Goal: Transaction & Acquisition: Purchase product/service

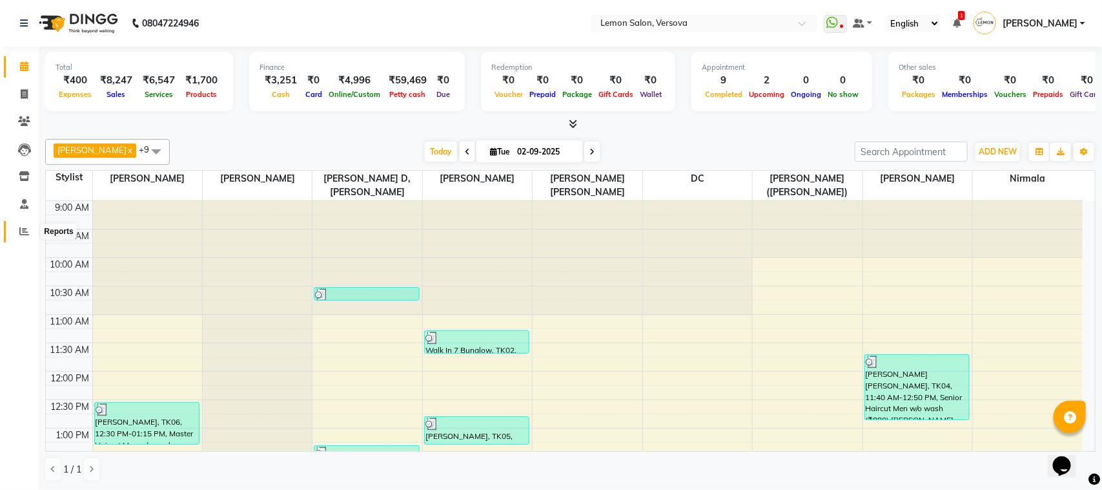
click at [19, 226] on icon at bounding box center [24, 231] width 10 height 10
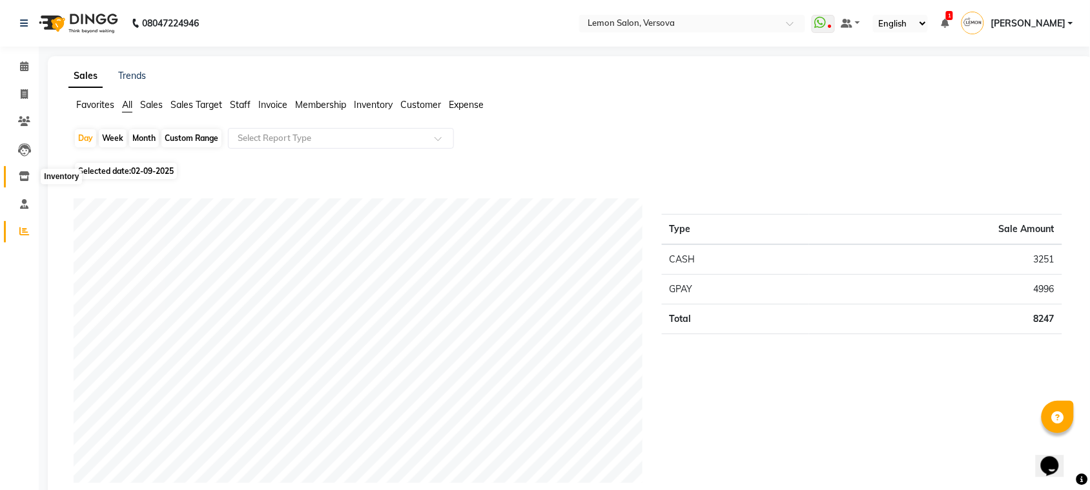
click at [19, 170] on span at bounding box center [24, 176] width 23 height 15
select select
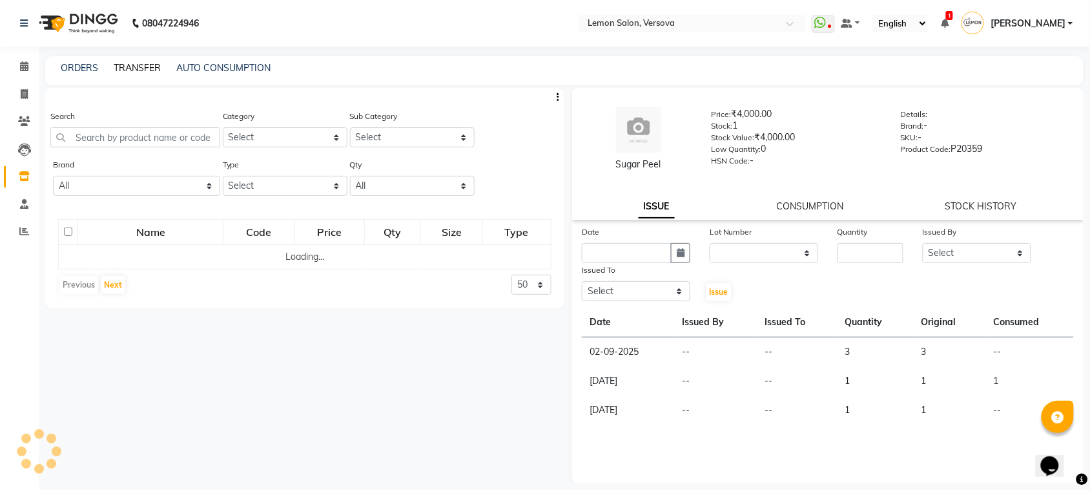
click at [130, 62] on link "TRANSFER" at bounding box center [137, 68] width 47 height 12
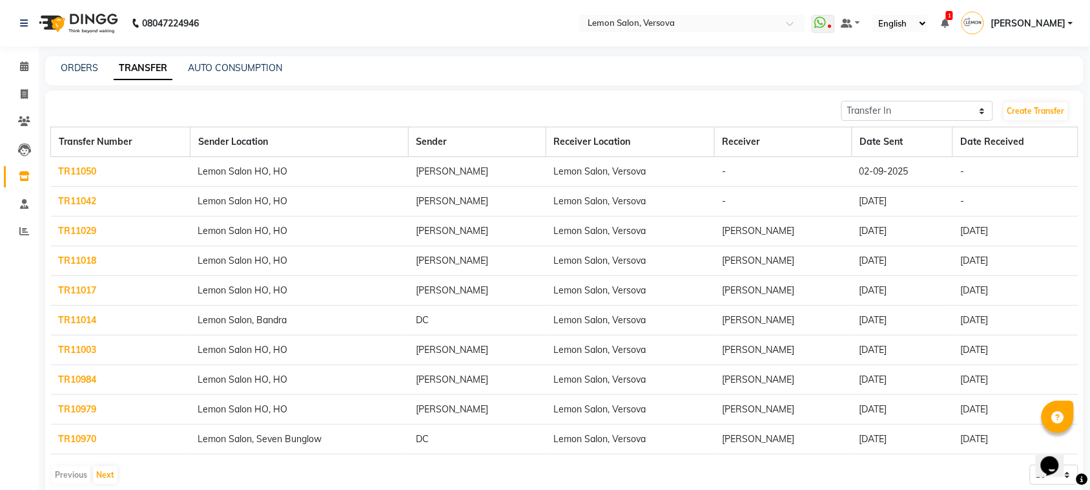
click at [74, 205] on link "TR11042" at bounding box center [78, 201] width 38 height 12
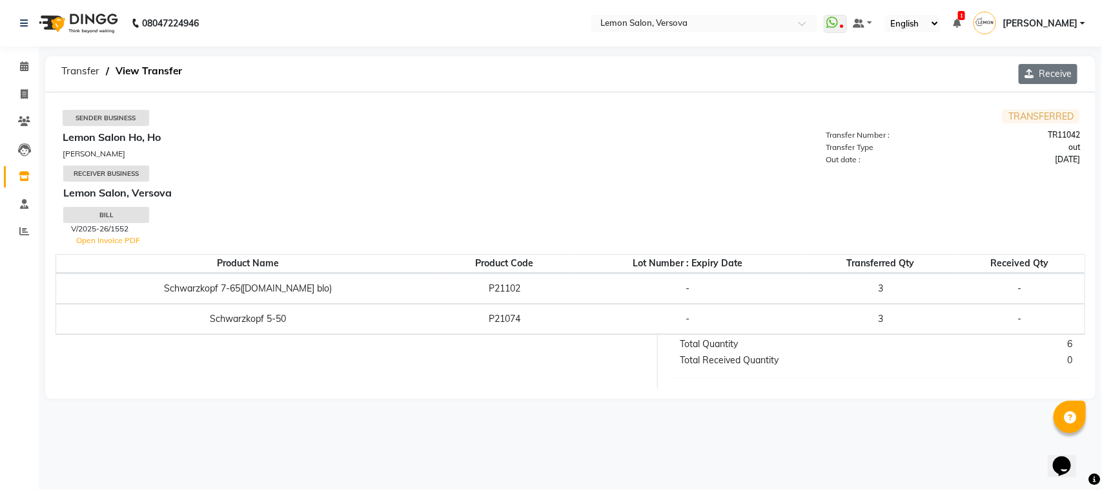
click at [1051, 68] on button "Receive" at bounding box center [1048, 74] width 59 height 20
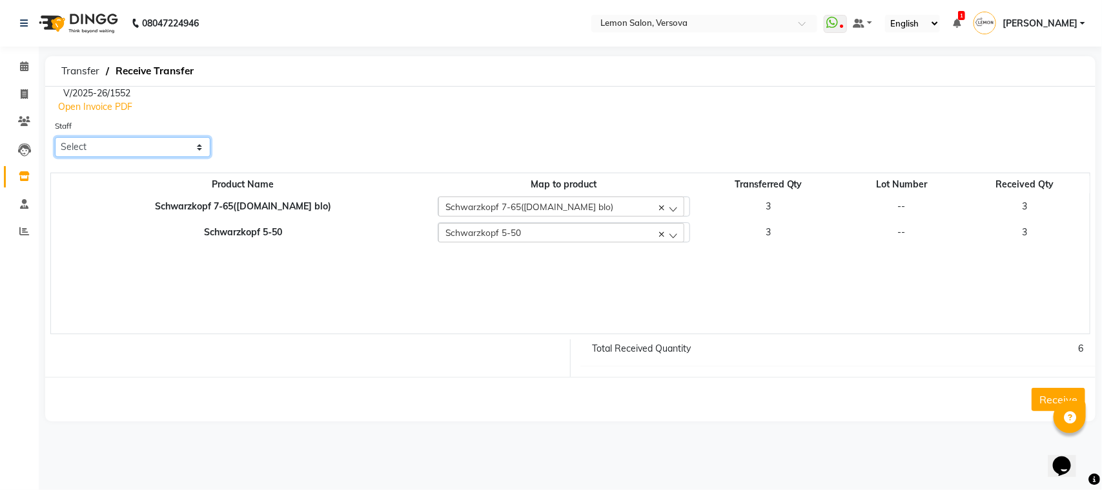
click at [163, 150] on select "Select [PERSON_NAME] [PERSON_NAME] DC [PERSON_NAME] [PERSON_NAME] [PERSON_NAME]…" at bounding box center [133, 147] width 156 height 20
select select "24464"
click at [55, 137] on select "Select [PERSON_NAME] [PERSON_NAME] DC [PERSON_NAME] [PERSON_NAME] [PERSON_NAME]…" at bounding box center [133, 147] width 156 height 20
click at [1034, 401] on button "Receive" at bounding box center [1059, 398] width 54 height 23
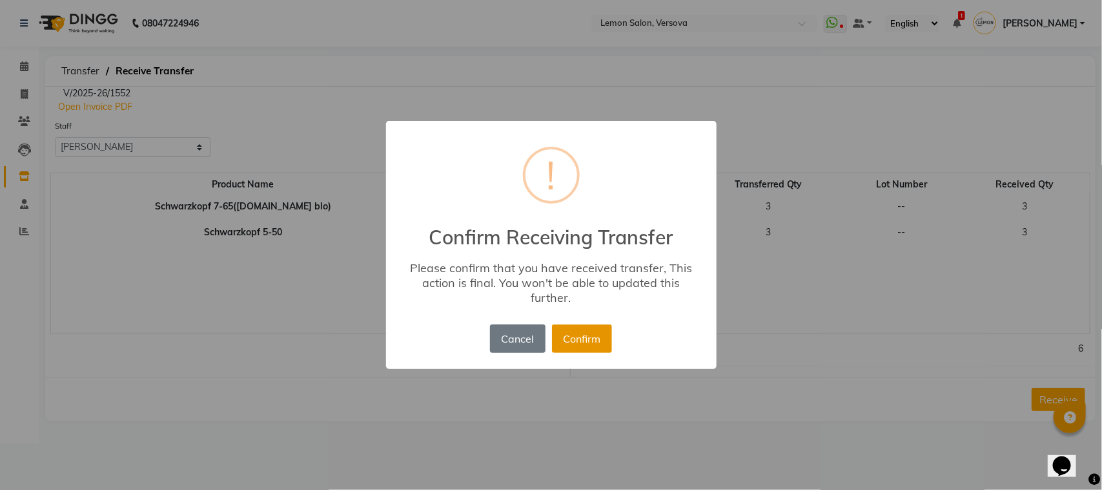
click at [595, 336] on button "Confirm" at bounding box center [582, 338] width 60 height 28
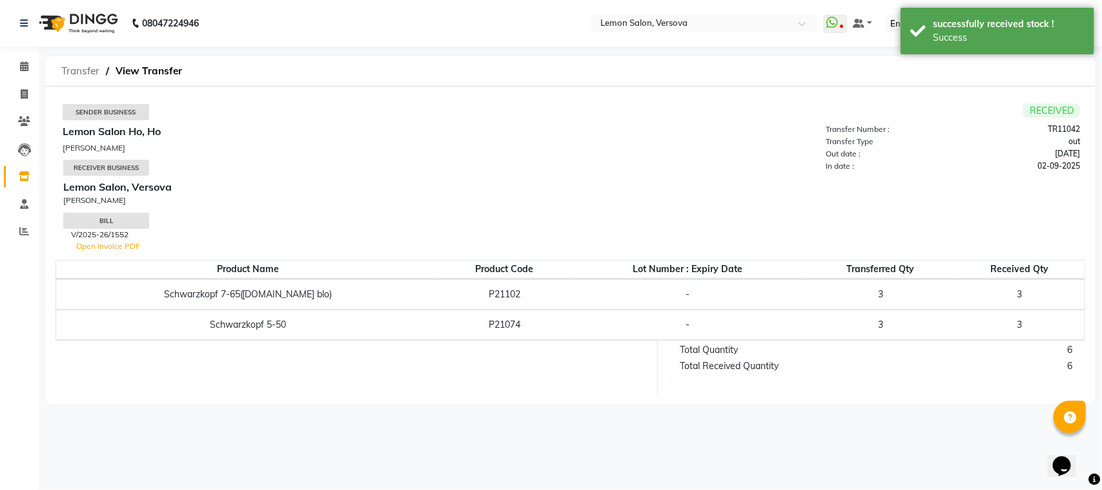
click at [76, 59] on span "Transfer" at bounding box center [80, 70] width 51 height 23
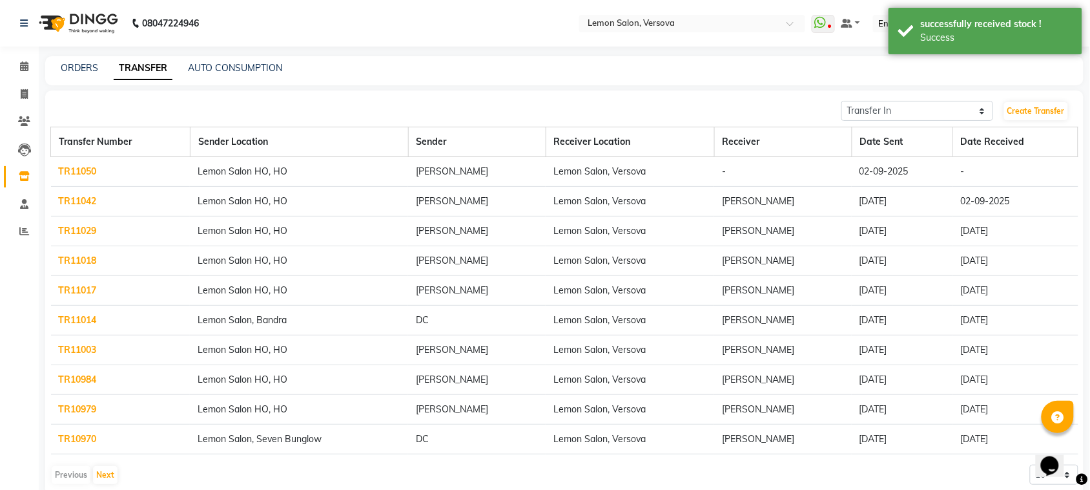
click at [76, 168] on link "TR11050" at bounding box center [78, 171] width 38 height 12
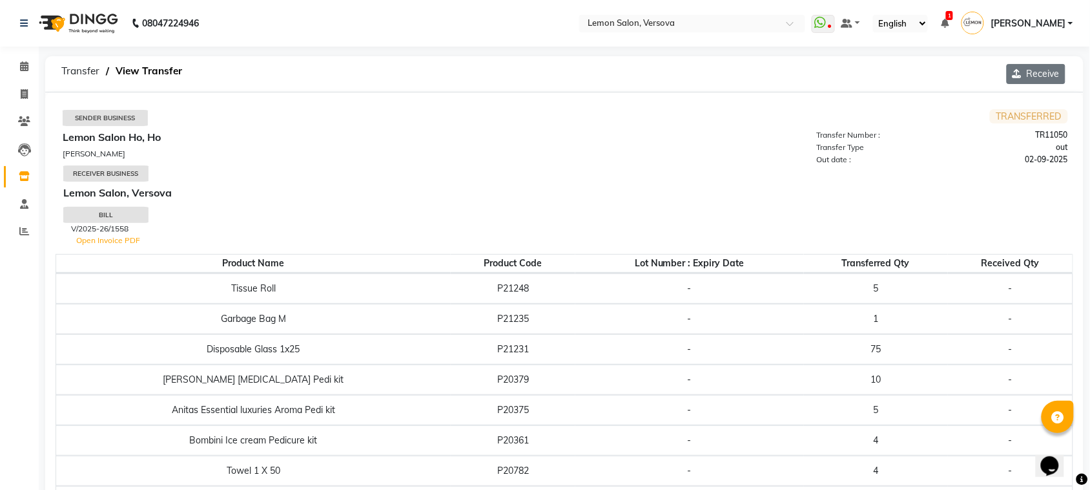
click at [1032, 76] on button "Receive" at bounding box center [1036, 74] width 59 height 20
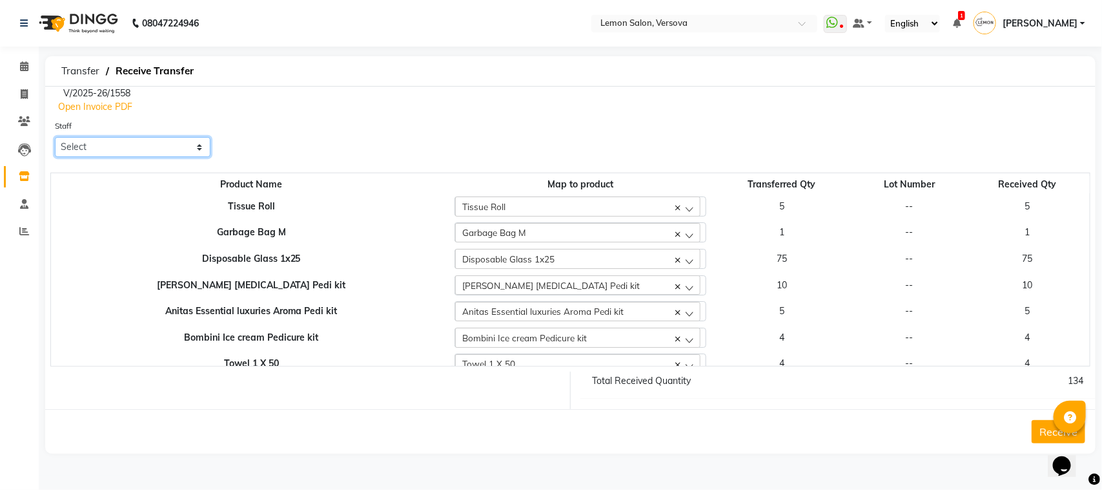
click at [163, 154] on select "Select [PERSON_NAME] [PERSON_NAME] DC [PERSON_NAME] [PERSON_NAME] [PERSON_NAME]…" at bounding box center [133, 147] width 156 height 20
select select "24464"
click at [55, 137] on select "Select [PERSON_NAME] [PERSON_NAME] DC [PERSON_NAME] [PERSON_NAME] [PERSON_NAME]…" at bounding box center [133, 147] width 156 height 20
click at [1038, 425] on button "Receive" at bounding box center [1059, 431] width 54 height 23
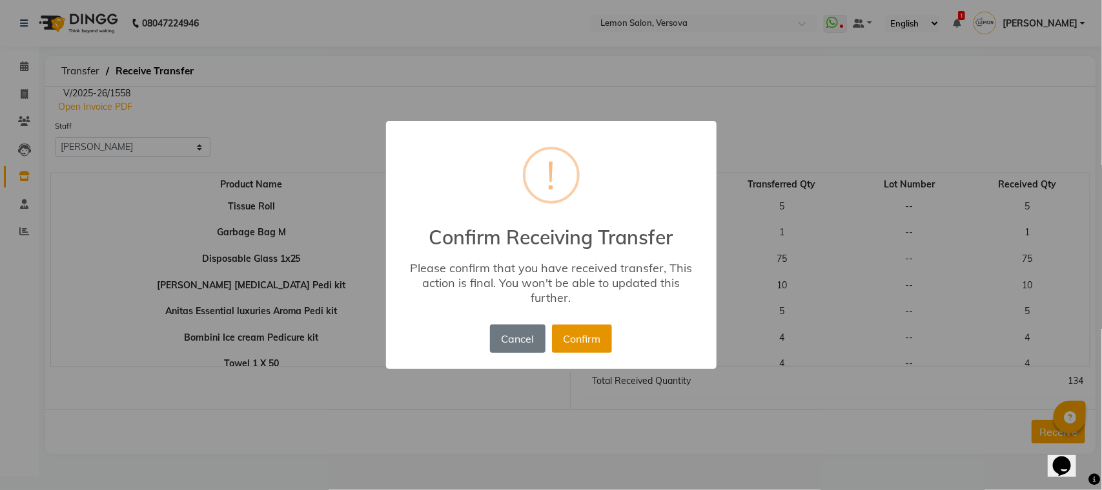
click at [568, 330] on button "Confirm" at bounding box center [582, 338] width 60 height 28
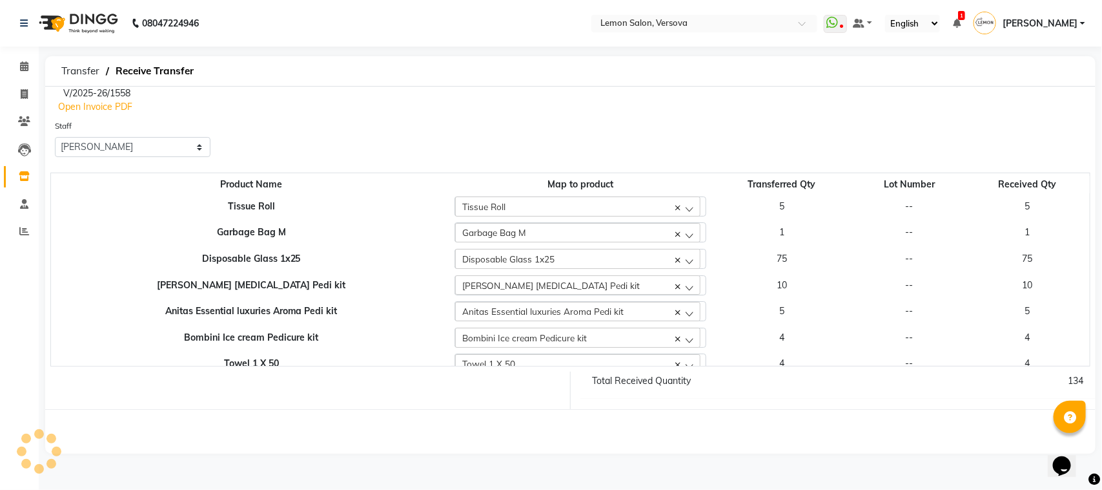
click at [676, 258] on icon at bounding box center [678, 260] width 5 height 5
click at [772, 260] on td "75" at bounding box center [782, 258] width 145 height 26
click at [1020, 254] on td "75" at bounding box center [1027, 258] width 125 height 26
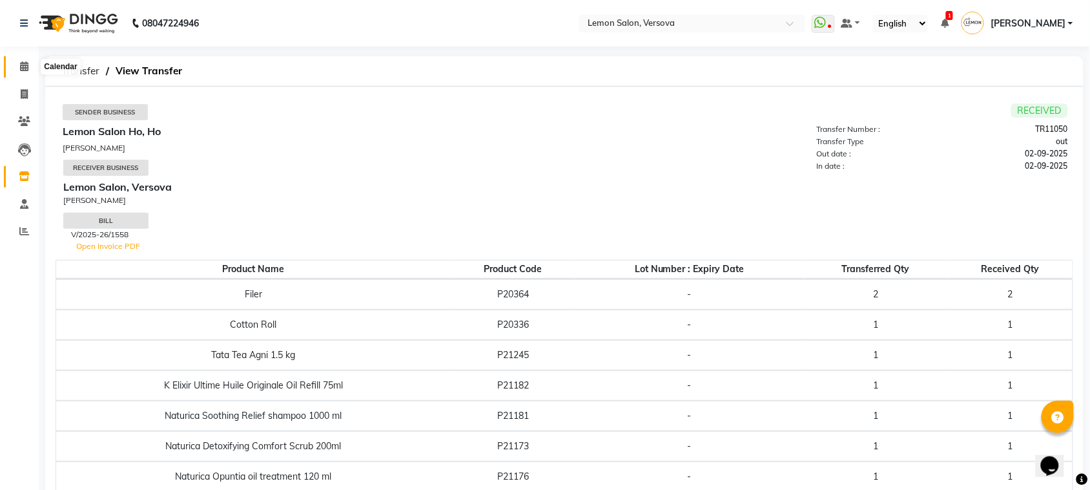
click at [17, 66] on span at bounding box center [24, 66] width 23 height 15
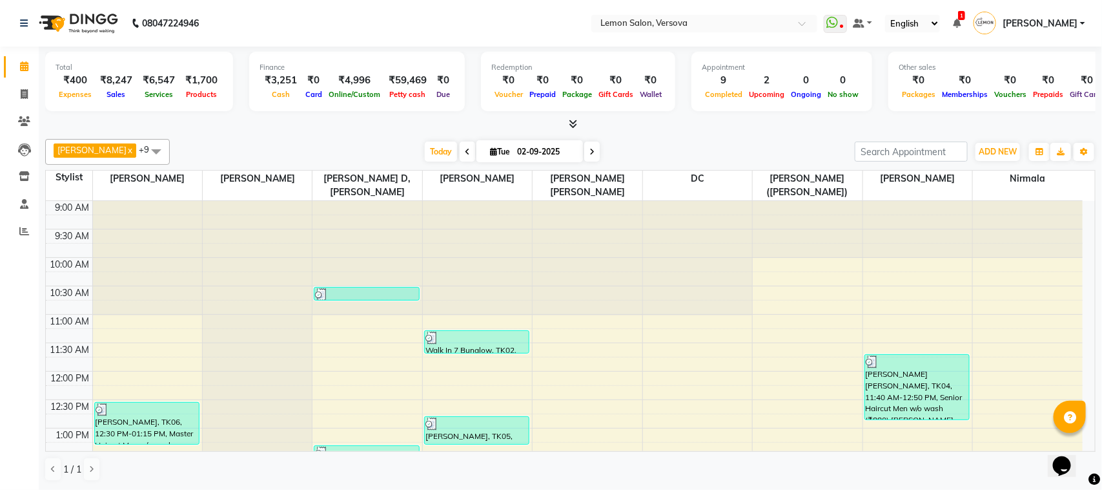
click at [4, 56] on link "Calendar" at bounding box center [19, 66] width 31 height 21
click at [705, 8] on nav "08047224946 Select Location × Lemon Salon, Versova WhatsApp Status ✕ Status: Di…" at bounding box center [551, 23] width 1102 height 46
click at [785, 23] on div at bounding box center [705, 24] width 226 height 13
click at [383, 16] on nav "08047224946 Select Location × Lemon Salon, Versova WhatsApp Status ✕ Status: Di…" at bounding box center [551, 23] width 1102 height 46
click at [10, 178] on link "Inventory" at bounding box center [19, 176] width 31 height 21
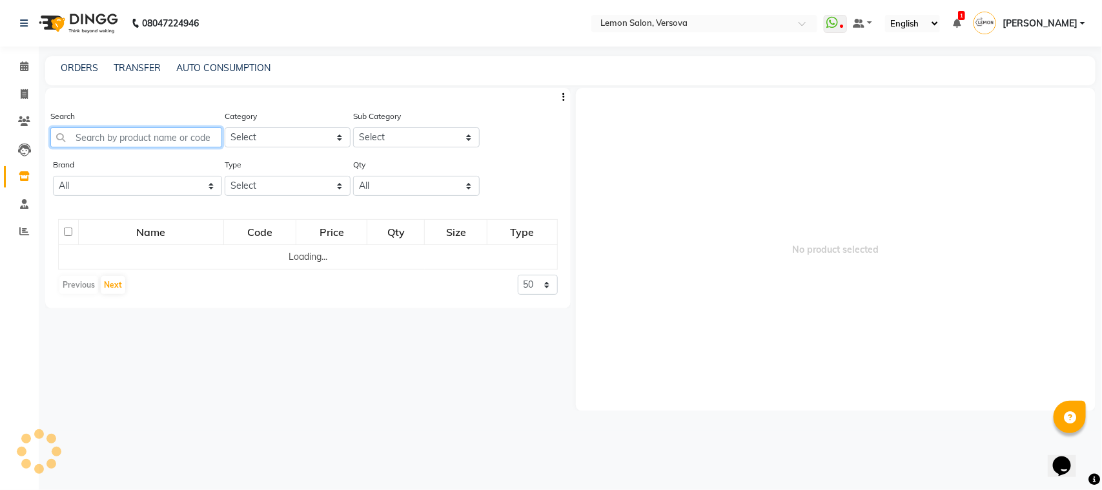
click at [167, 140] on input "text" at bounding box center [136, 137] width 172 height 20
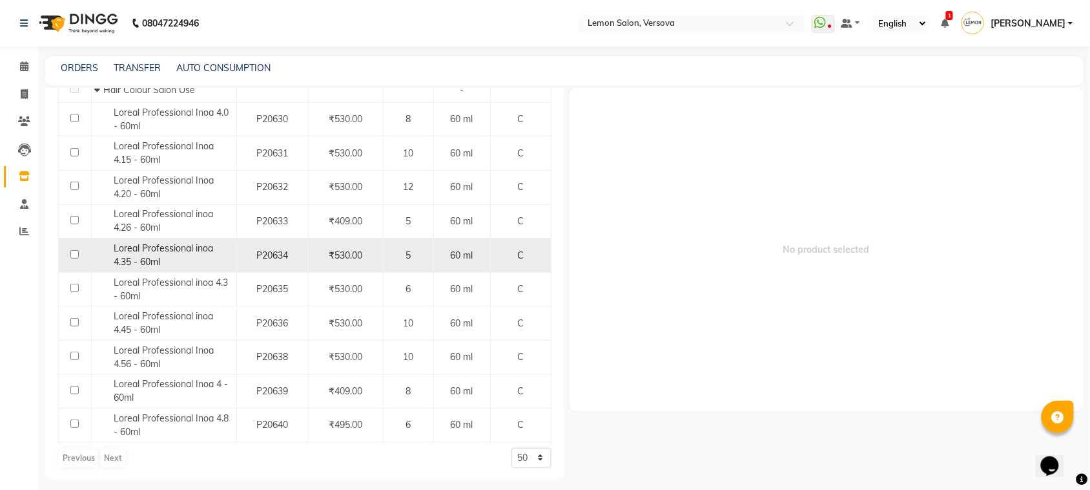
scroll to position [184, 0]
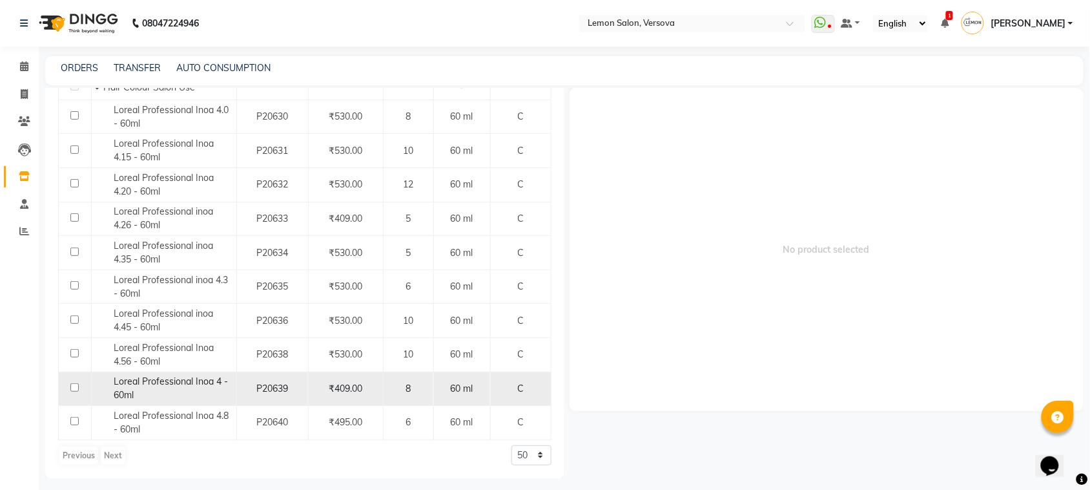
type input "inoa 4"
click at [172, 382] on span "Loreal Professional Inoa 4 - 60ml" at bounding box center [171, 387] width 114 height 25
select select
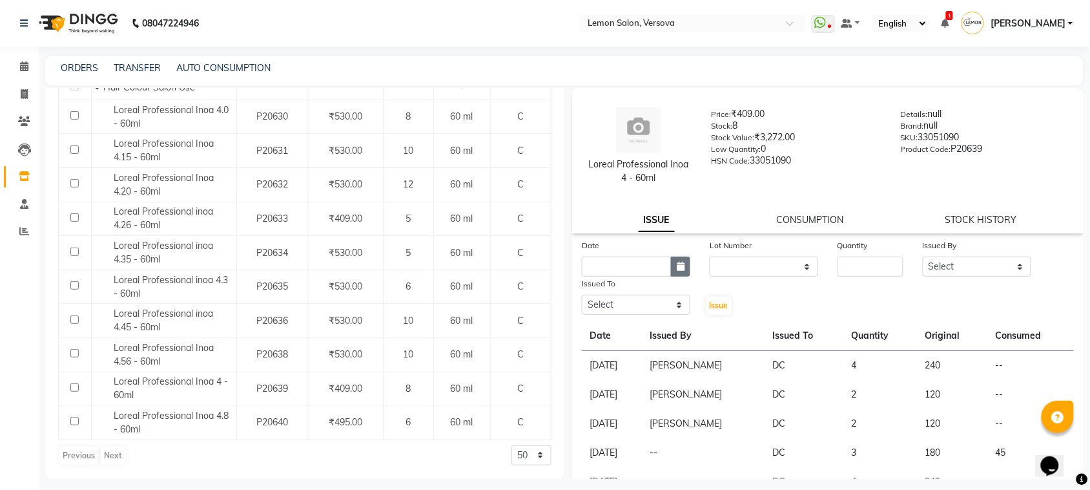
click at [681, 262] on icon "button" at bounding box center [681, 266] width 8 height 9
select select "9"
select select "2025"
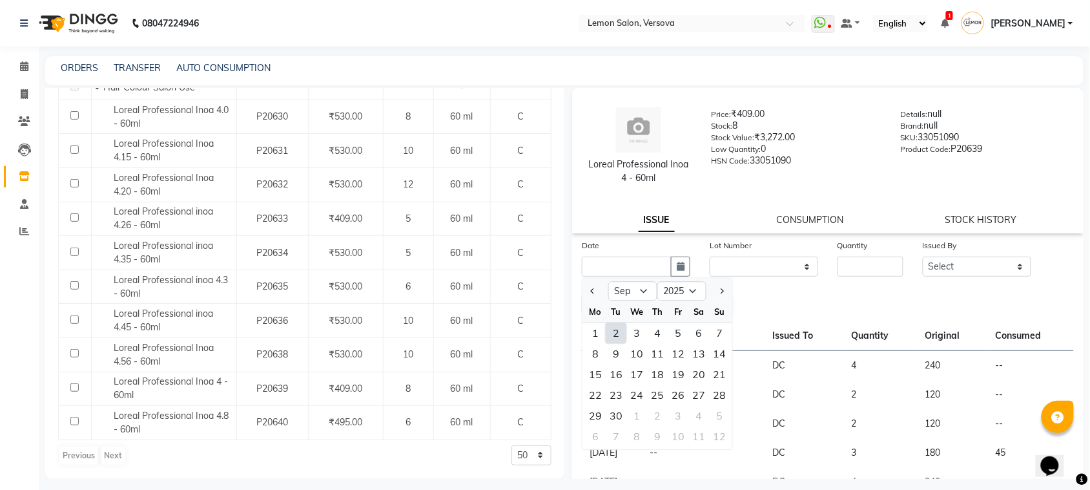
click at [618, 327] on div "2" at bounding box center [616, 333] width 21 height 21
type input "02-09-2025"
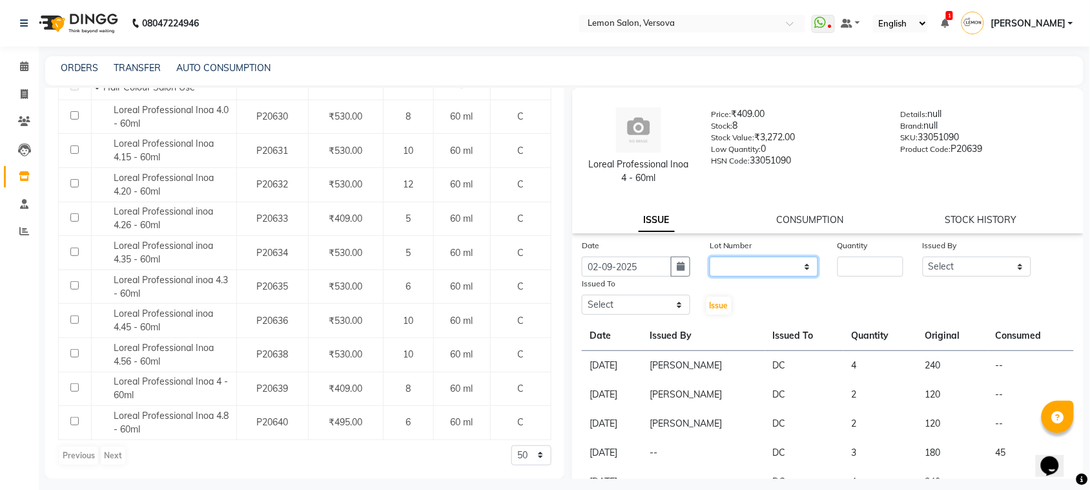
click at [738, 269] on select "None" at bounding box center [764, 266] width 108 height 20
select select "0: null"
click at [710, 256] on select "None" at bounding box center [764, 266] width 108 height 20
click at [853, 268] on input "number" at bounding box center [871, 266] width 66 height 20
type input "1"
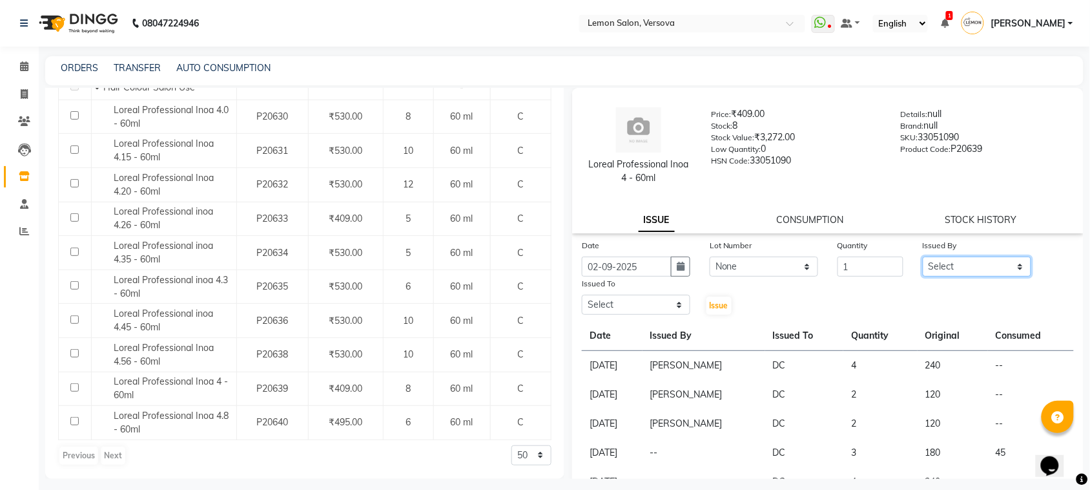
click at [933, 265] on select "Select [PERSON_NAME] [PERSON_NAME] DC [PERSON_NAME] [PERSON_NAME],[PERSON_NAME]…" at bounding box center [977, 266] width 108 height 20
select select "24464"
click at [923, 256] on select "Select [PERSON_NAME] [PERSON_NAME] DC [PERSON_NAME] [PERSON_NAME],[PERSON_NAME]…" at bounding box center [977, 266] width 108 height 20
click at [609, 300] on select "Select [PERSON_NAME] [PERSON_NAME] DC [PERSON_NAME] [PERSON_NAME],[PERSON_NAME]…" at bounding box center [636, 304] width 108 height 20
select select "7886"
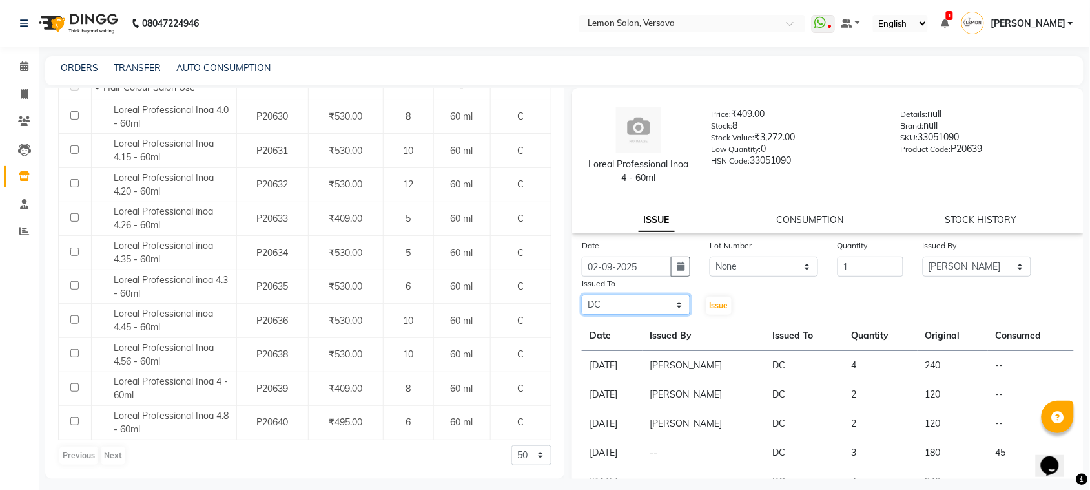
click at [582, 294] on select "Select [PERSON_NAME] [PERSON_NAME] DC [PERSON_NAME] [PERSON_NAME],[PERSON_NAME]…" at bounding box center [636, 304] width 108 height 20
click at [708, 310] on button "Issue" at bounding box center [719, 305] width 25 height 18
select select
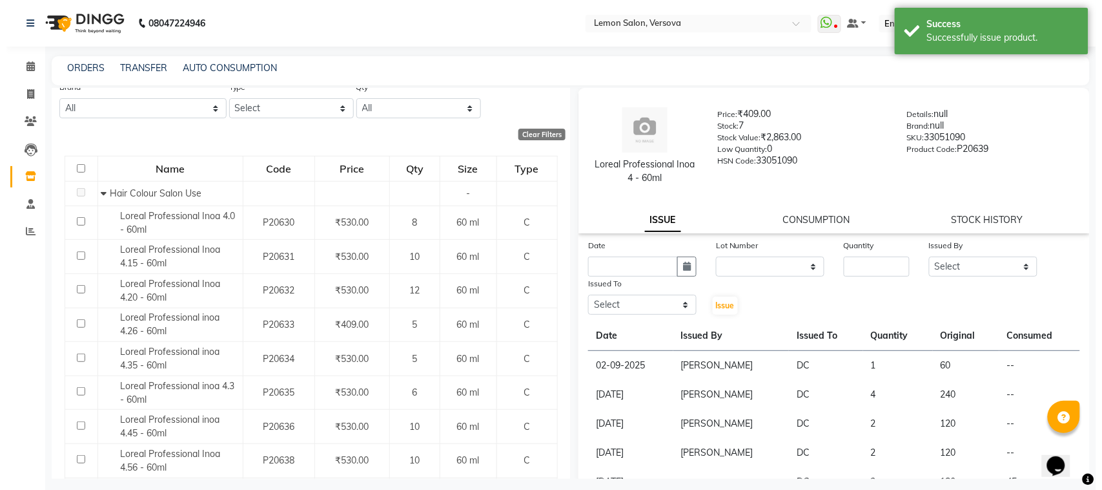
scroll to position [0, 0]
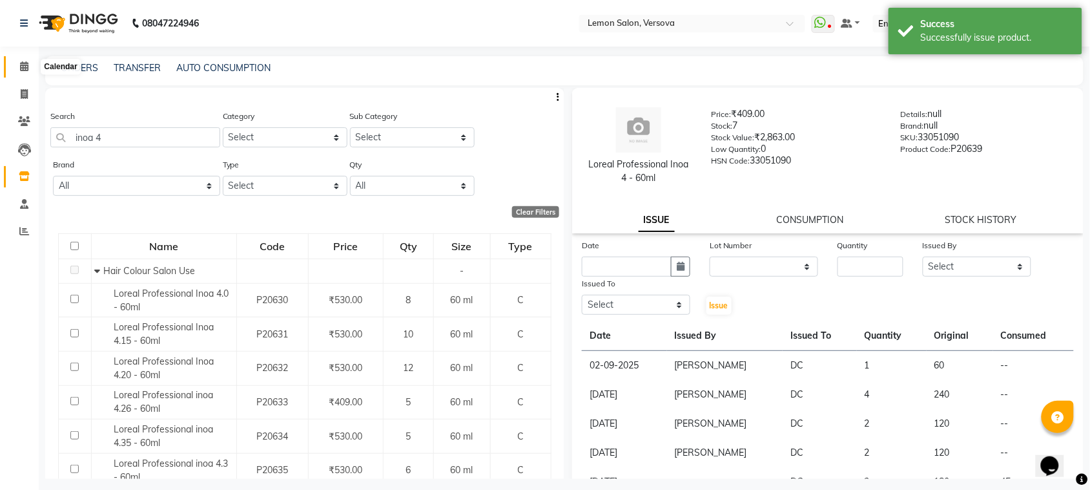
click at [24, 68] on icon at bounding box center [24, 66] width 8 height 10
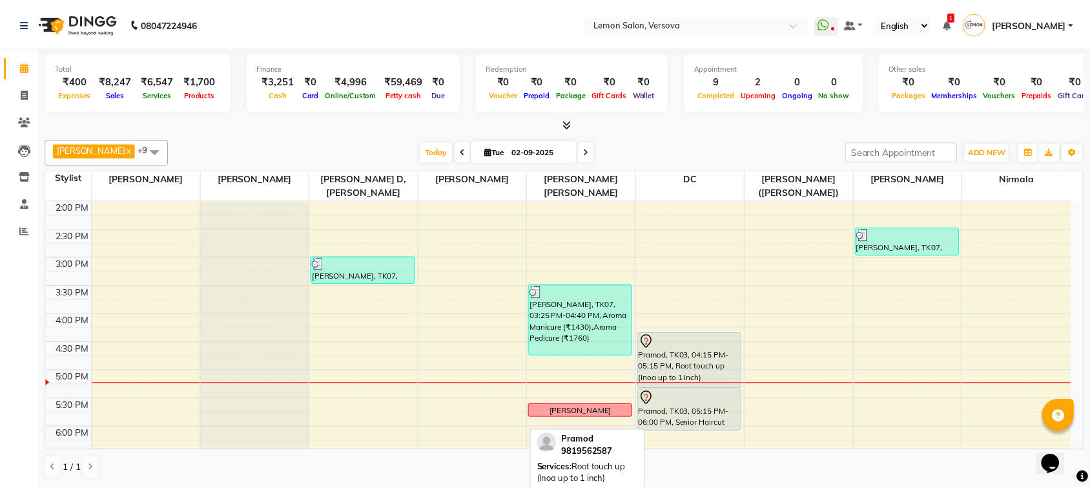
scroll to position [323, 0]
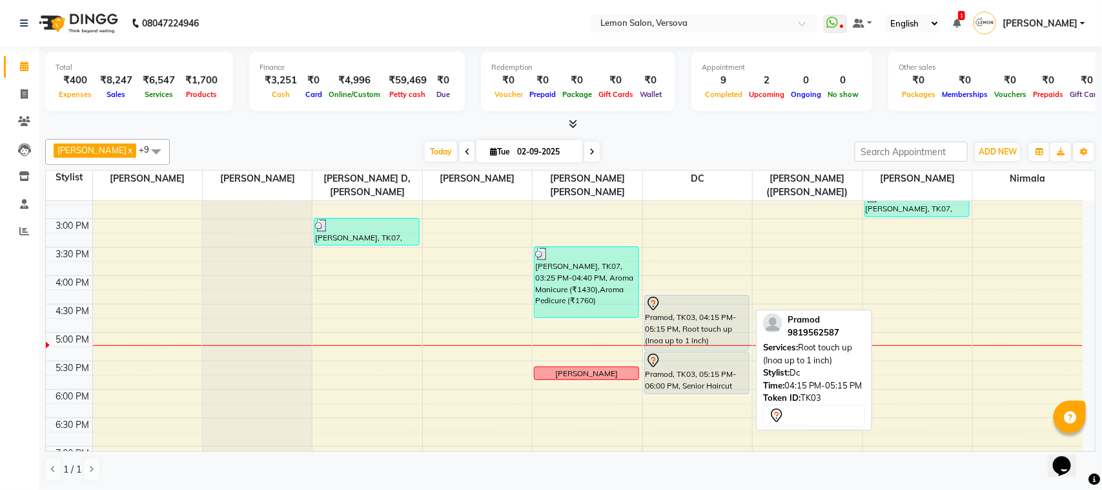
click at [708, 318] on div "Pramod, TK03, 04:15 PM-05:15 PM, Root touch up (Inoa up to 1 inch)" at bounding box center [697, 322] width 104 height 55
select select "7"
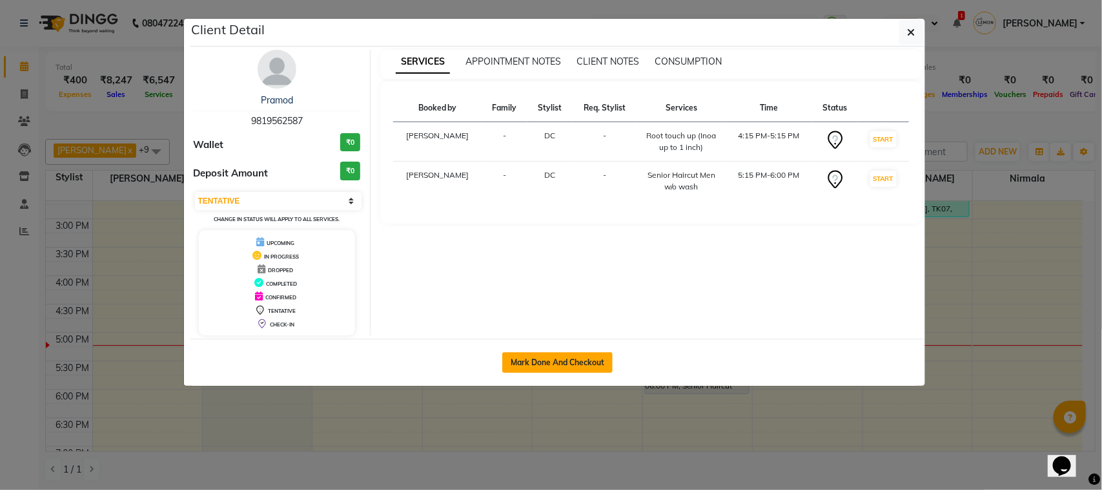
click at [572, 363] on button "Mark Done And Checkout" at bounding box center [557, 362] width 110 height 21
select select "service"
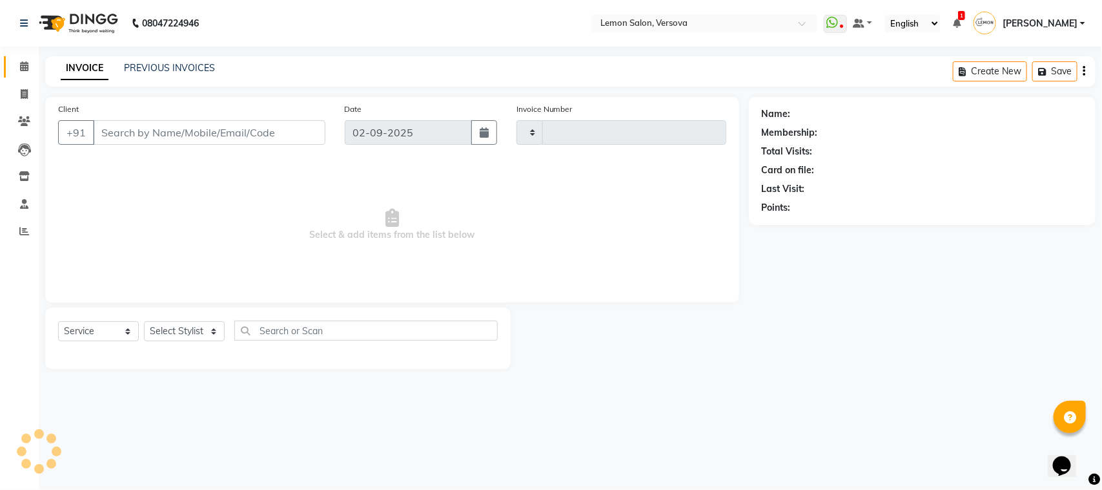
type input "2358"
select select "564"
type input "9819562587"
select select "7886"
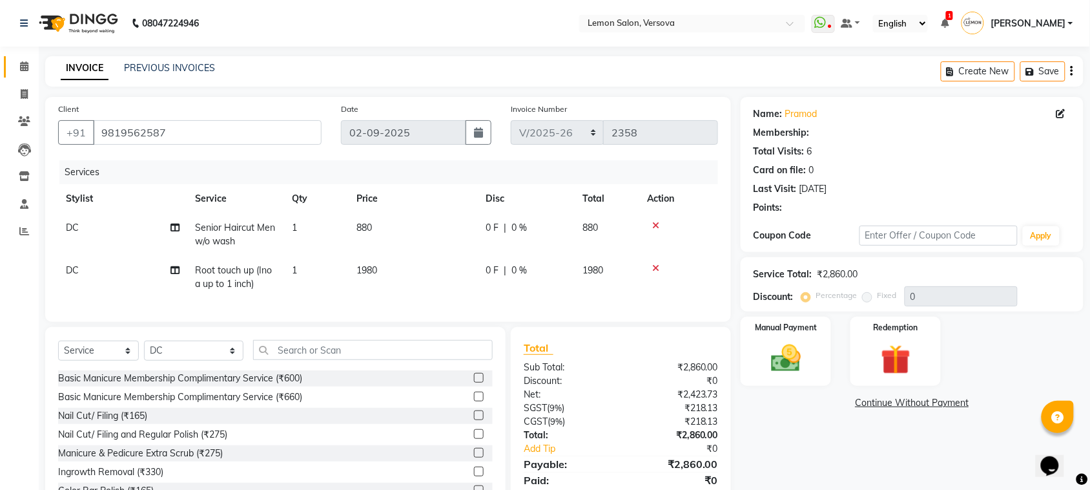
select select "1: Object"
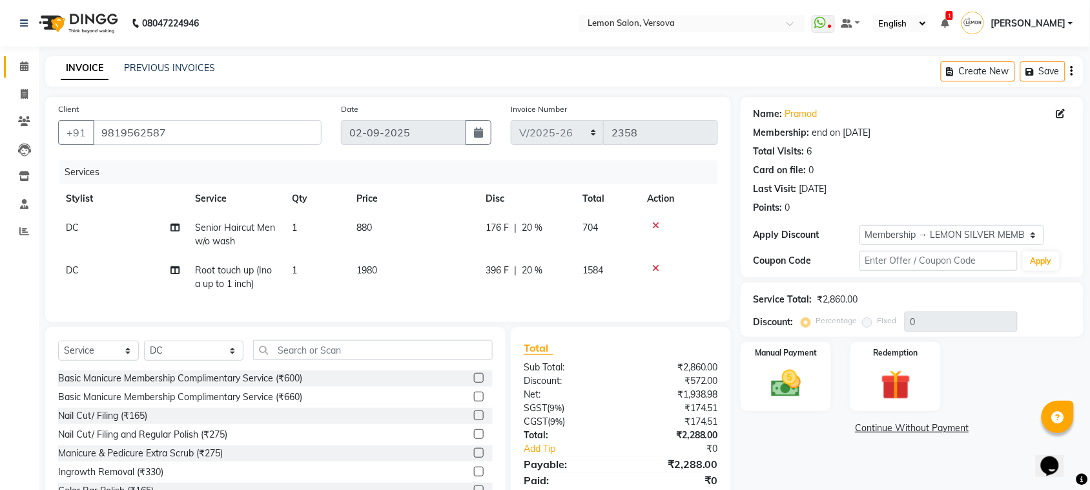
type input "20"
click at [129, 232] on td "DC" at bounding box center [122, 234] width 129 height 43
select select "7886"
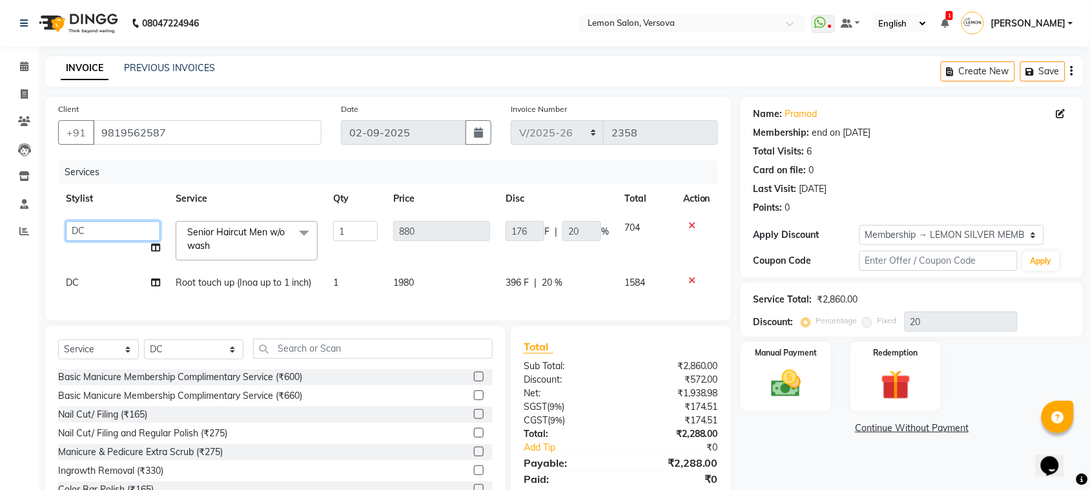
click at [129, 232] on select "[PERSON_NAME] [PERSON_NAME] DC [PERSON_NAME] [PERSON_NAME],[PERSON_NAME] Kumar …" at bounding box center [113, 231] width 94 height 20
select select "7405"
click at [98, 299] on div "Services Stylist Service Qty Price Disc Total Action [PERSON_NAME] [PERSON_NAME…" at bounding box center [388, 233] width 660 height 147
click at [94, 295] on td "DC" at bounding box center [113, 282] width 110 height 29
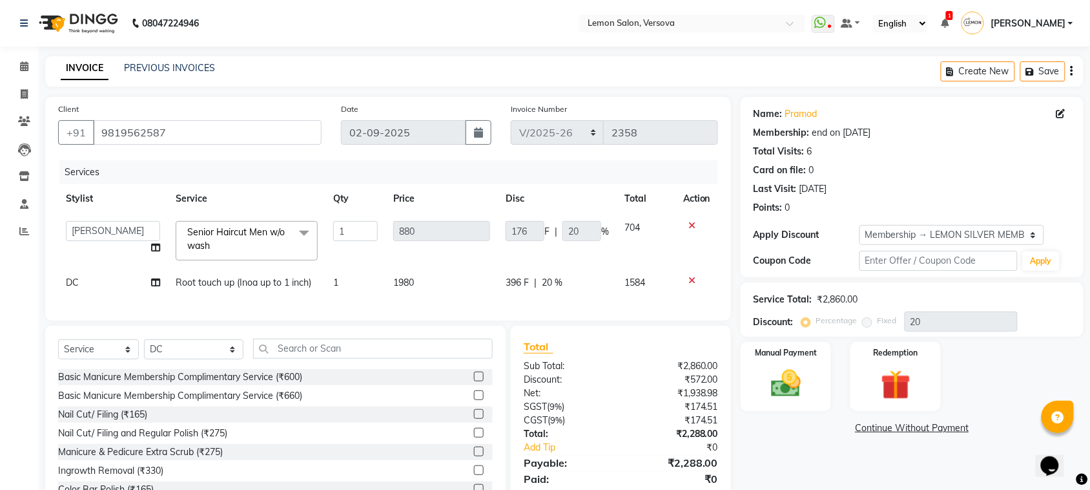
select select "7886"
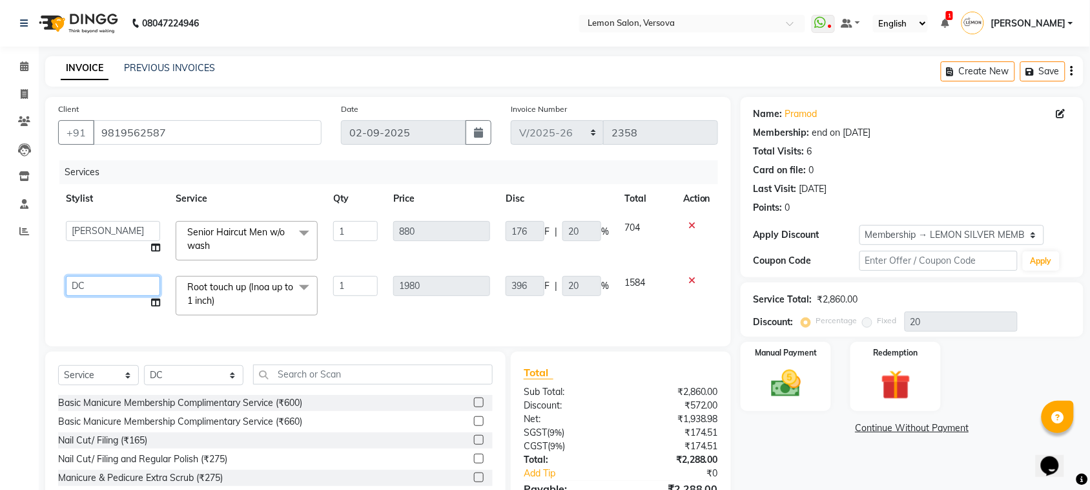
click at [94, 281] on select "[PERSON_NAME] [PERSON_NAME] DC [PERSON_NAME] [PERSON_NAME],[PERSON_NAME] Kumar …" at bounding box center [113, 286] width 94 height 20
click at [289, 88] on main "INVOICE PREVIOUS INVOICES Create New Save Client [PHONE_NUMBER] Date [DATE] Inv…" at bounding box center [564, 308] width 1051 height 505
click at [176, 385] on select "Select Stylist [PERSON_NAME] [PERSON_NAME] DC [PERSON_NAME] [PERSON_NAME] D,[PE…" at bounding box center [193, 375] width 99 height 20
select select "7578"
click at [144, 377] on select "Select Stylist [PERSON_NAME] [PERSON_NAME] DC [PERSON_NAME] [PERSON_NAME] D,[PE…" at bounding box center [193, 375] width 99 height 20
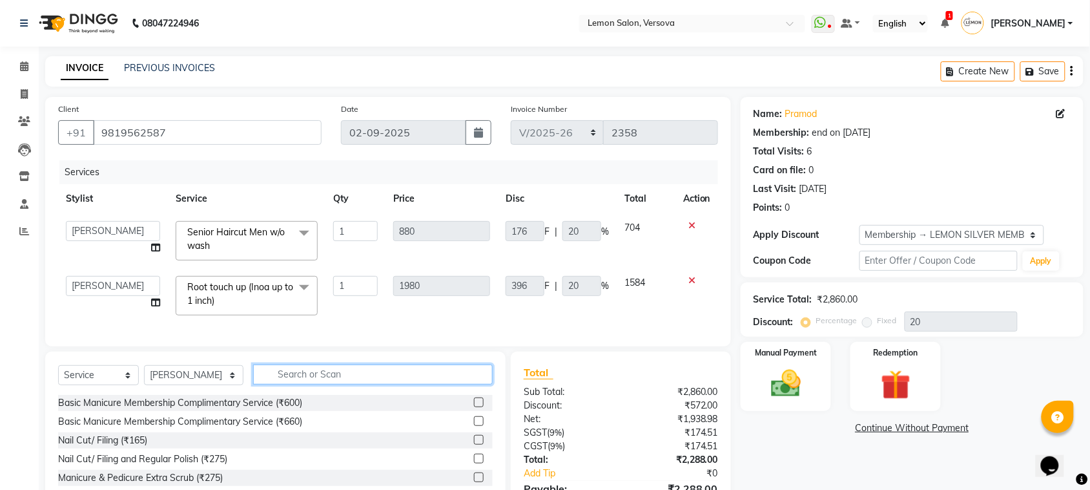
click at [299, 378] on input "text" at bounding box center [373, 374] width 240 height 20
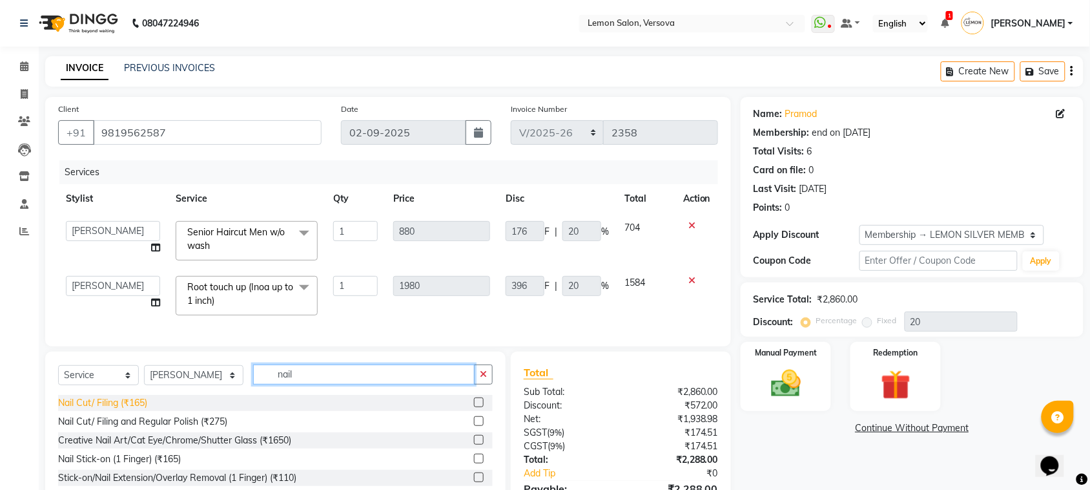
type input "nail"
click at [136, 409] on div "Nail Cut/ Filing (₹165)" at bounding box center [102, 403] width 89 height 14
checkbox input "false"
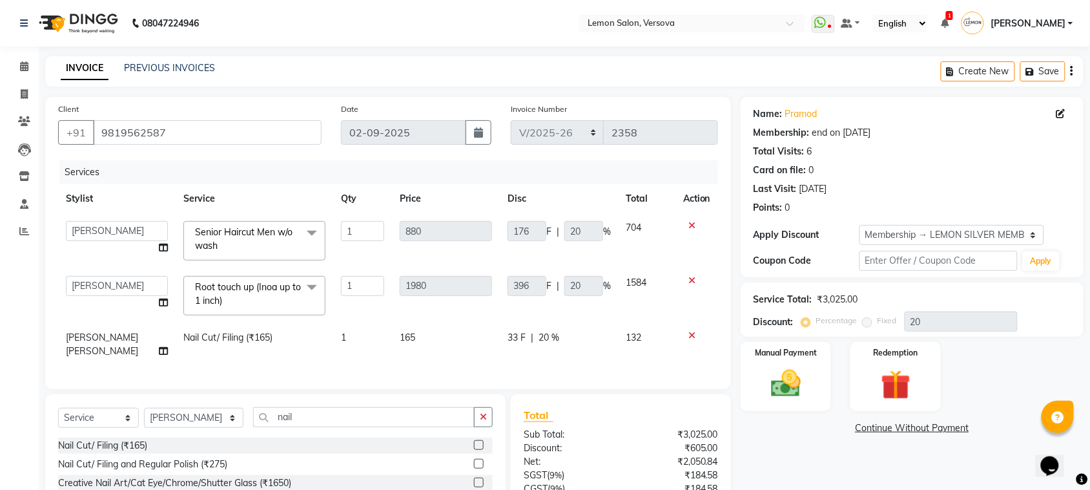
click at [366, 333] on td "1" at bounding box center [362, 344] width 59 height 43
select select "7578"
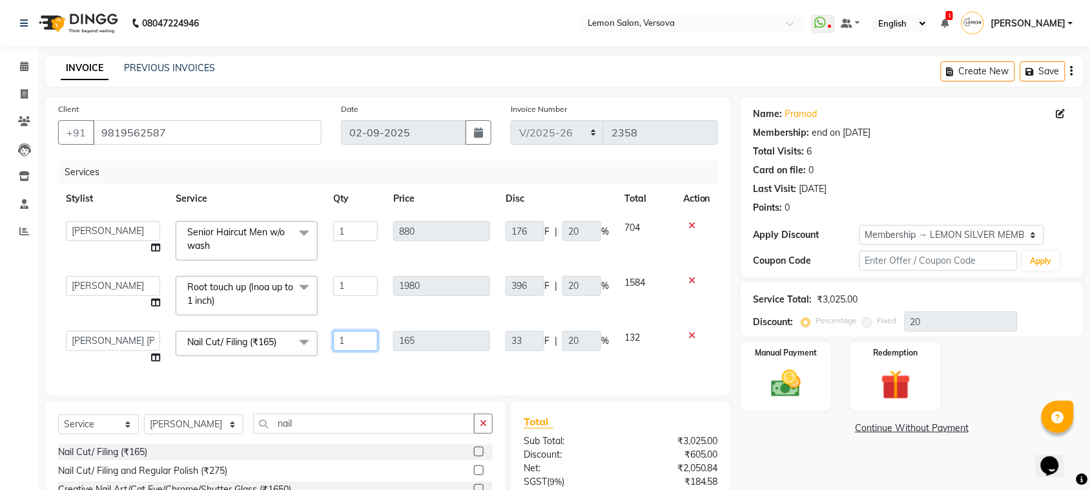
click at [366, 350] on input "1" at bounding box center [355, 341] width 45 height 20
type input "2"
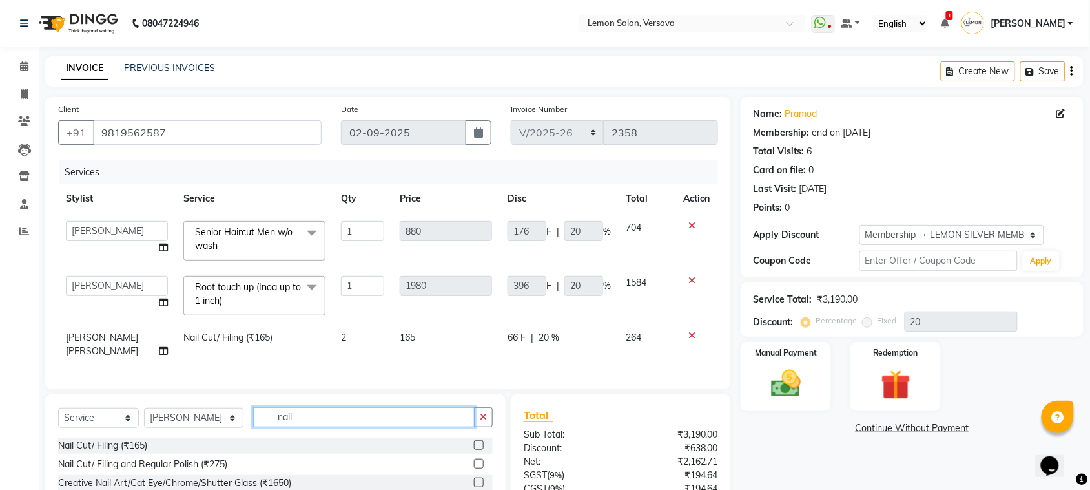
click at [302, 426] on input "nail" at bounding box center [364, 417] width 222 height 20
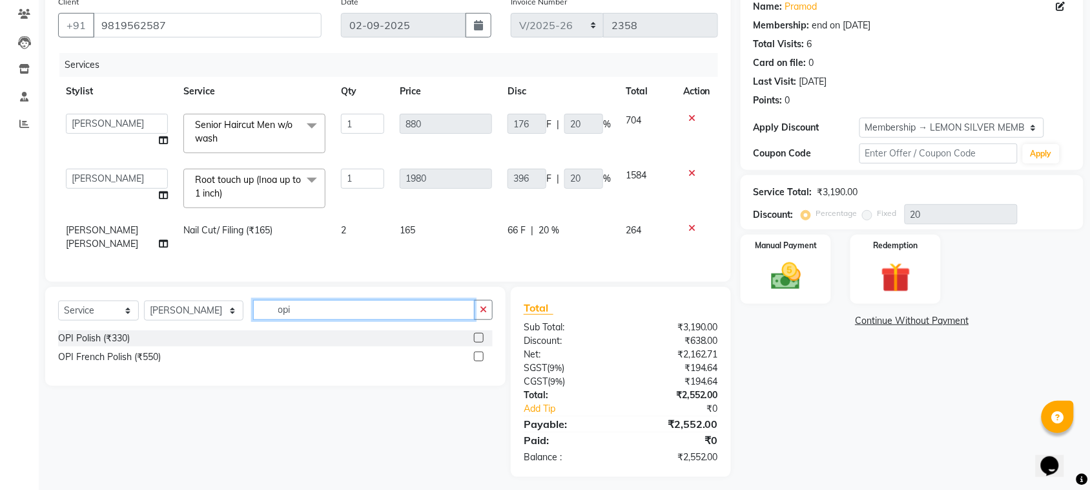
scroll to position [126, 0]
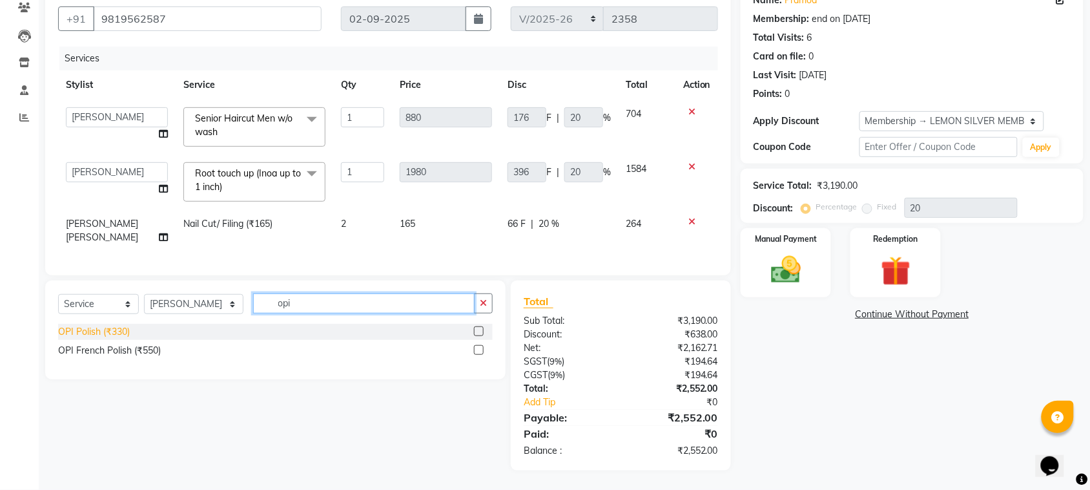
type input "opi"
click at [110, 327] on div "OPI Polish (₹330)" at bounding box center [94, 332] width 72 height 14
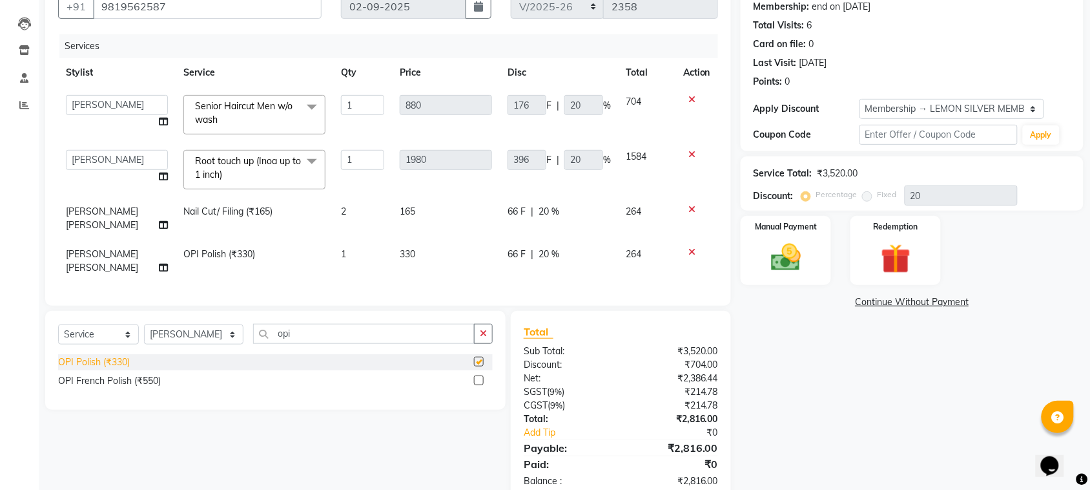
checkbox input "false"
click at [366, 245] on td "1" at bounding box center [362, 261] width 59 height 43
select select "7578"
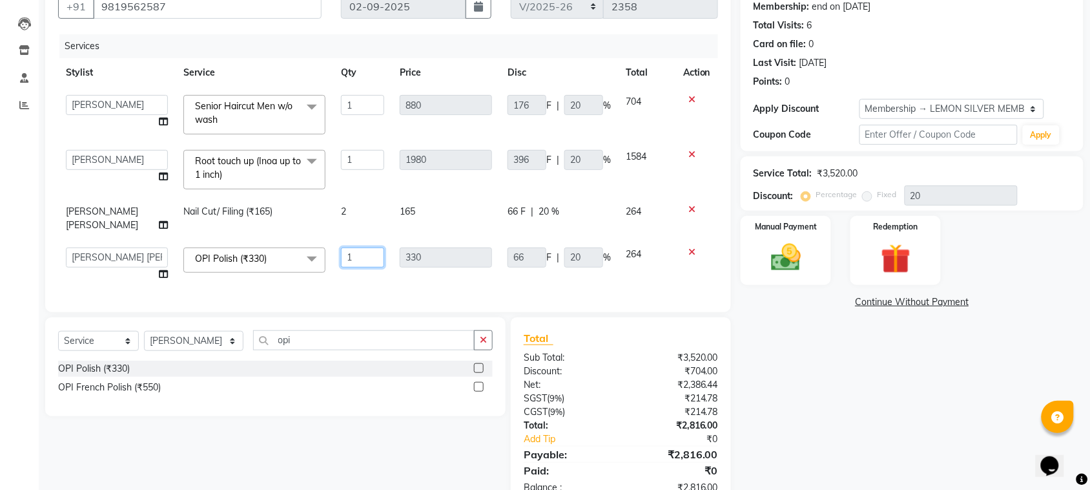
click at [378, 257] on input "1" at bounding box center [362, 257] width 43 height 20
type input "2"
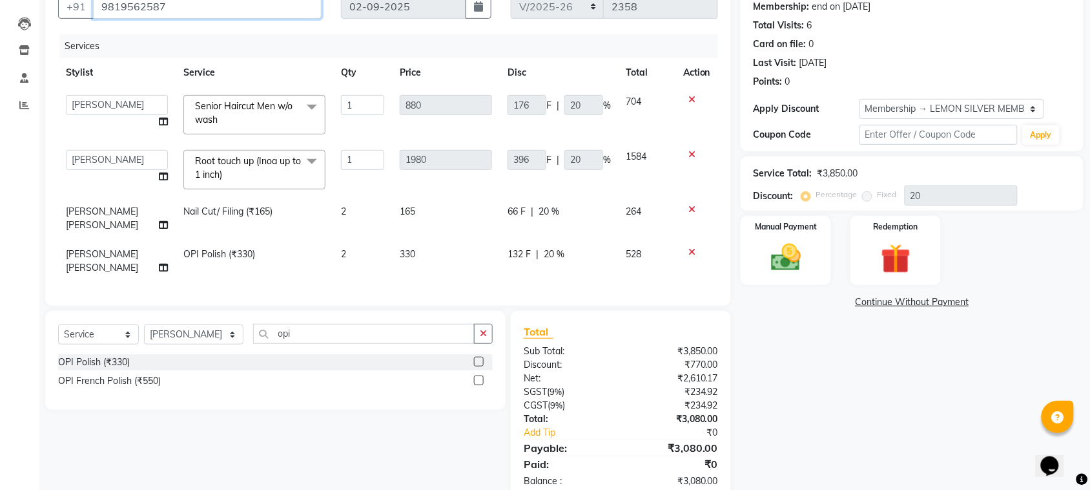
click at [203, 11] on input "9819562587" at bounding box center [207, 6] width 229 height 25
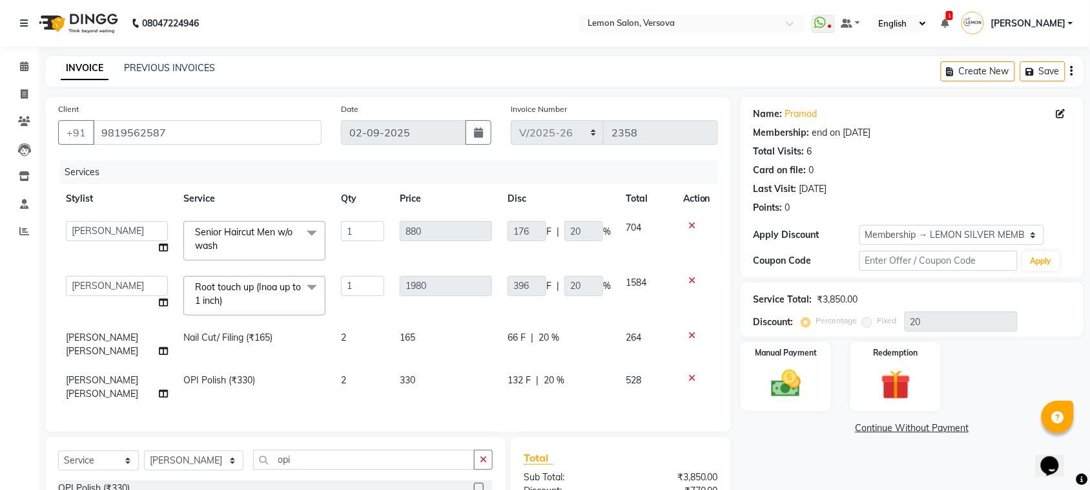
click at [336, 81] on div "INVOICE PREVIOUS INVOICES Create New Save" at bounding box center [564, 71] width 1038 height 30
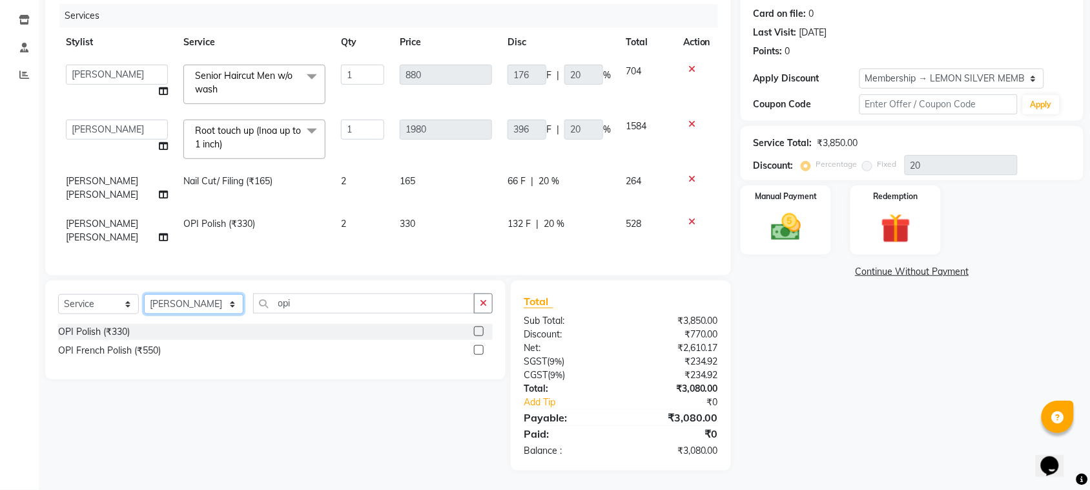
click at [194, 302] on select "Select Stylist [PERSON_NAME] [PERSON_NAME] DC [PERSON_NAME] [PERSON_NAME] D,[PE…" at bounding box center [193, 304] width 99 height 20
select select "7410"
click at [144, 294] on select "Select Stylist [PERSON_NAME] [PERSON_NAME] DC [PERSON_NAME] [PERSON_NAME] D,[PE…" at bounding box center [193, 304] width 99 height 20
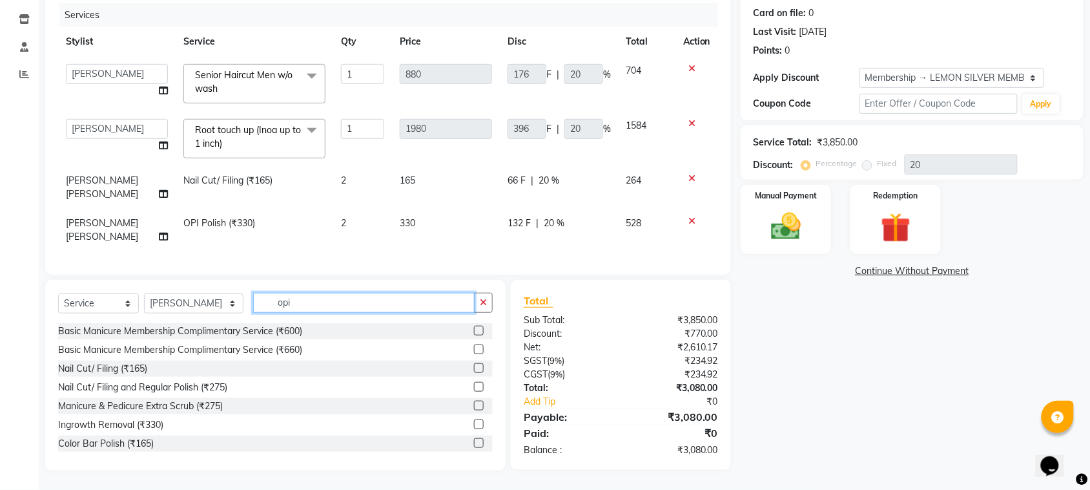
click at [294, 307] on input "opi" at bounding box center [364, 303] width 222 height 20
click at [295, 304] on input "opi" at bounding box center [364, 303] width 222 height 20
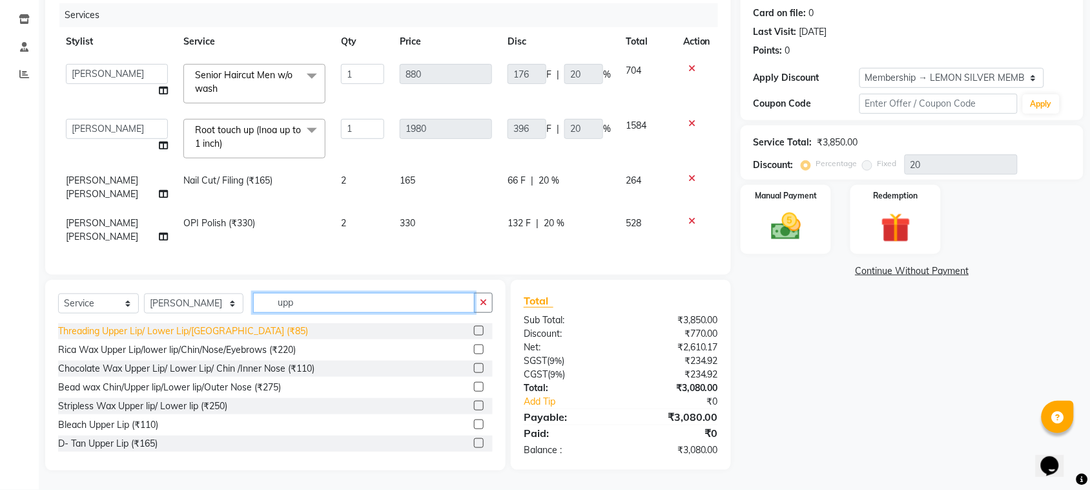
type input "upp"
click at [185, 333] on div "Threading Upper Lip/ Lower Lip/[GEOGRAPHIC_DATA] (₹85)" at bounding box center [183, 331] width 250 height 14
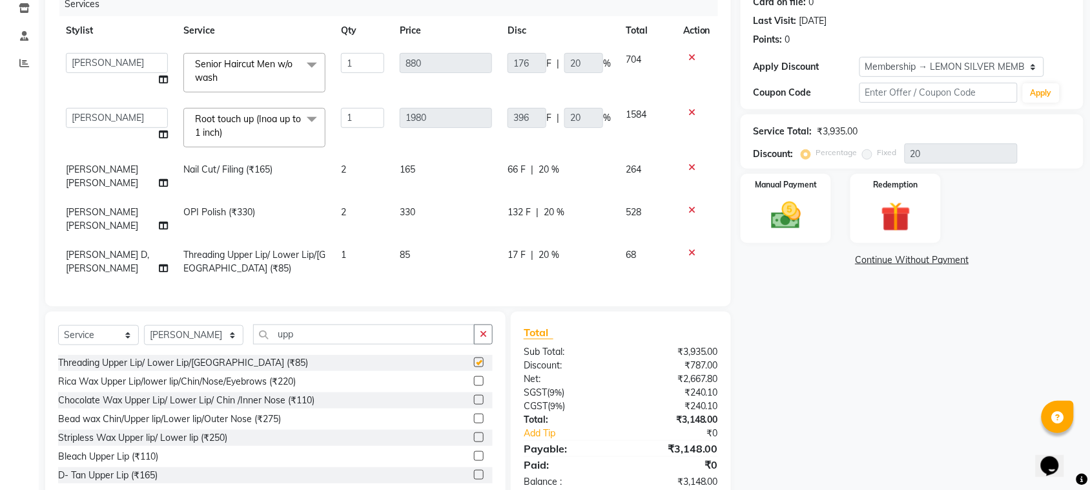
checkbox input "false"
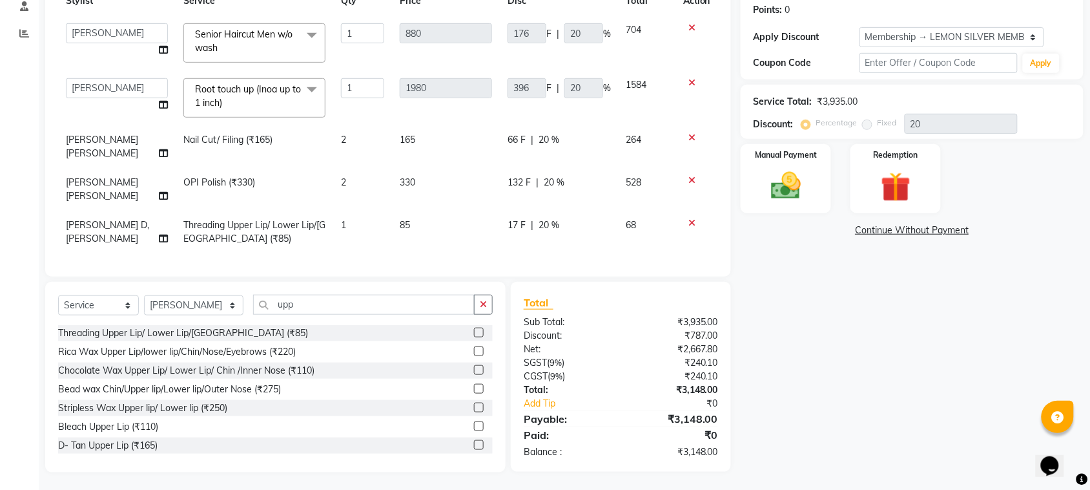
scroll to position [211, 0]
click at [802, 166] on img at bounding box center [786, 184] width 50 height 36
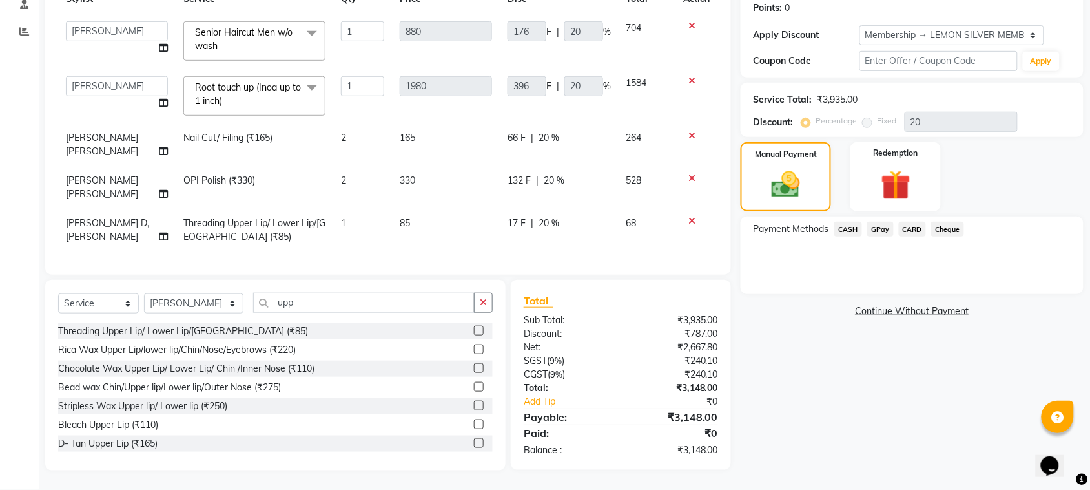
click at [879, 222] on span "GPay" at bounding box center [880, 229] width 26 height 15
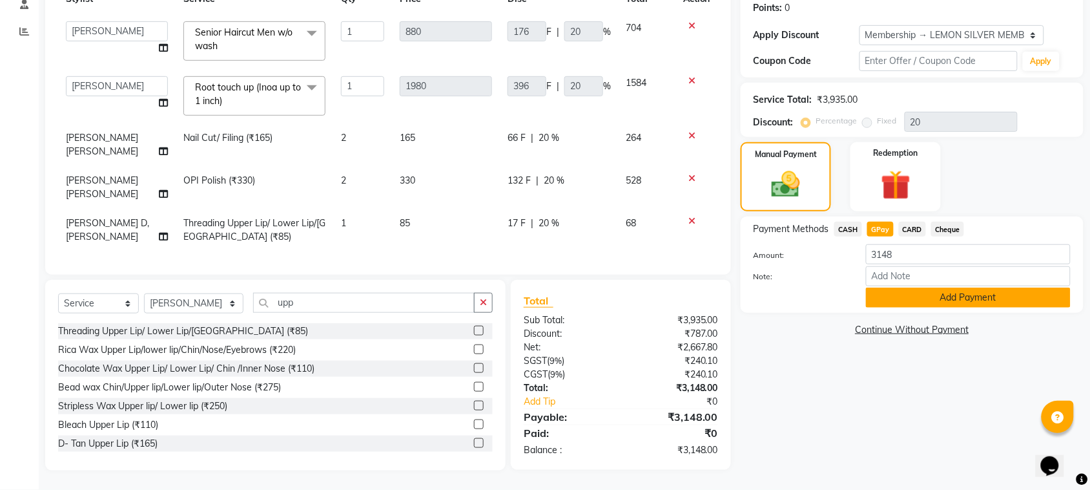
click at [909, 287] on button "Add Payment" at bounding box center [968, 297] width 205 height 20
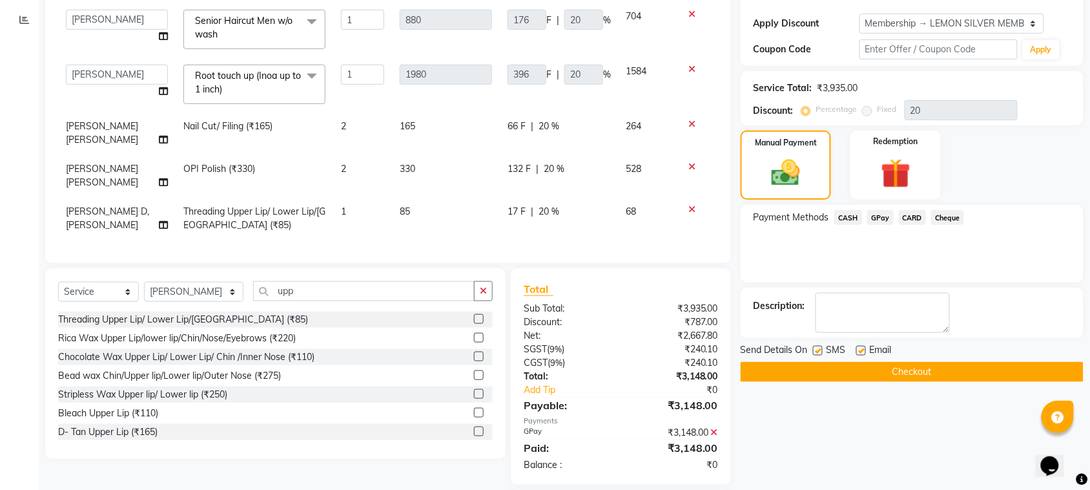
click at [860, 346] on label at bounding box center [861, 351] width 10 height 10
click at [860, 347] on input "checkbox" at bounding box center [860, 351] width 8 height 8
checkbox input "false"
click at [814, 349] on label at bounding box center [818, 351] width 10 height 10
click at [814, 349] on input "checkbox" at bounding box center [817, 351] width 8 height 8
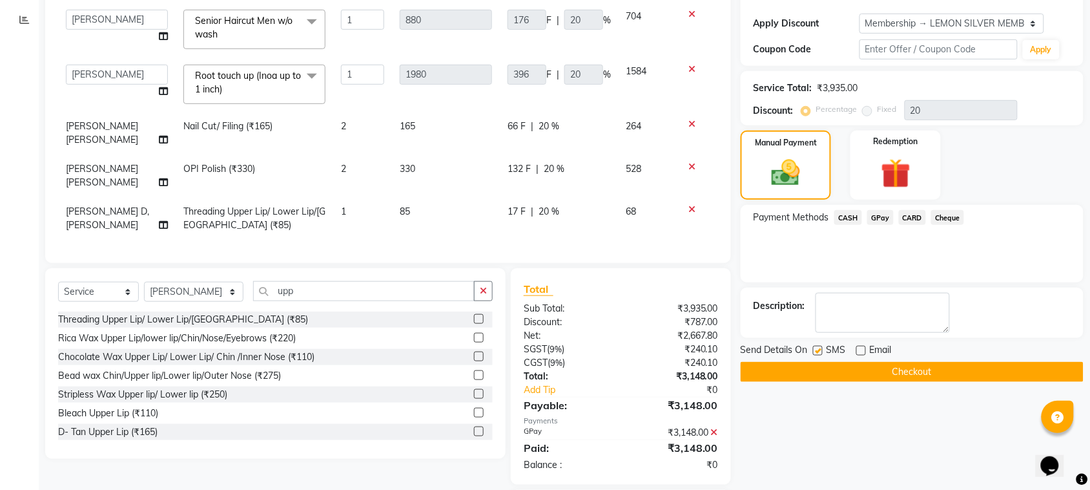
checkbox input "false"
click at [816, 375] on button "Checkout" at bounding box center [912, 372] width 343 height 20
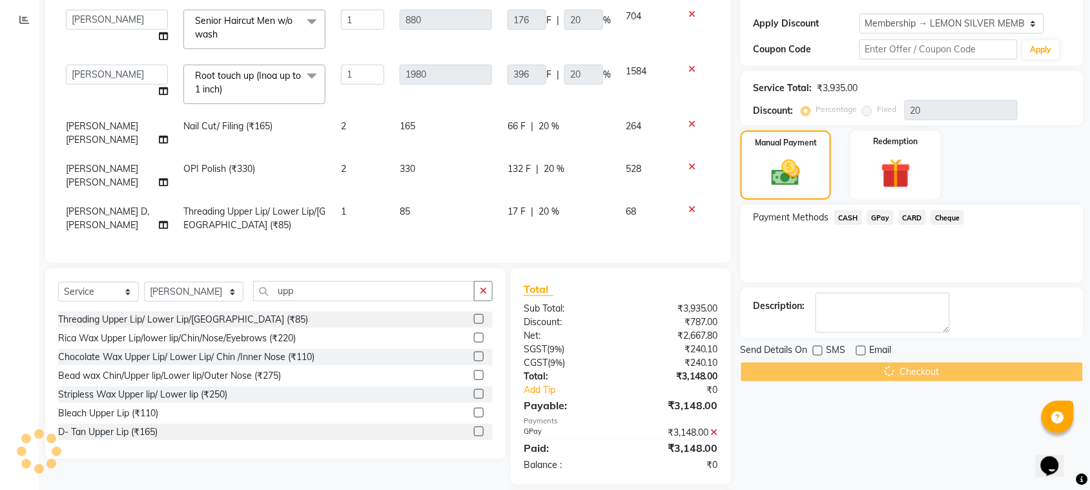
scroll to position [0, 0]
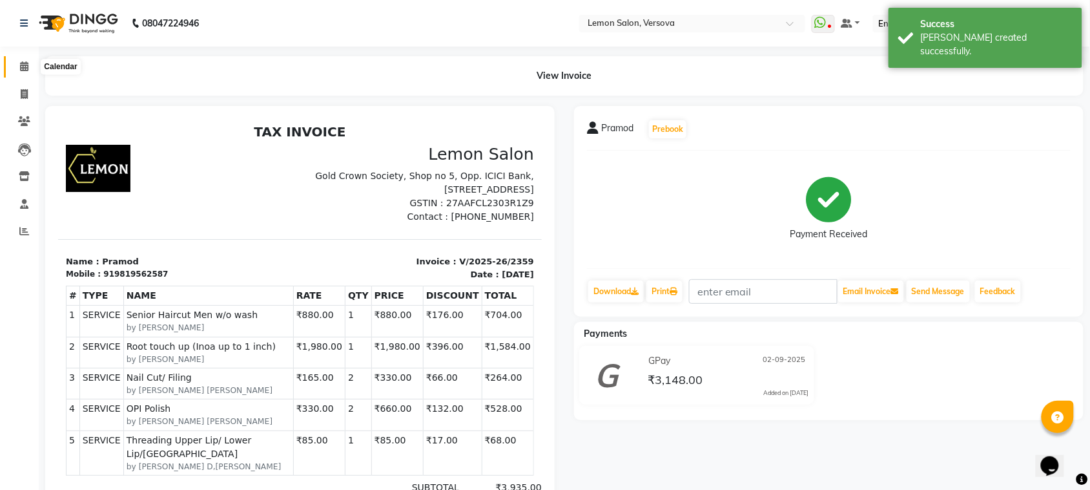
click at [20, 65] on icon at bounding box center [24, 66] width 8 height 10
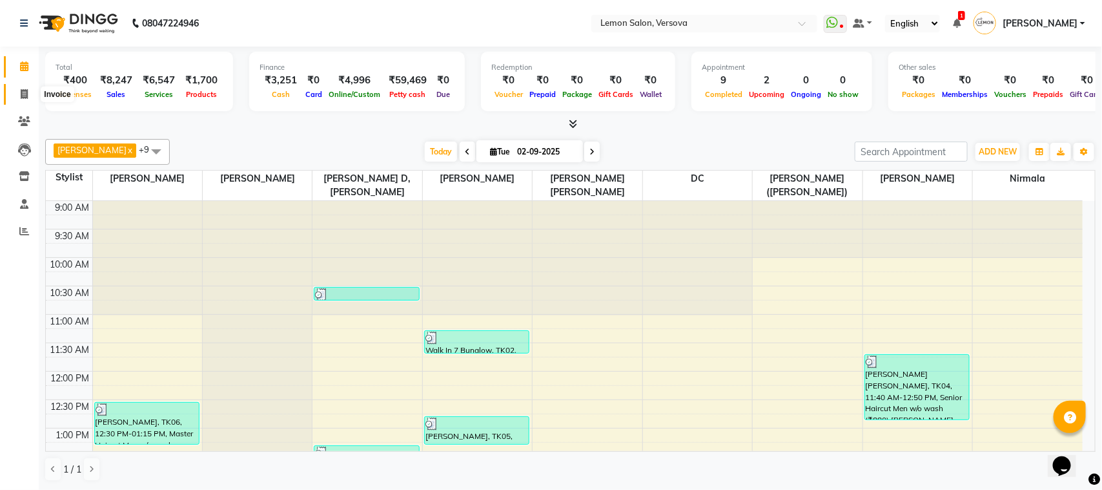
click at [26, 85] on link "Invoice" at bounding box center [19, 94] width 31 height 21
select select "service"
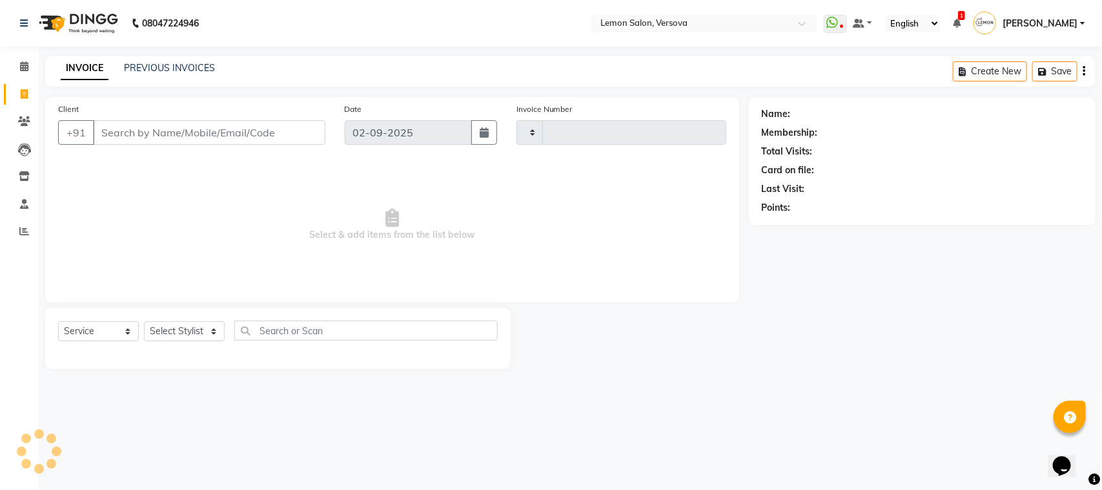
type input "2358"
select select "564"
click at [152, 129] on input "Client" at bounding box center [209, 132] width 232 height 25
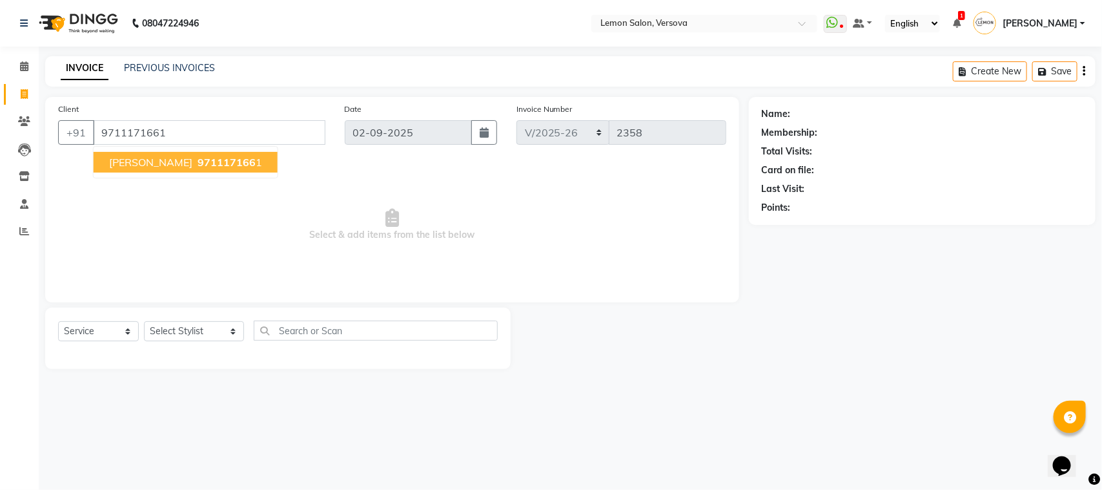
type input "9711171661"
click at [617, 167] on span "Select & add items from the list below" at bounding box center [392, 224] width 668 height 129
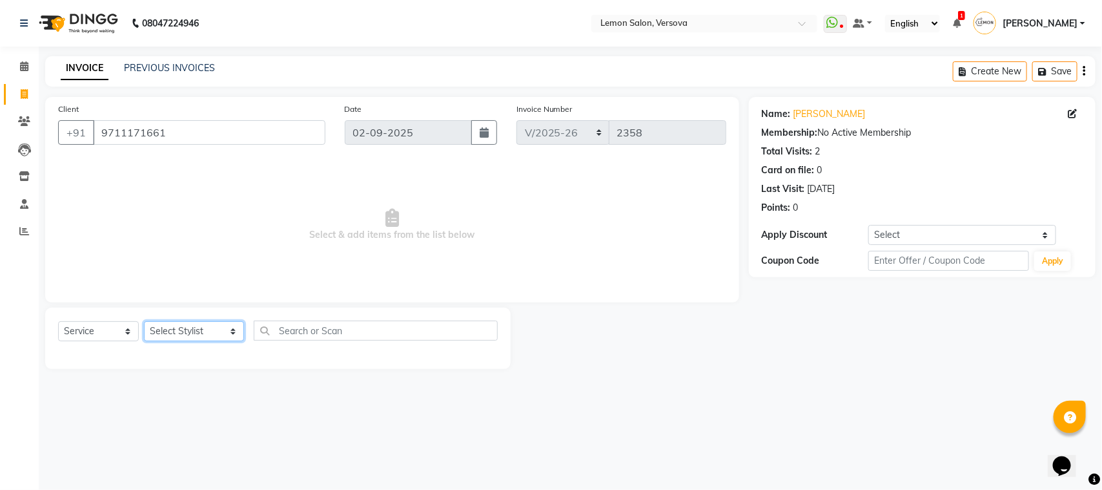
click at [205, 325] on select "Select Stylist [PERSON_NAME] [PERSON_NAME] DC [PERSON_NAME] [PERSON_NAME] D,[PE…" at bounding box center [194, 331] width 100 height 20
select select "82368"
click at [144, 321] on select "Select Stylist [PERSON_NAME] [PERSON_NAME] DC [PERSON_NAME] [PERSON_NAME] D,[PE…" at bounding box center [194, 331] width 100 height 20
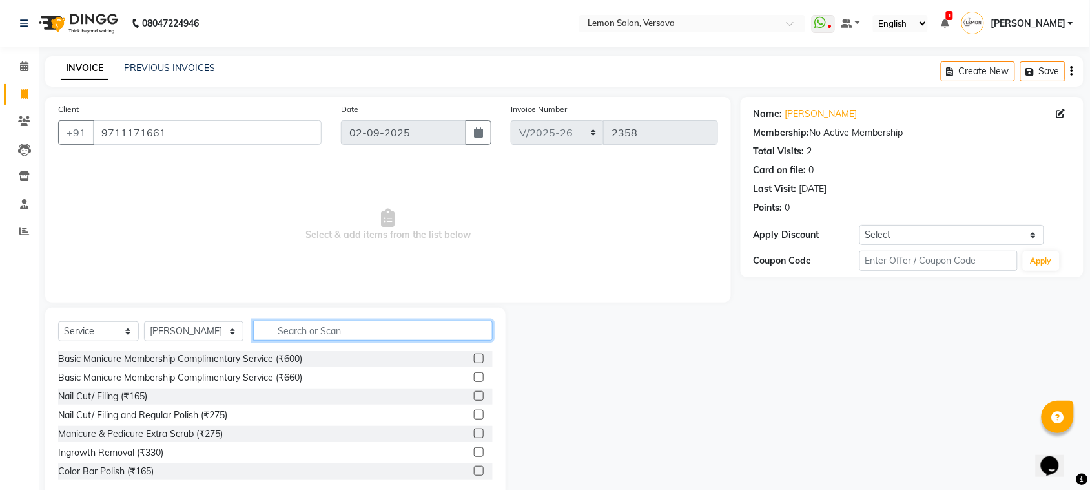
click at [321, 333] on input "text" at bounding box center [373, 330] width 240 height 20
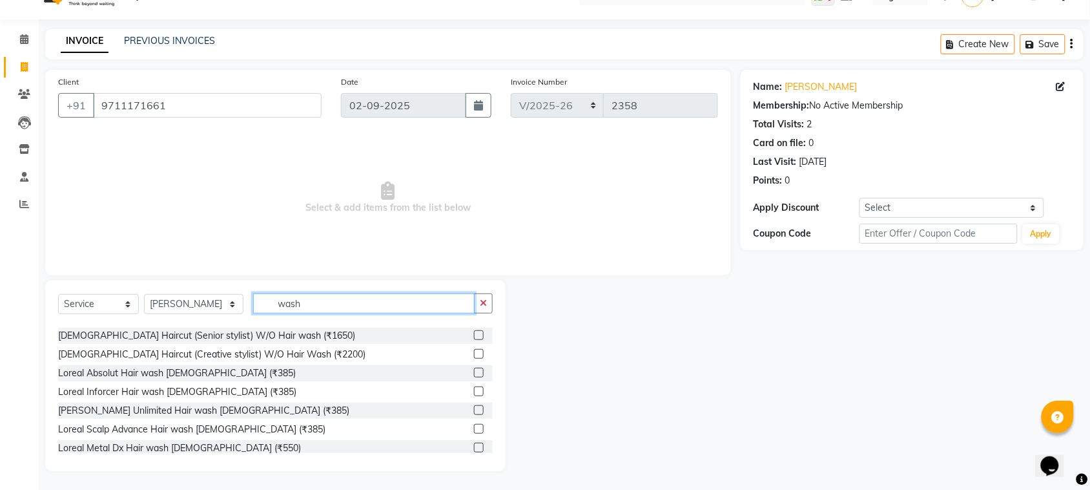
scroll to position [323, 0]
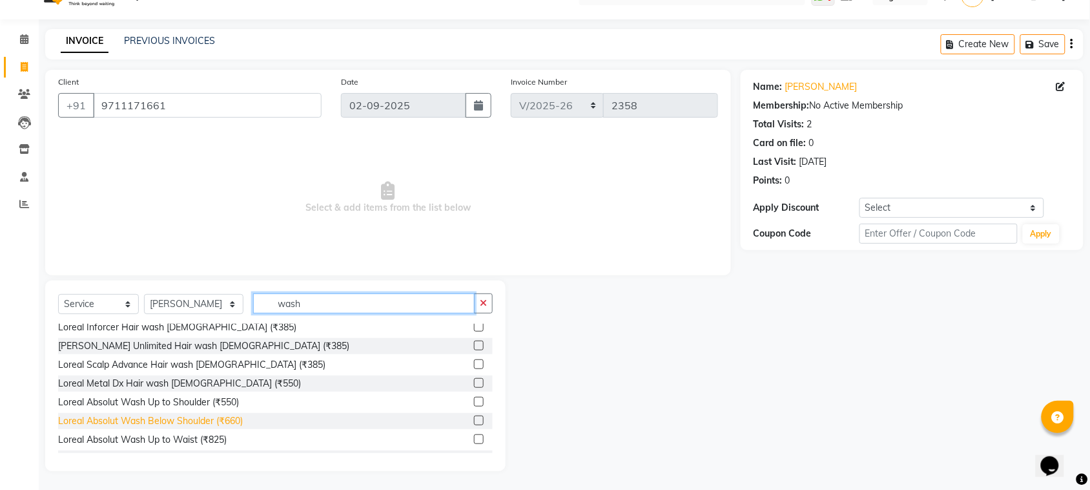
type input "wash"
click at [172, 423] on div "Loreal Absolut Wash Below Shoulder (₹660)" at bounding box center [150, 421] width 185 height 14
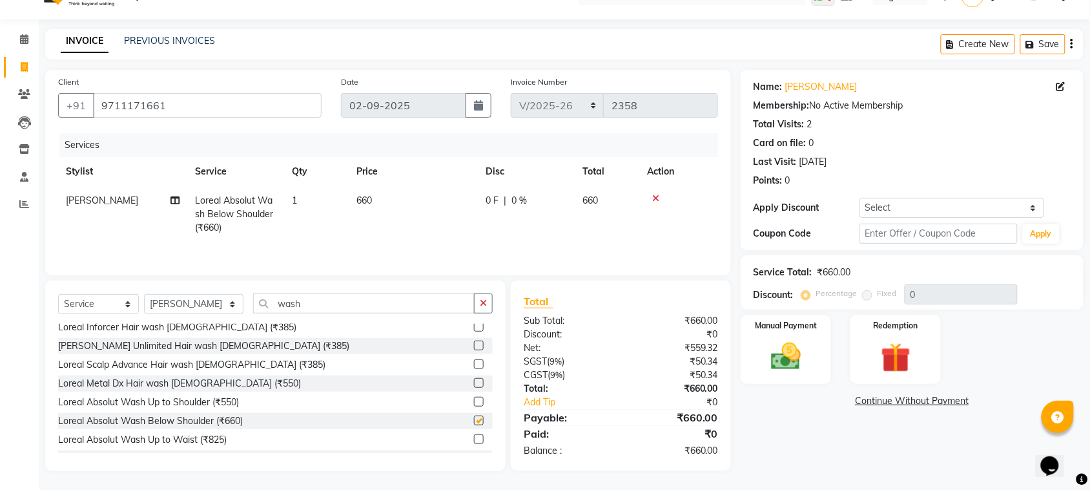
checkbox input "false"
click at [291, 307] on input "wash" at bounding box center [364, 303] width 222 height 20
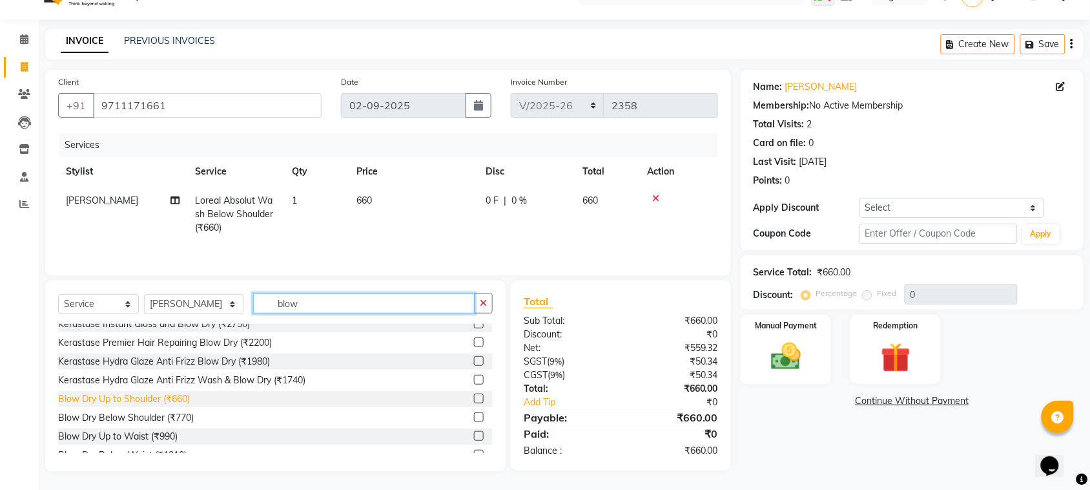
scroll to position [95, 0]
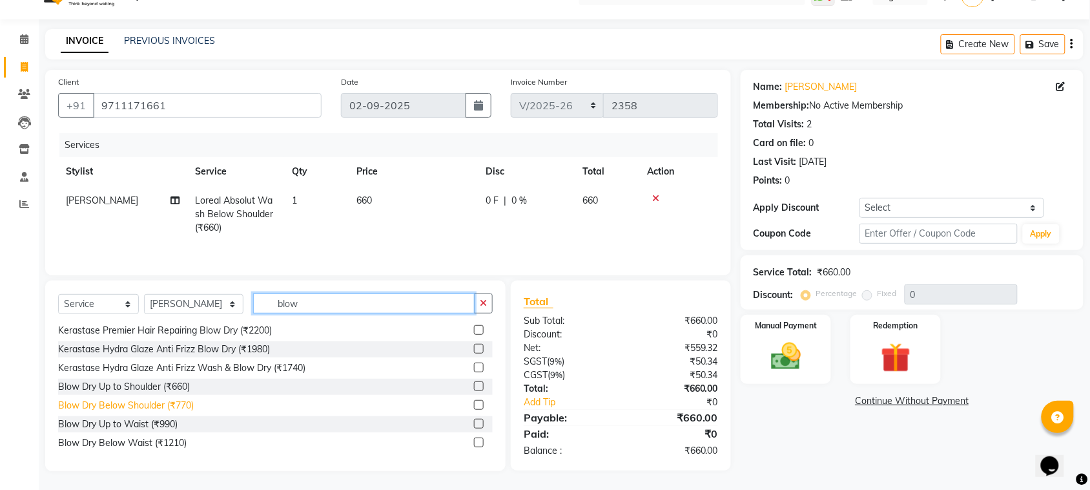
type input "blow"
click at [175, 400] on div "Blow Dry Below Shoulder (₹770)" at bounding box center [126, 405] width 136 height 14
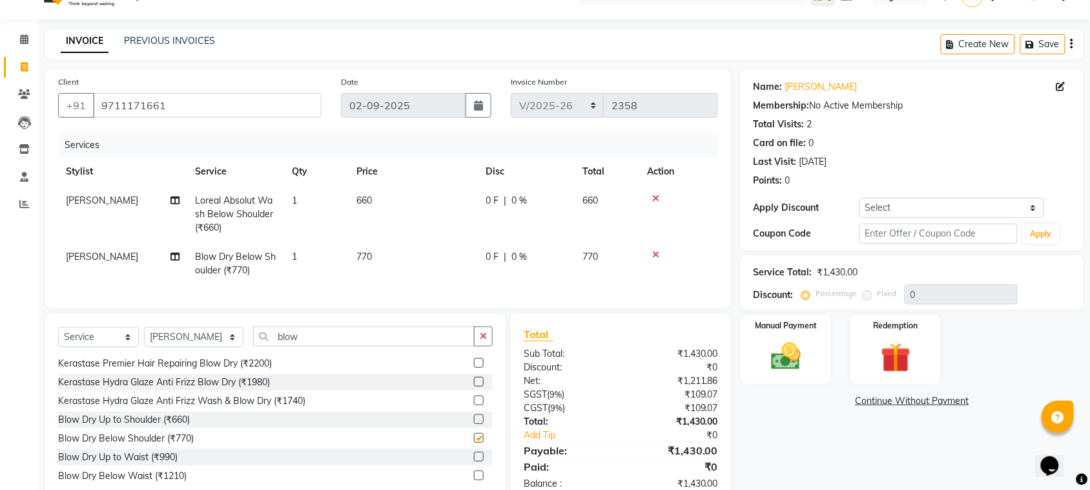
checkbox input "false"
click at [324, 346] on input "blow" at bounding box center [364, 336] width 222 height 20
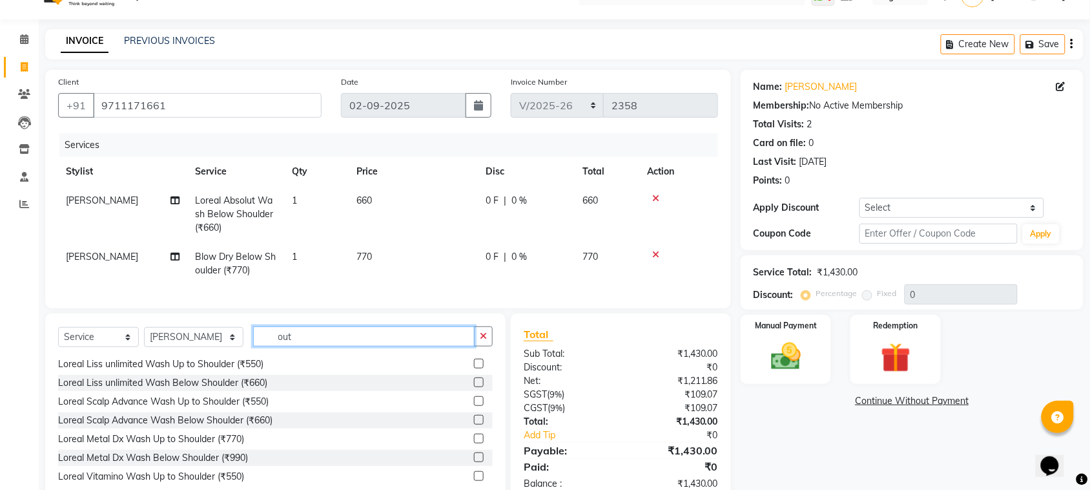
scroll to position [0, 0]
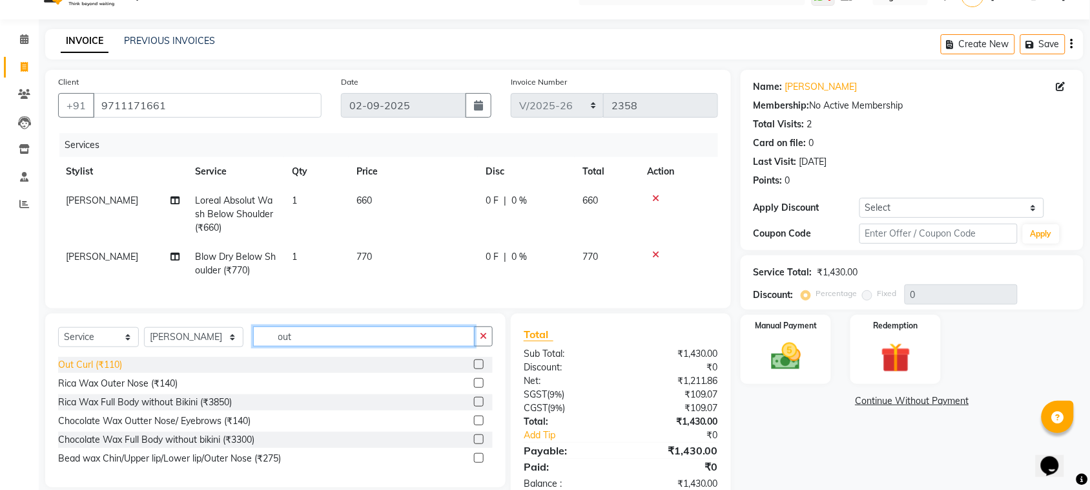
type input "out"
click at [113, 371] on div "Out Curl (₹110)" at bounding box center [90, 365] width 64 height 14
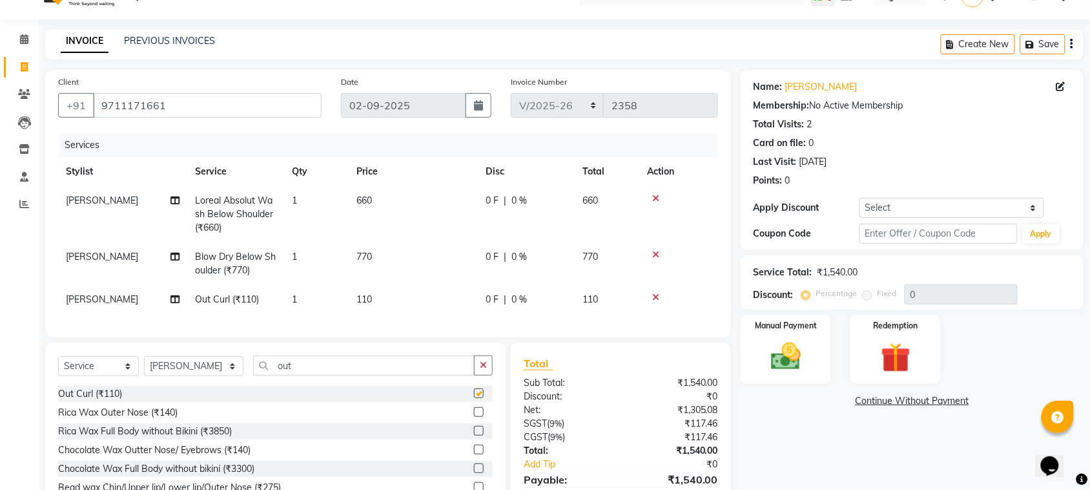
checkbox input "false"
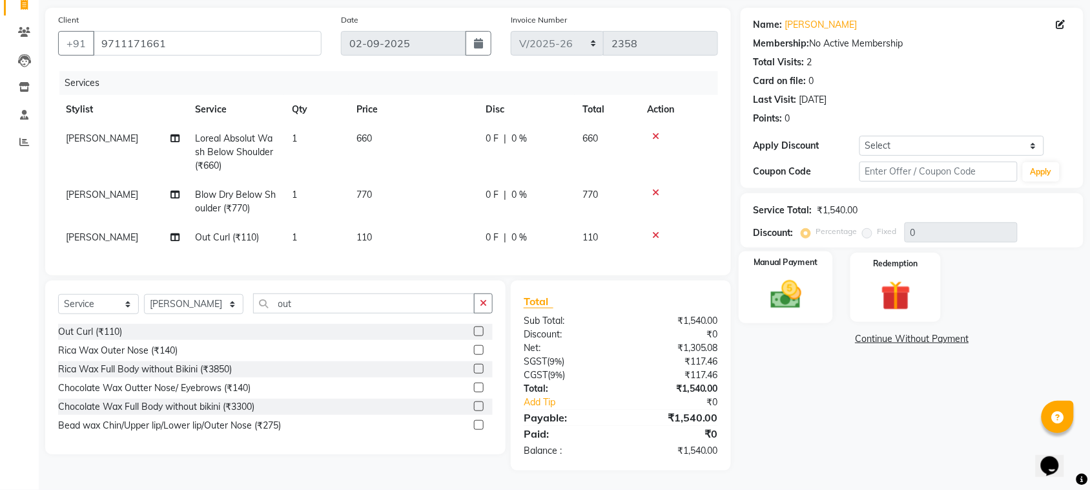
click at [767, 292] on img at bounding box center [786, 294] width 50 height 36
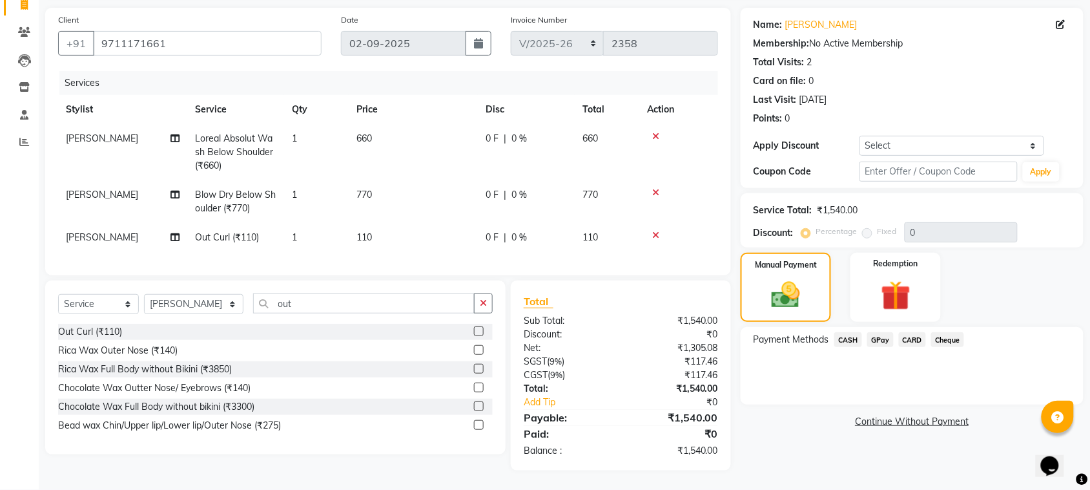
click at [880, 332] on span "GPay" at bounding box center [880, 339] width 26 height 15
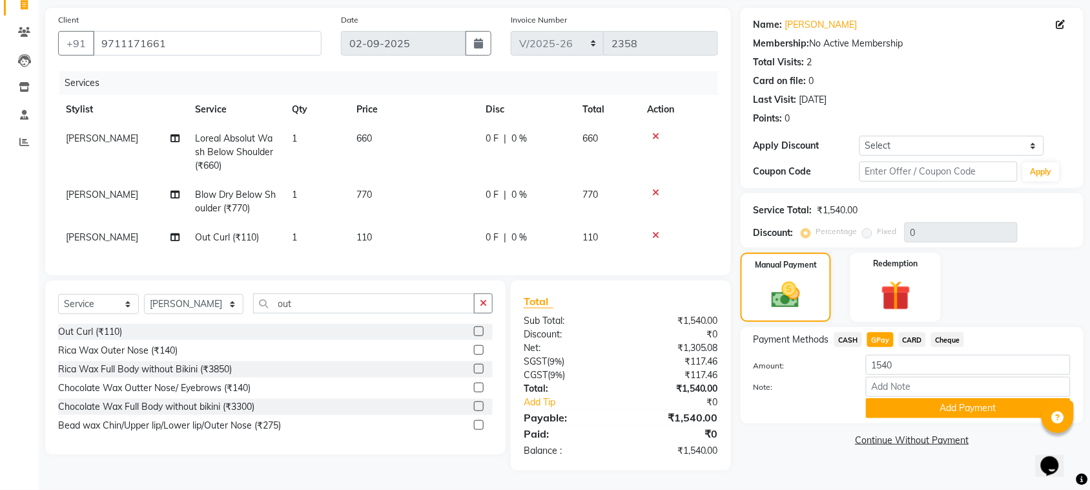
click at [912, 398] on button "Add Payment" at bounding box center [968, 408] width 205 height 20
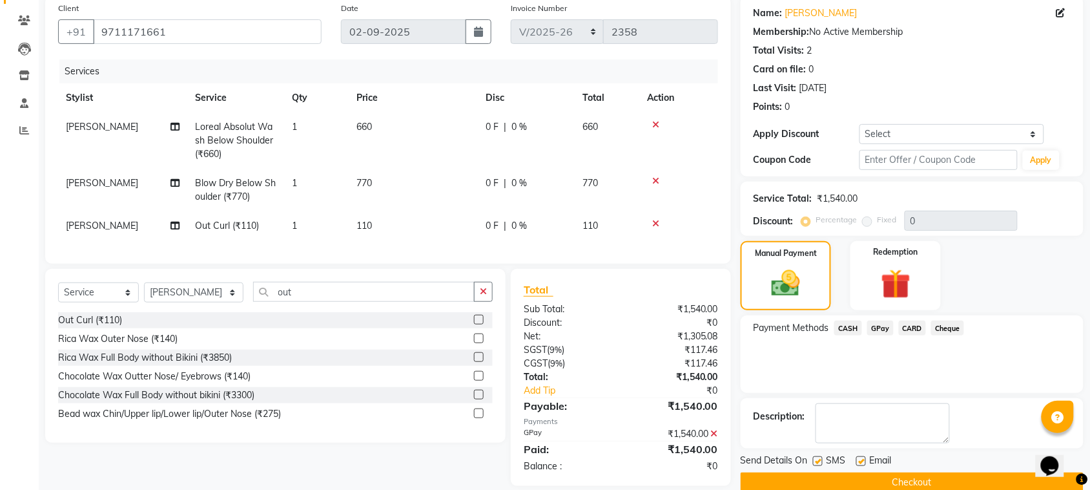
scroll to position [127, 0]
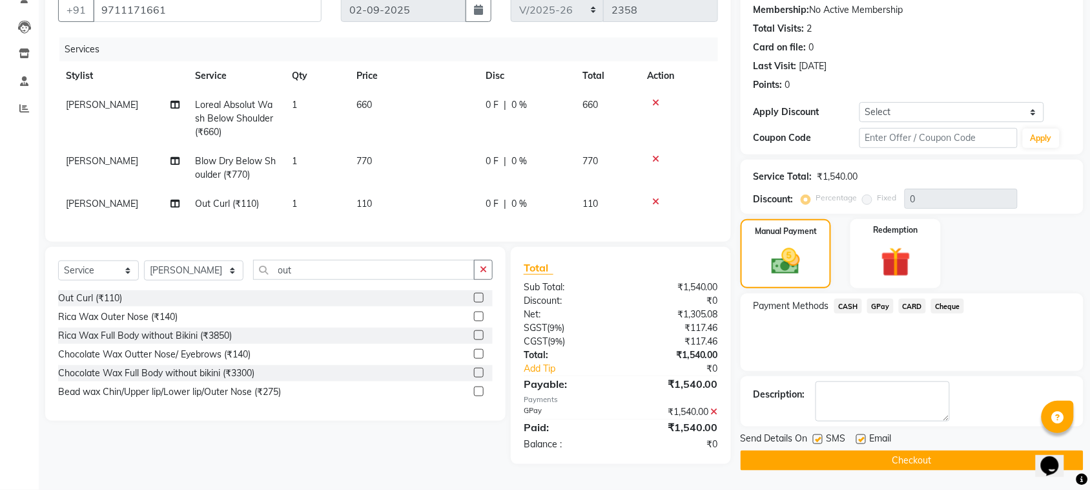
click at [815, 434] on label at bounding box center [818, 439] width 10 height 10
click at [815, 435] on input "checkbox" at bounding box center [817, 439] width 8 height 8
checkbox input "false"
click at [858, 435] on label at bounding box center [861, 439] width 10 height 10
click at [858, 435] on input "checkbox" at bounding box center [860, 439] width 8 height 8
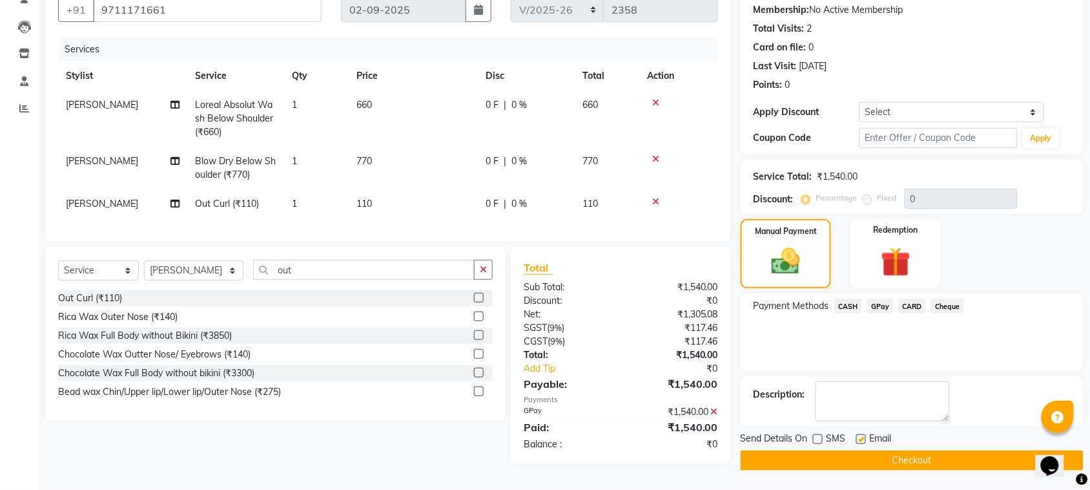
checkbox input "false"
click at [861, 457] on button "Checkout" at bounding box center [912, 460] width 343 height 20
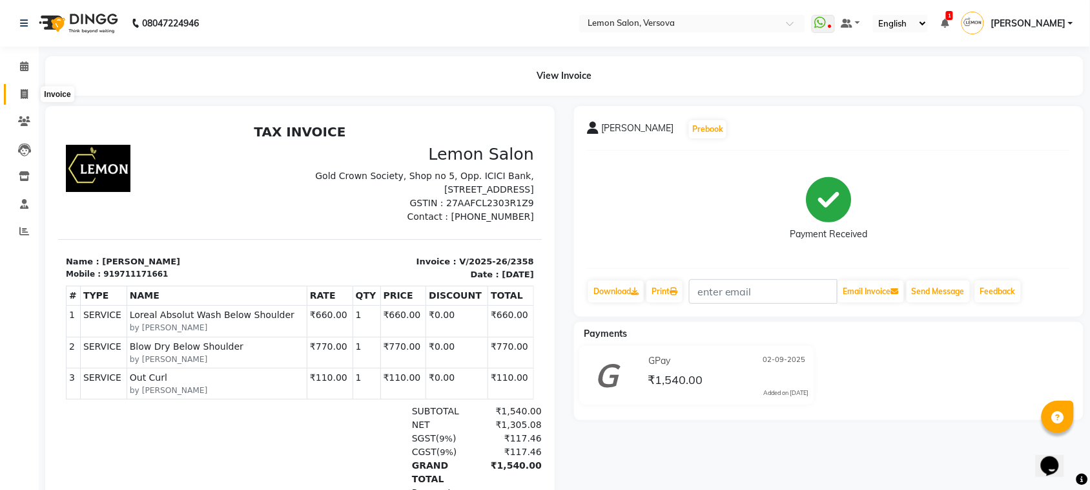
click at [21, 92] on icon at bounding box center [24, 94] width 7 height 10
select select "564"
select select "service"
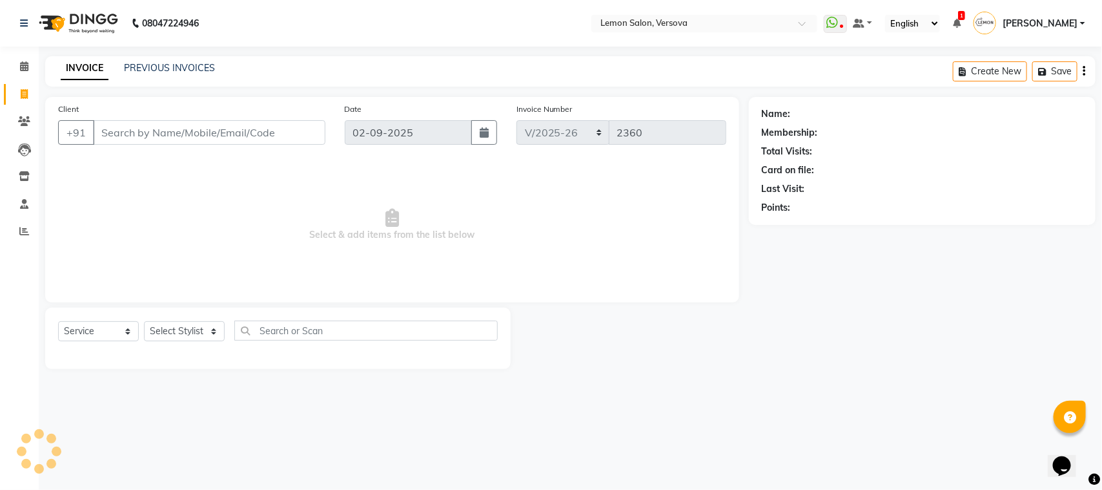
click at [207, 133] on input "Client" at bounding box center [209, 132] width 232 height 25
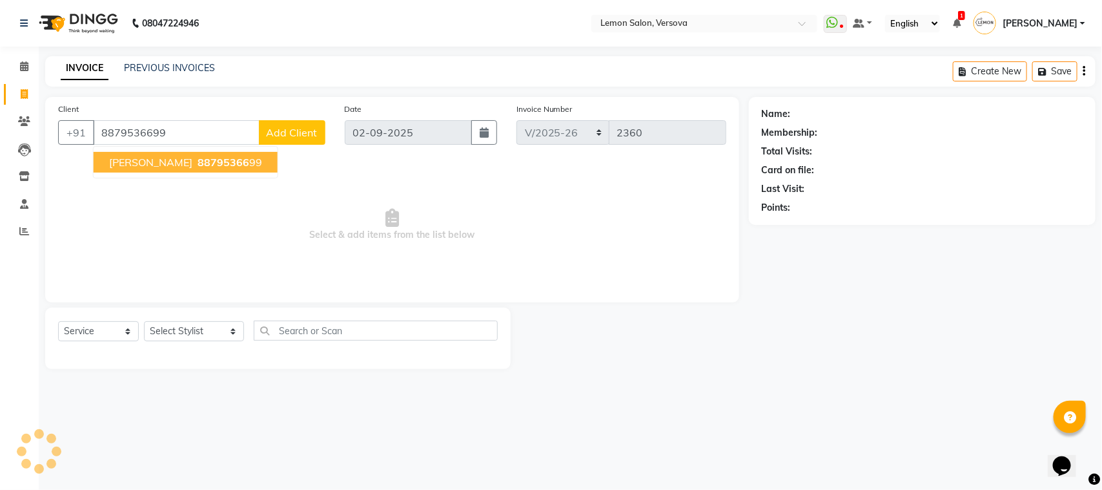
type input "8879536699"
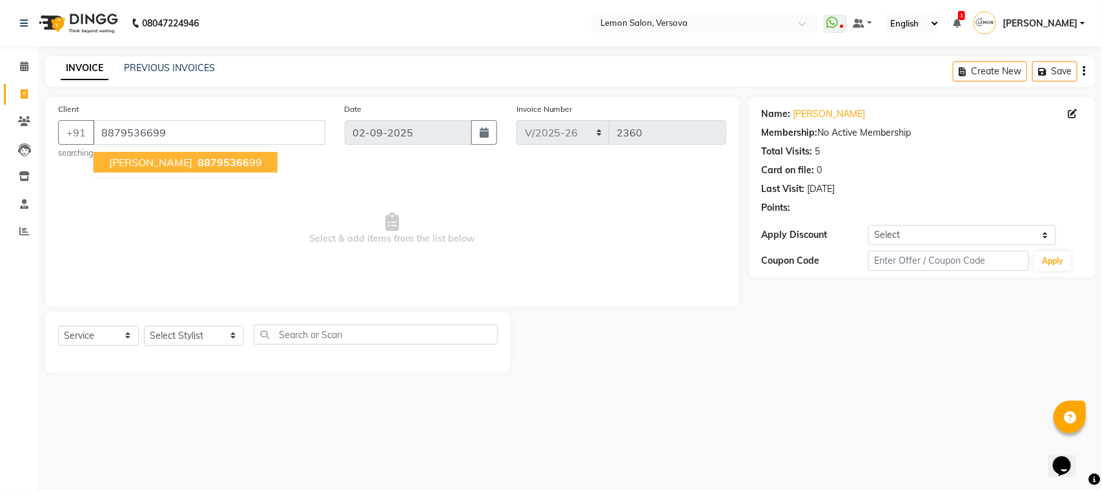
click at [227, 160] on ngb-highlight "88795366 99" at bounding box center [228, 162] width 67 height 13
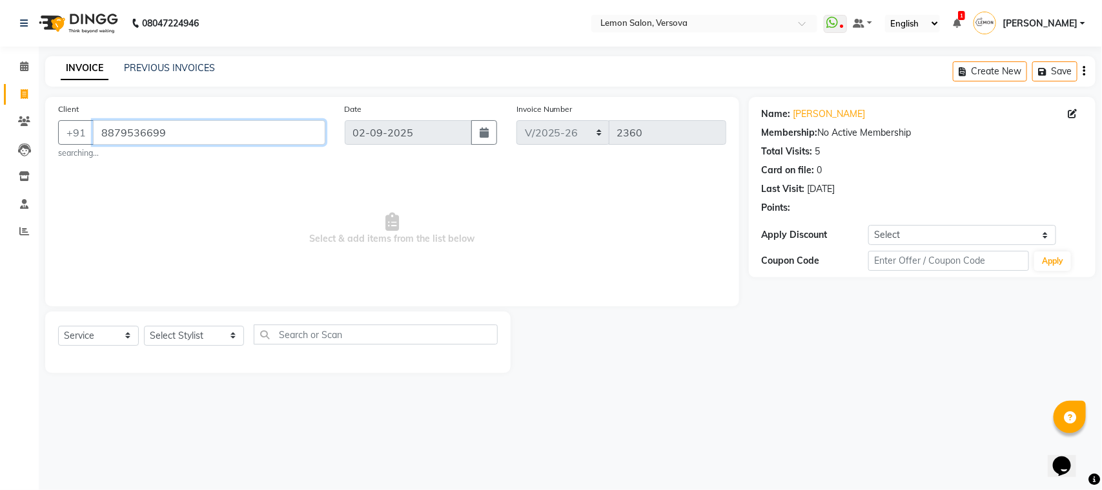
click at [226, 134] on input "8879536699" at bounding box center [209, 132] width 232 height 25
click at [199, 334] on select "Select Stylist [PERSON_NAME] [PERSON_NAME] DC [PERSON_NAME] [PERSON_NAME] D,[PE…" at bounding box center [194, 335] width 100 height 20
select select "7886"
click at [144, 325] on select "Select Stylist [PERSON_NAME] [PERSON_NAME] DC [PERSON_NAME] [PERSON_NAME] D,[PE…" at bounding box center [194, 335] width 100 height 20
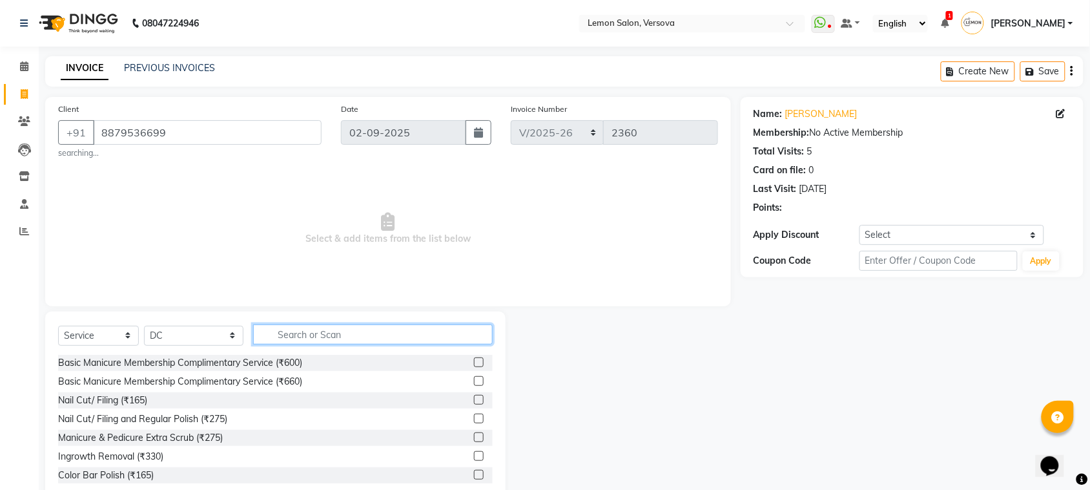
click at [291, 331] on input "text" at bounding box center [373, 334] width 240 height 20
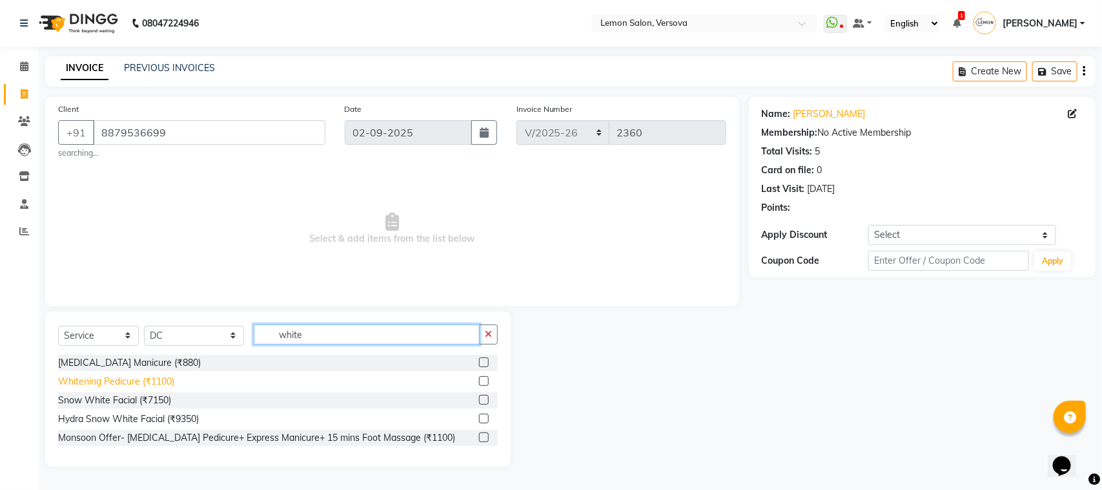
type input "white"
click at [139, 384] on div "Whitening Pedicure (₹1100)" at bounding box center [116, 382] width 116 height 14
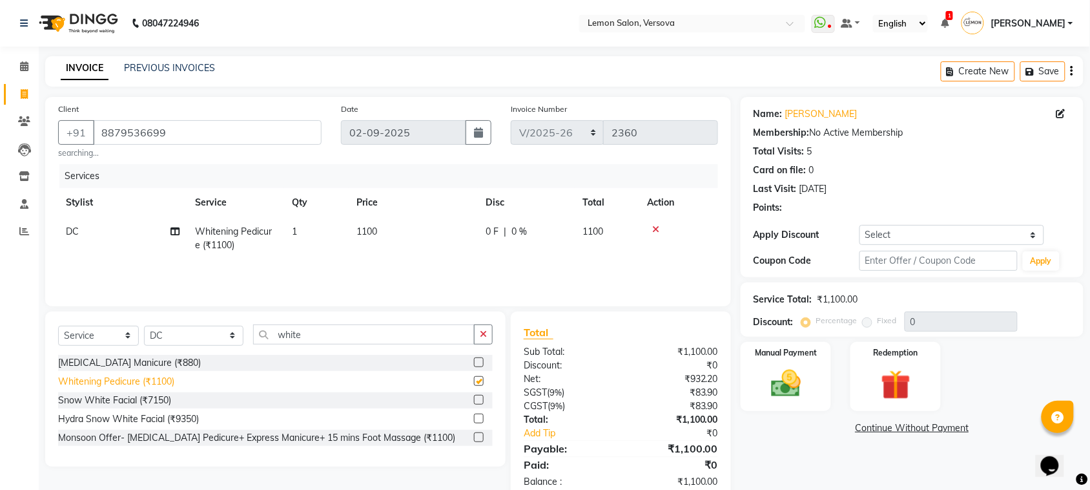
checkbox input "false"
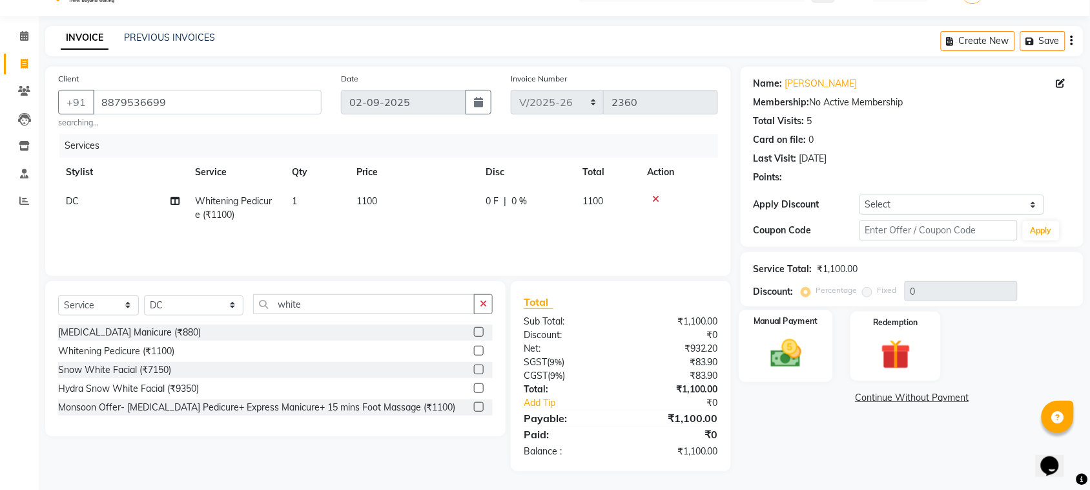
click at [802, 330] on div "Manual Payment" at bounding box center [786, 346] width 94 height 72
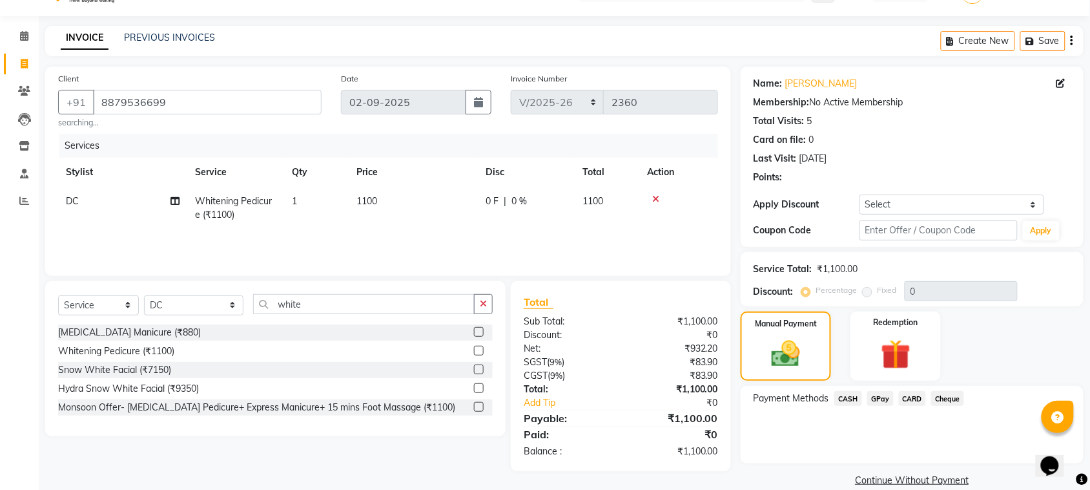
scroll to position [49, 0]
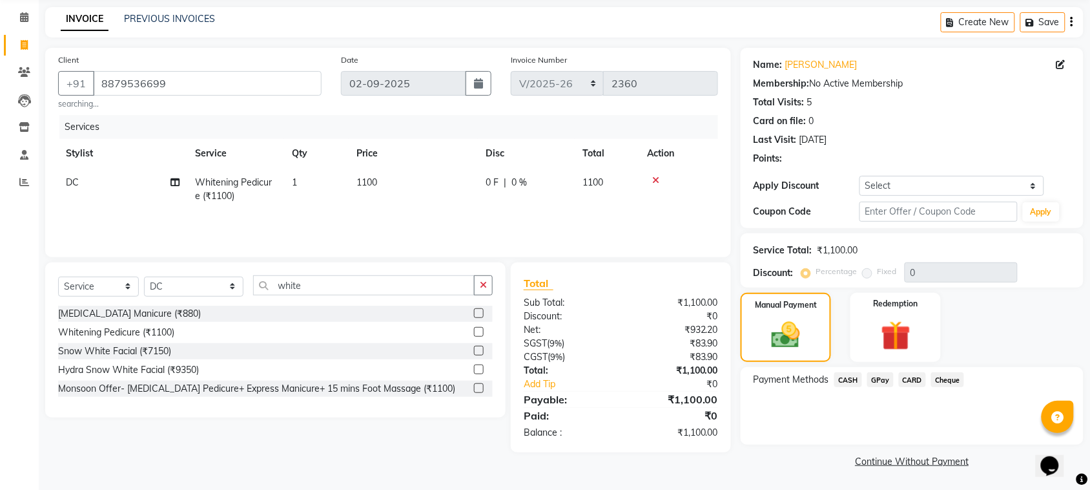
click at [874, 375] on span "GPay" at bounding box center [880, 379] width 26 height 15
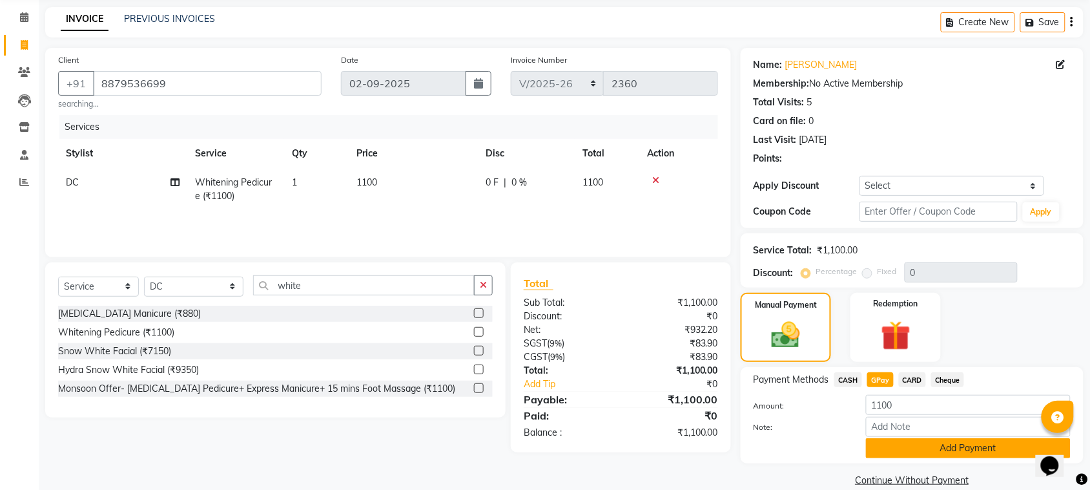
click at [899, 449] on button "Add Payment" at bounding box center [968, 448] width 205 height 20
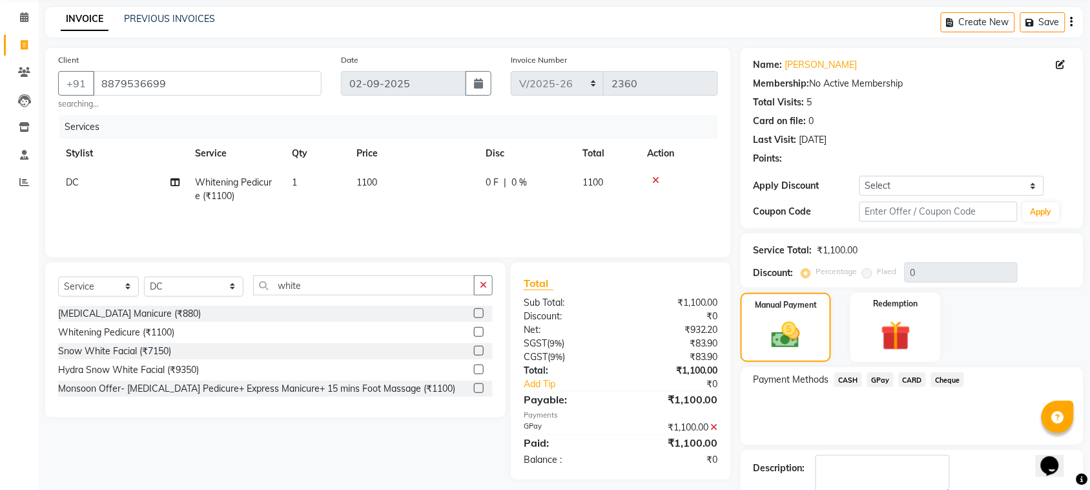
scroll to position [123, 0]
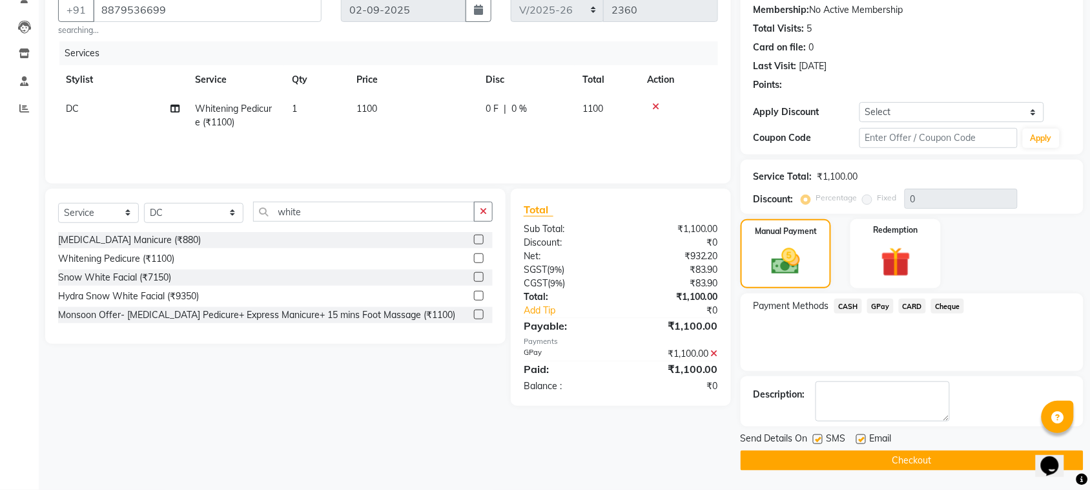
click at [877, 455] on button "Checkout" at bounding box center [912, 460] width 343 height 20
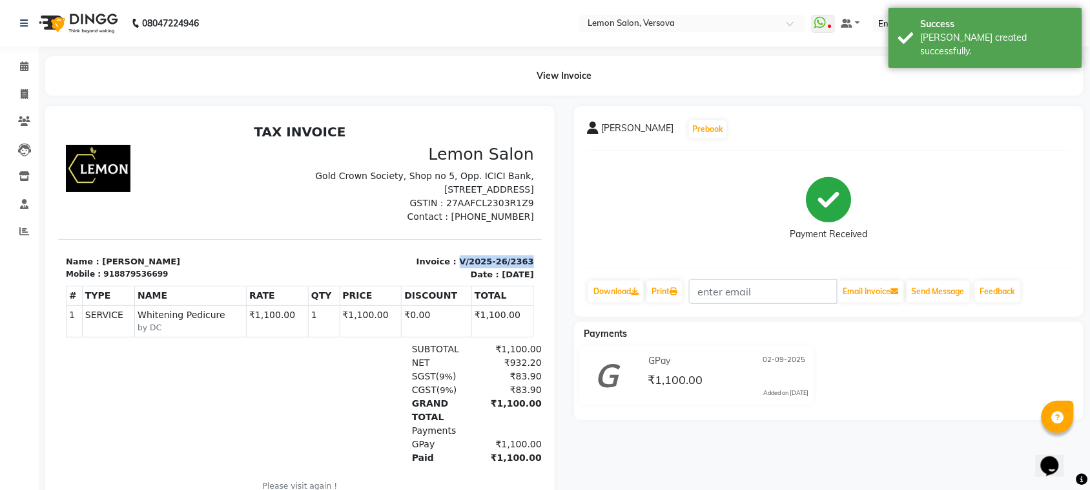
copy p "V/2025-26/2363"
drag, startPoint x: 445, startPoint y: 256, endPoint x: 508, endPoint y: 261, distance: 62.9
click at [508, 261] on p "Invoice : V/2025-26/2363" at bounding box center [420, 260] width 227 height 13
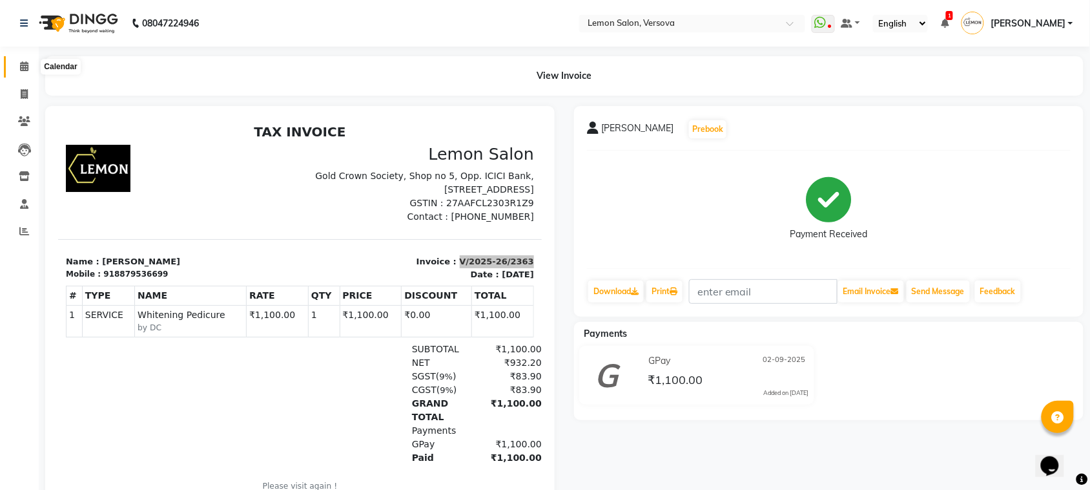
click at [21, 66] on icon at bounding box center [24, 66] width 8 height 10
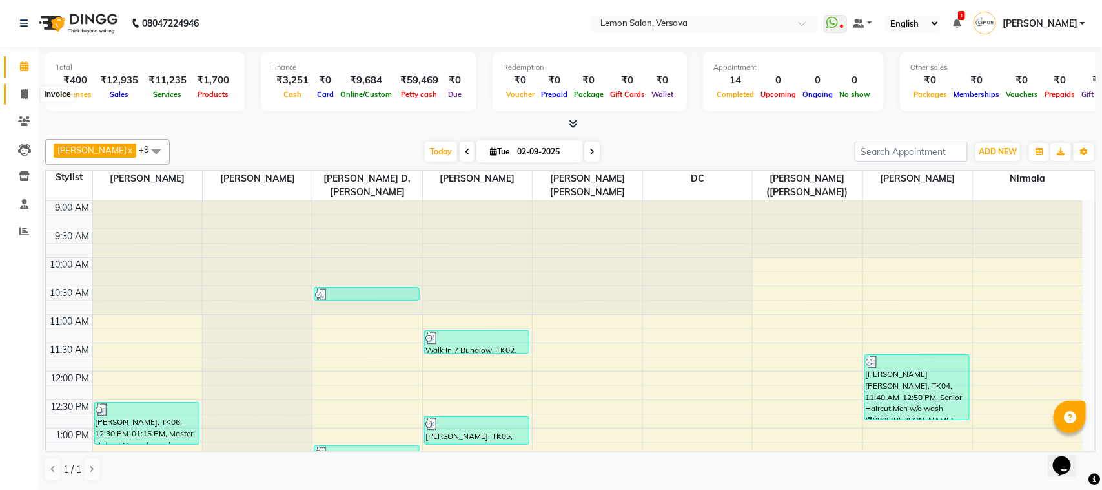
click at [27, 91] on icon at bounding box center [24, 94] width 7 height 10
select select "service"
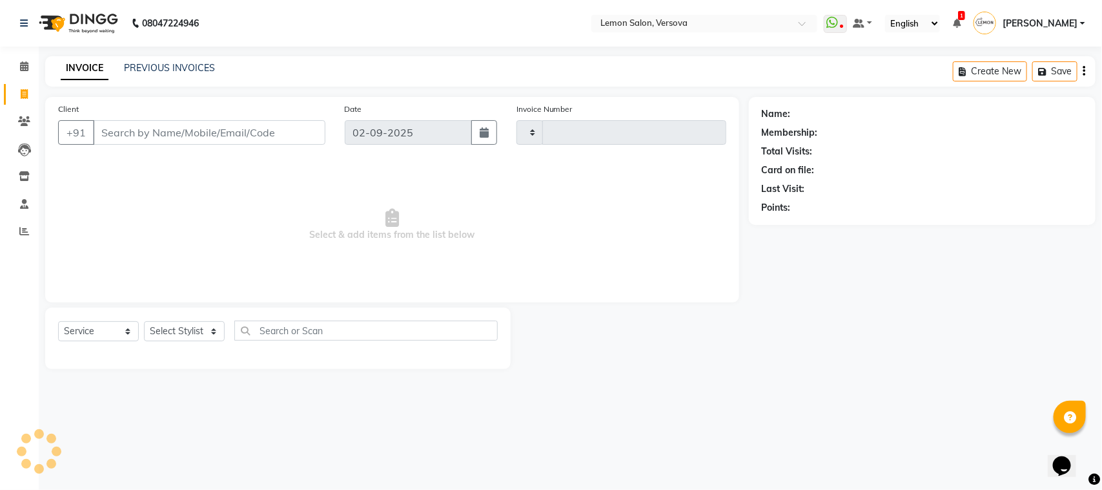
click at [146, 129] on input "Client" at bounding box center [209, 132] width 232 height 25
type input "2360"
select select "564"
type input "9"
type input "8850328696"
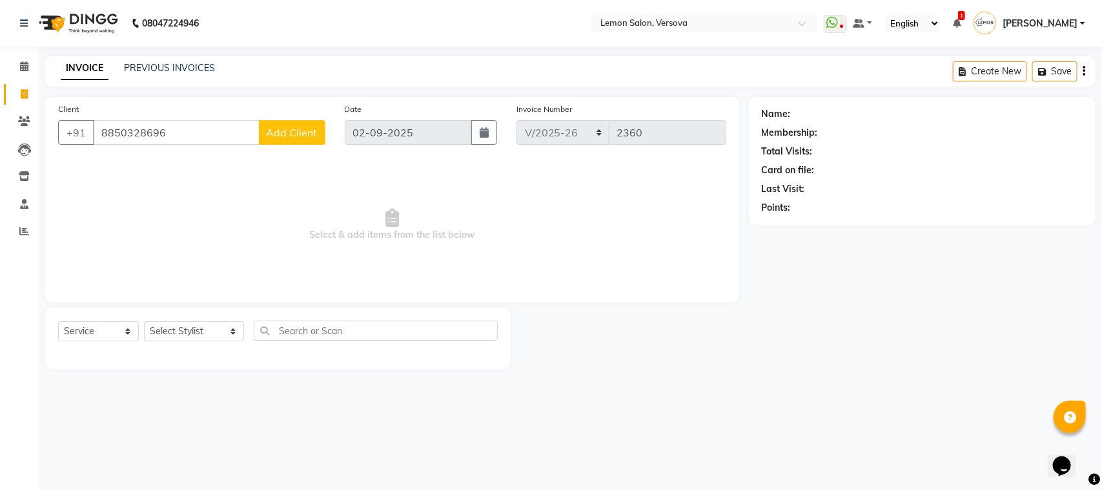
click at [293, 128] on span "Add Client" at bounding box center [292, 132] width 51 height 13
select select "22"
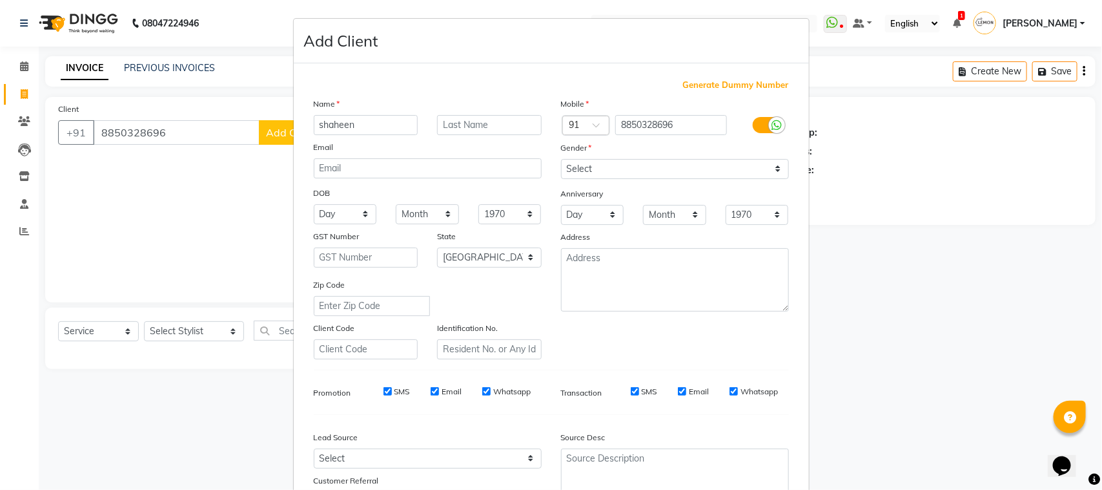
type input "shaheen"
click at [608, 176] on select "Select Male Female Other Prefer Not To Say" at bounding box center [675, 169] width 228 height 20
select select "female"
click at [561, 159] on select "Select Male Female Other Prefer Not To Say" at bounding box center [675, 169] width 228 height 20
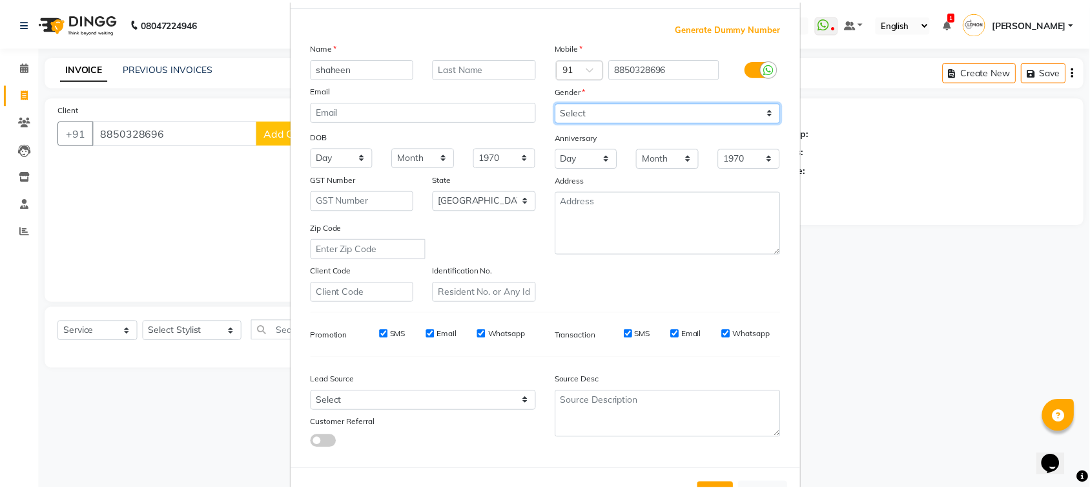
scroll to position [101, 0]
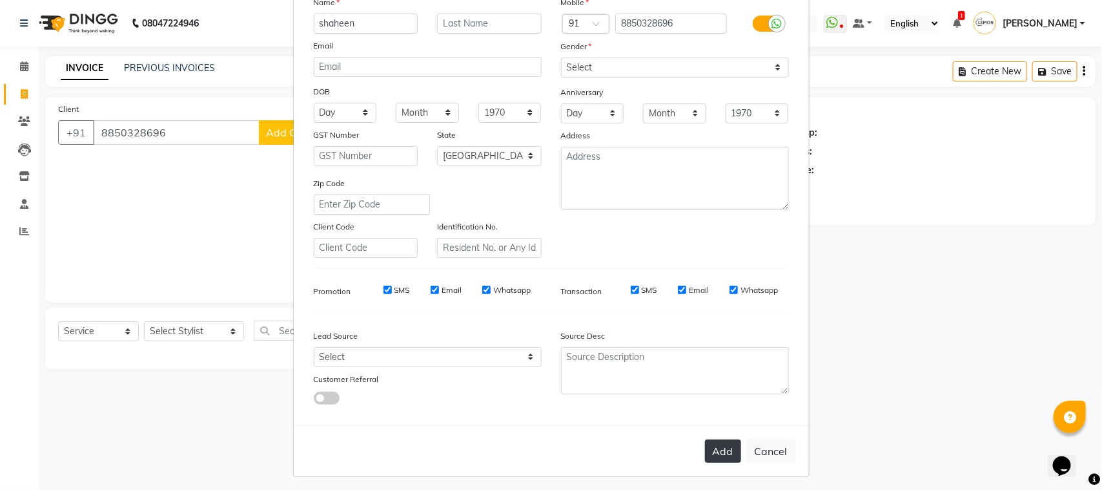
click at [725, 453] on button "Add" at bounding box center [723, 450] width 36 height 23
select select
select select "null"
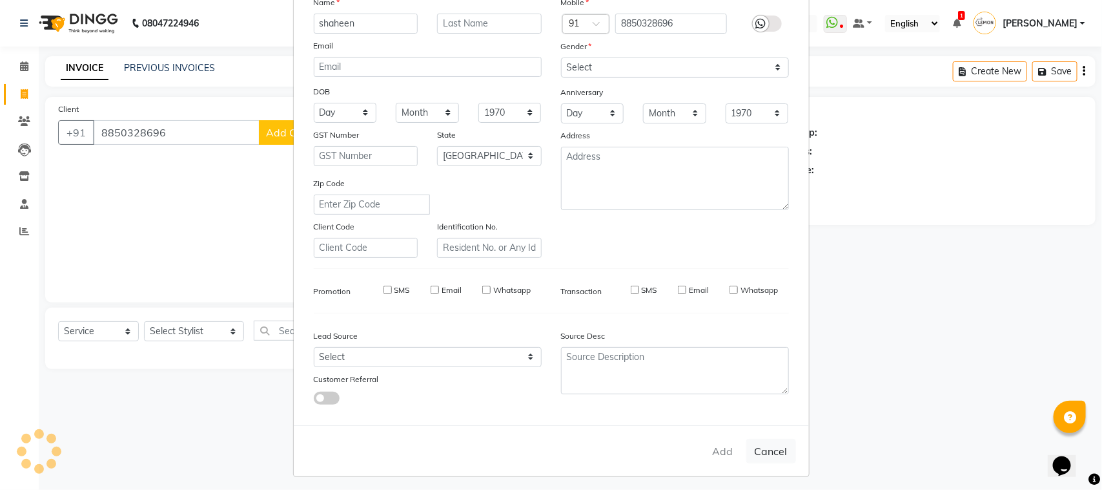
select select
checkbox input "false"
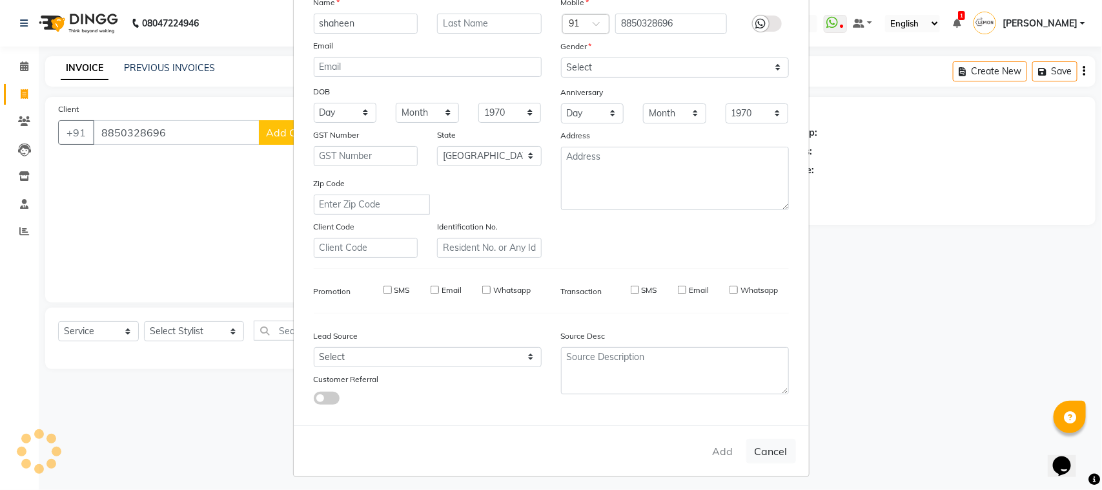
checkbox input "false"
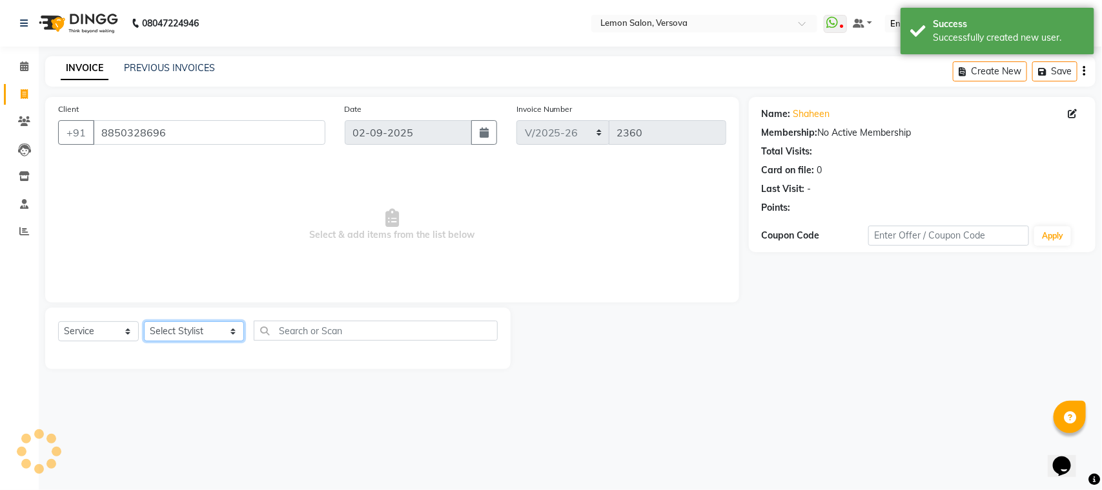
click at [182, 329] on select "Select Stylist [PERSON_NAME] [PERSON_NAME] DC [PERSON_NAME] [PERSON_NAME] D,[PE…" at bounding box center [194, 331] width 100 height 20
select select "7405"
click at [144, 321] on select "Select Stylist [PERSON_NAME] [PERSON_NAME] DC [PERSON_NAME] [PERSON_NAME] D,[PE…" at bounding box center [194, 331] width 100 height 20
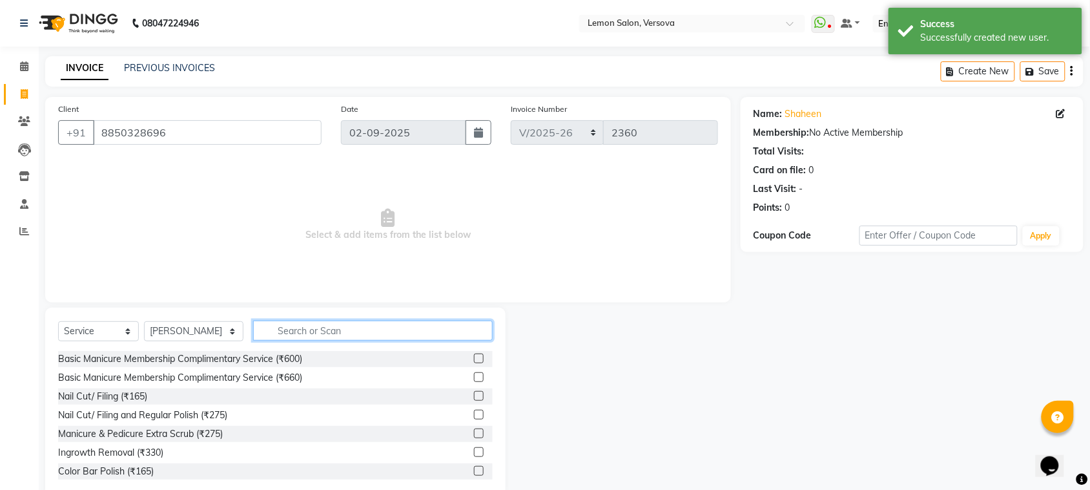
click at [307, 324] on input "text" at bounding box center [373, 330] width 240 height 20
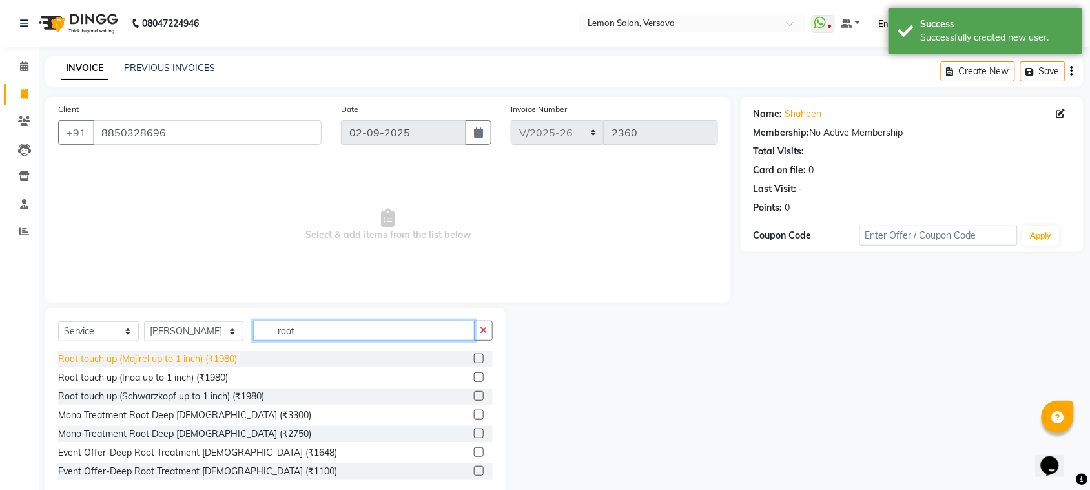
type input "root"
click at [218, 354] on div "Root touch up (Majirel up to 1 inch) (₹1980)" at bounding box center [147, 359] width 179 height 14
checkbox input "false"
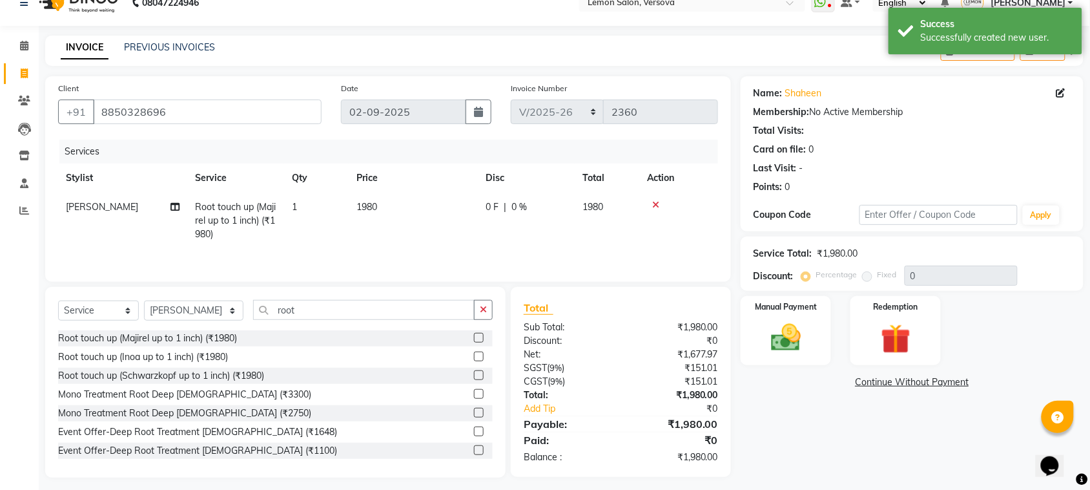
scroll to position [30, 0]
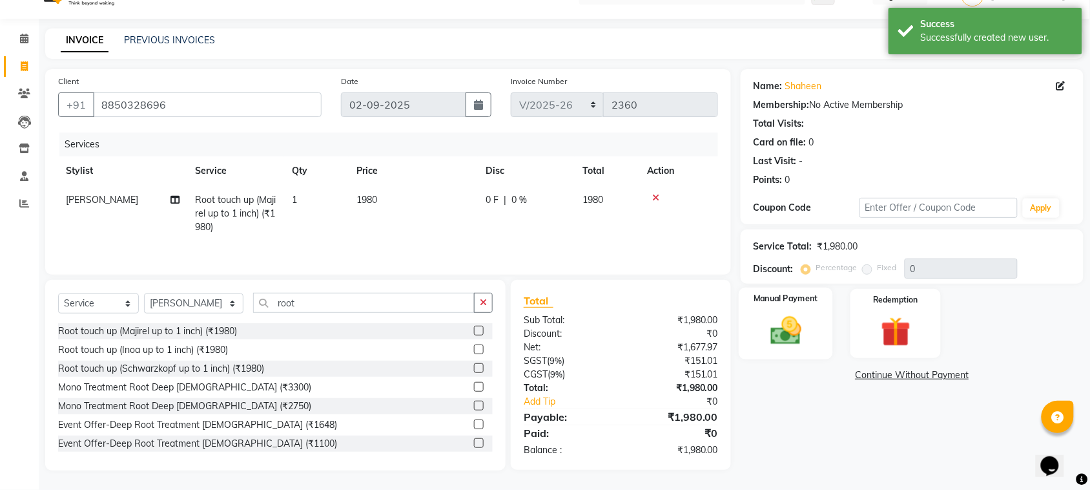
click at [800, 313] on img at bounding box center [786, 331] width 50 height 36
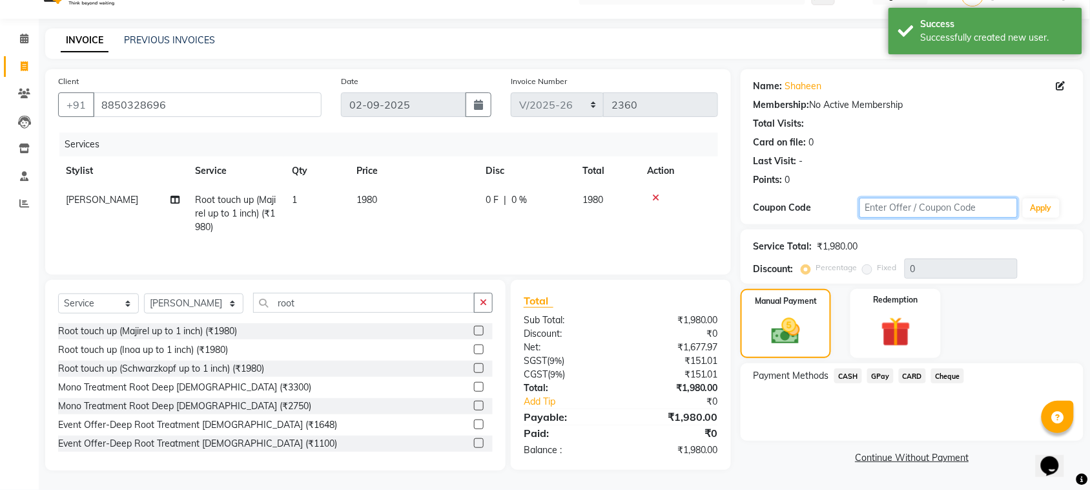
click at [932, 210] on input "text" at bounding box center [939, 208] width 158 height 20
click at [908, 212] on input "text" at bounding box center [939, 208] width 158 height 20
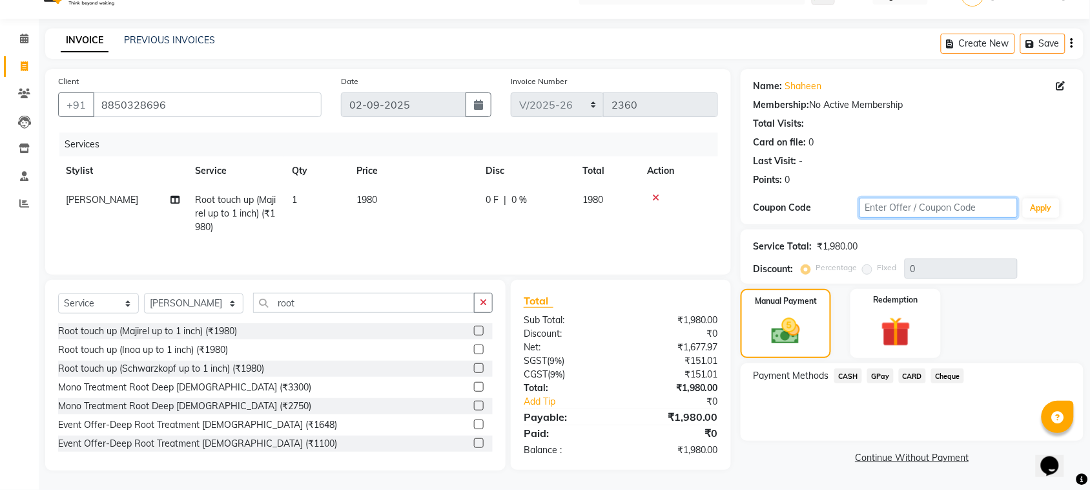
click at [951, 208] on input "text" at bounding box center [939, 208] width 158 height 20
type input "fst20"
click at [1037, 200] on button "Apply" at bounding box center [1041, 207] width 37 height 19
type input "20"
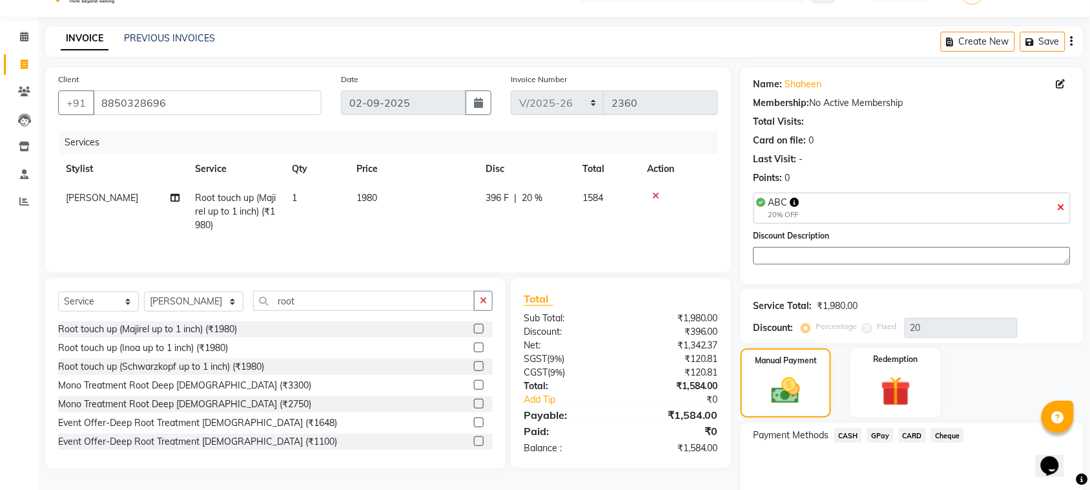
click at [898, 256] on textarea at bounding box center [912, 255] width 317 height 17
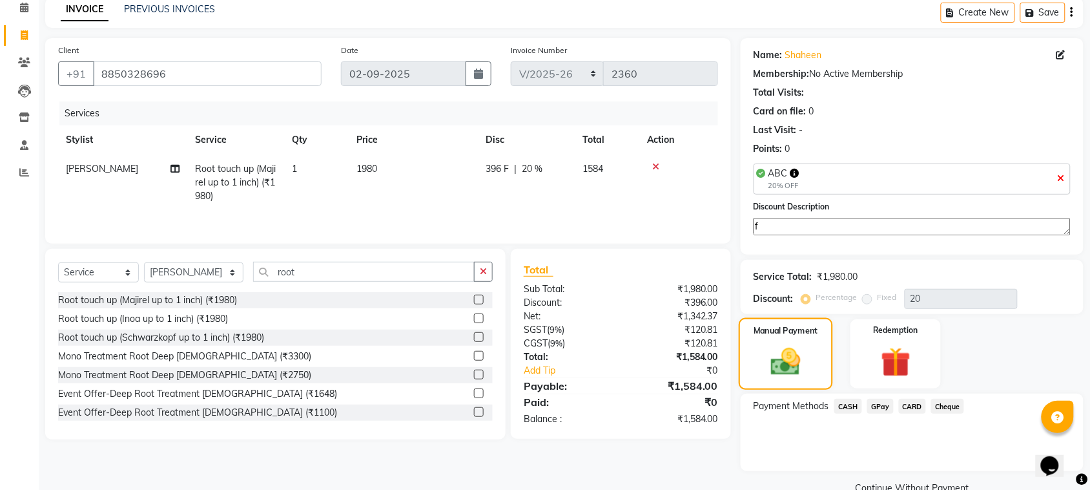
scroll to position [85, 0]
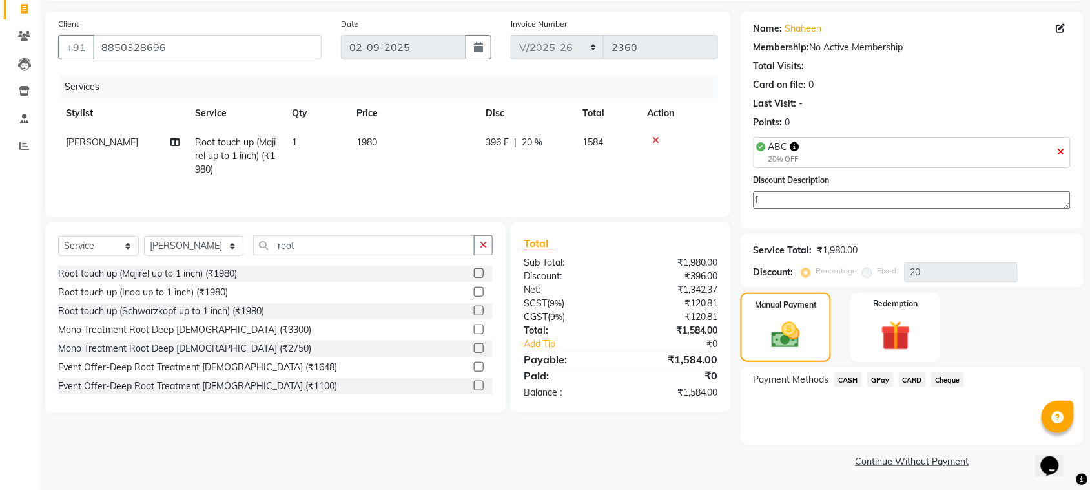
type textarea "f"
click at [872, 378] on span "GPay" at bounding box center [880, 379] width 26 height 15
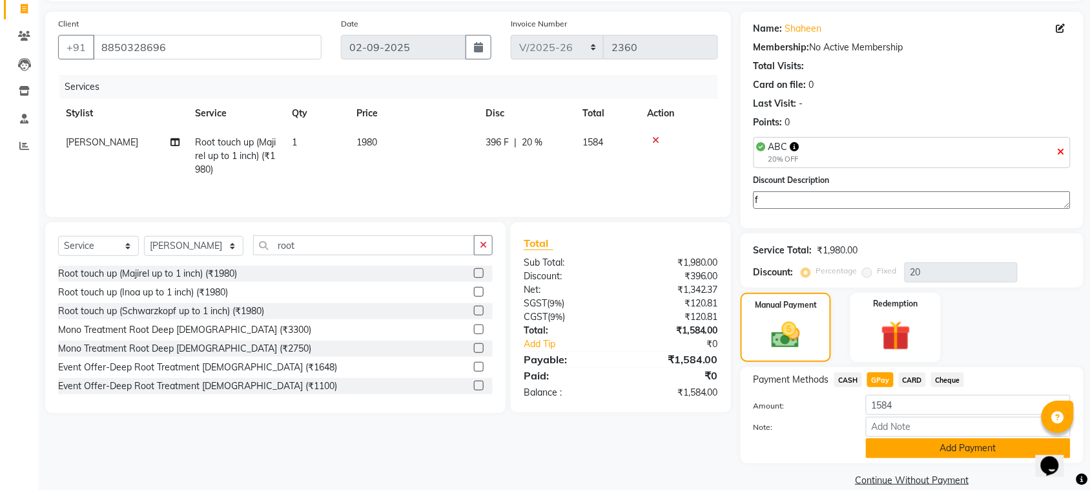
click at [911, 440] on button "Add Payment" at bounding box center [968, 448] width 205 height 20
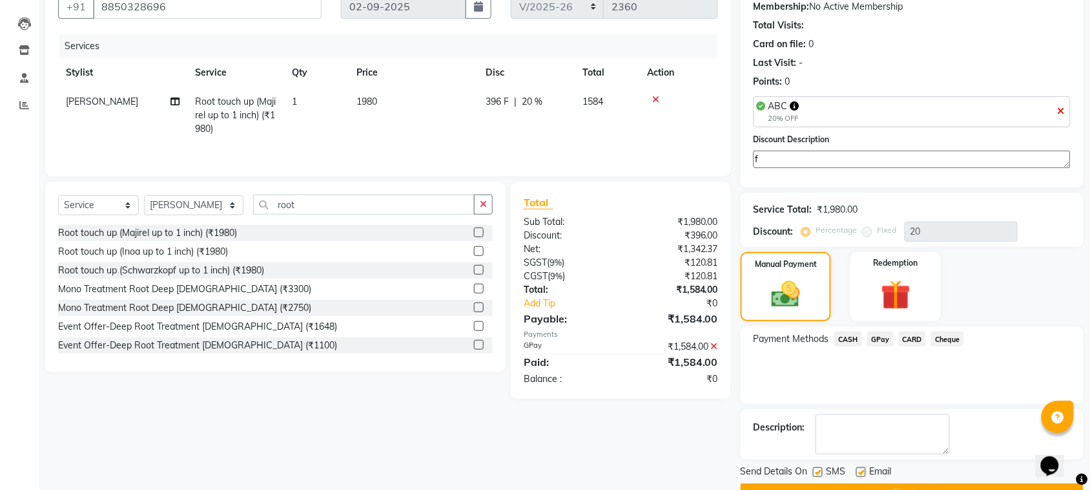
scroll to position [159, 0]
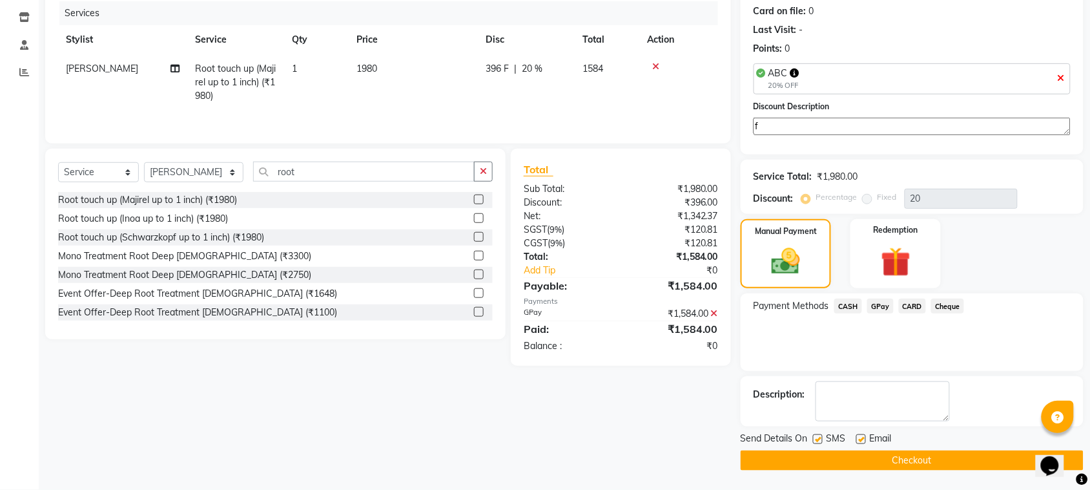
click at [863, 440] on label at bounding box center [861, 439] width 10 height 10
click at [863, 440] on input "checkbox" at bounding box center [860, 439] width 8 height 8
checkbox input "false"
click at [818, 443] on label at bounding box center [818, 439] width 10 height 10
click at [818, 443] on input "checkbox" at bounding box center [817, 439] width 8 height 8
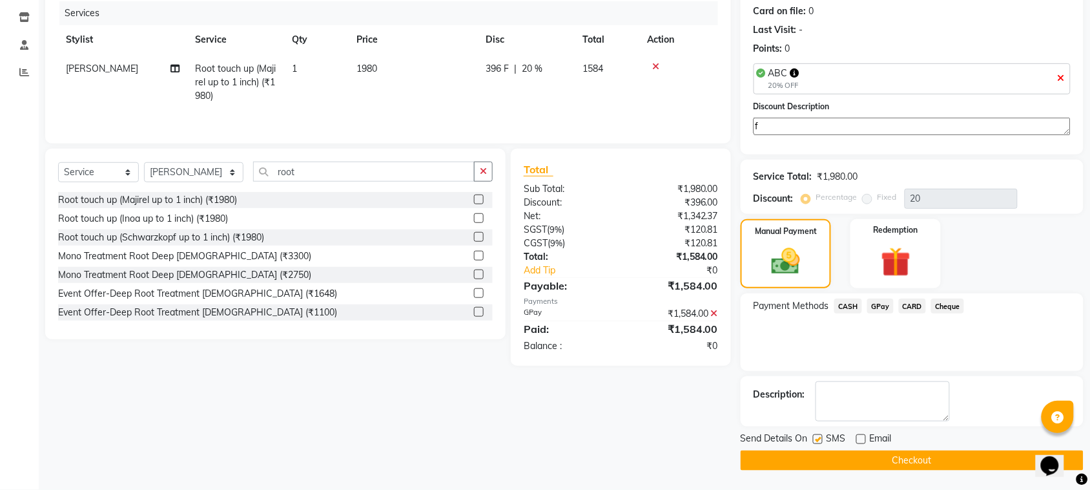
checkbox input "false"
click at [825, 453] on button "Checkout" at bounding box center [912, 460] width 343 height 20
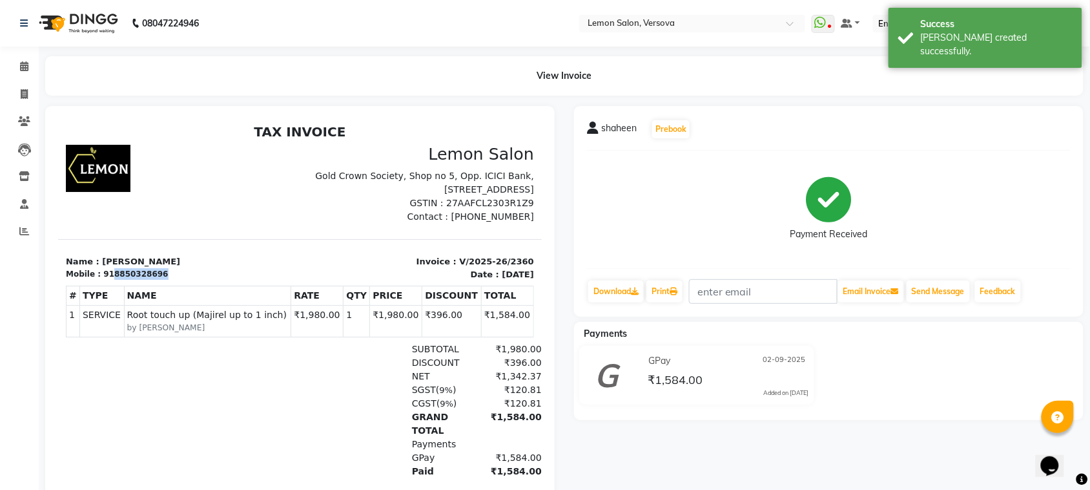
copy div "8850328696"
drag, startPoint x: 152, startPoint y: 271, endPoint x: 106, endPoint y: 271, distance: 46.5
click at [106, 271] on div "Mobile : 918850328696" at bounding box center [178, 273] width 227 height 12
click at [10, 88] on link "Invoice" at bounding box center [19, 94] width 31 height 21
select select "564"
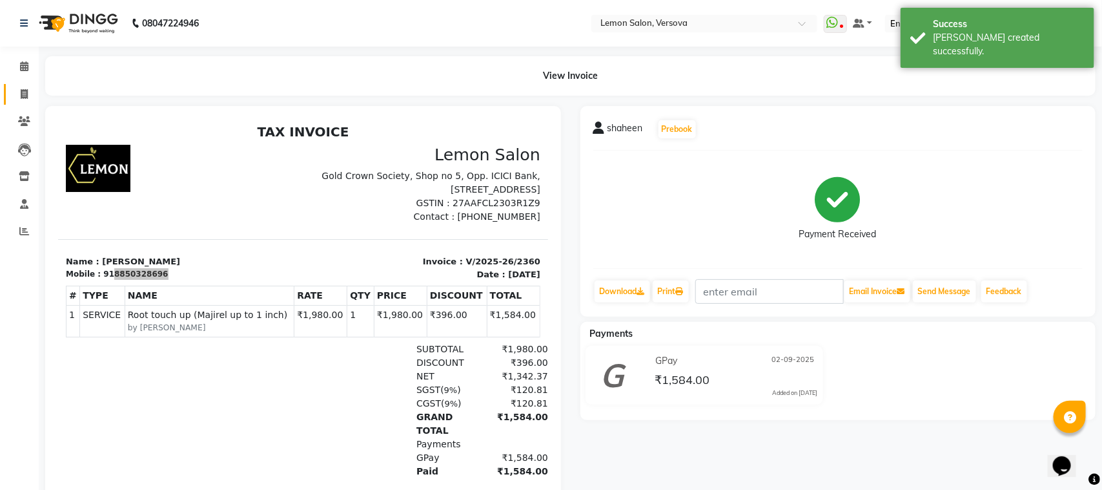
select select "service"
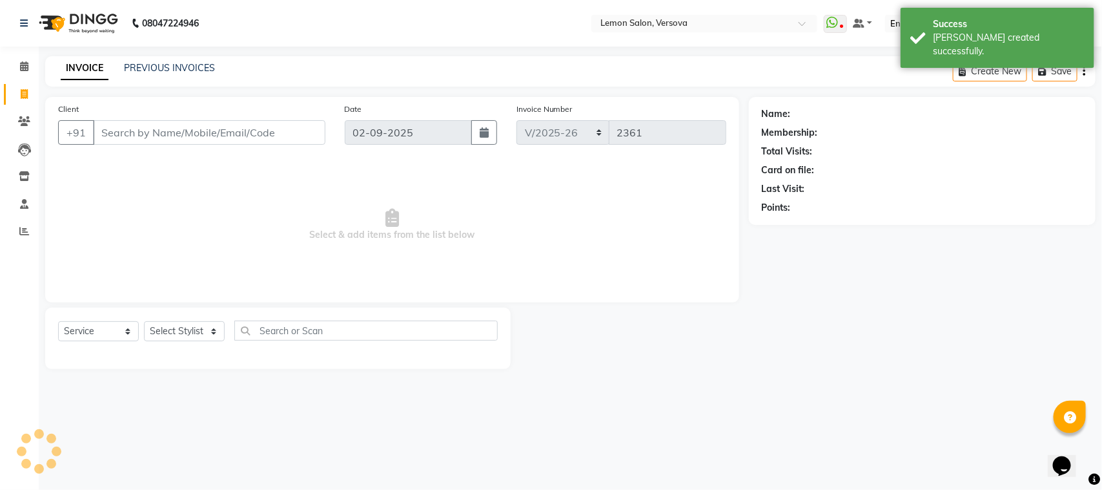
click at [178, 133] on input "Client" at bounding box center [209, 132] width 232 height 25
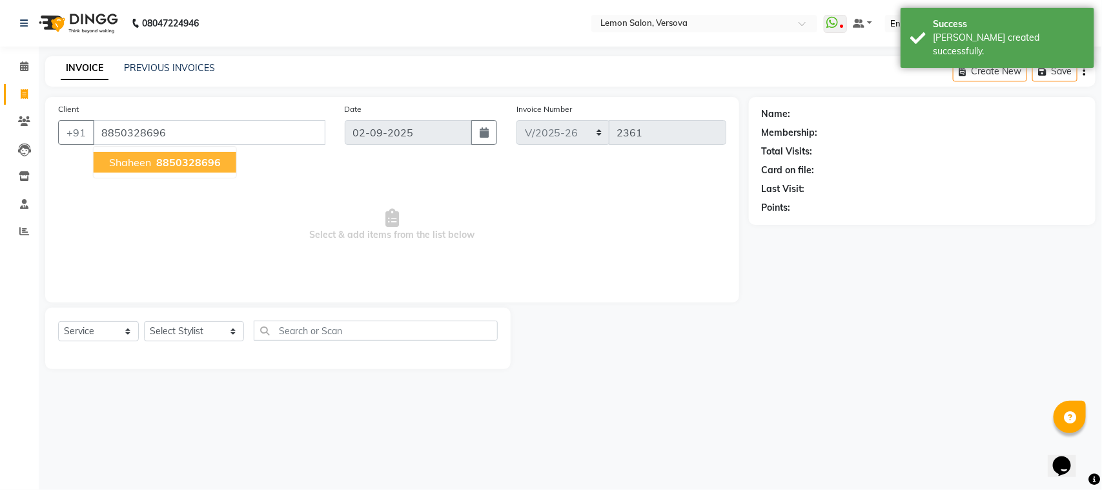
type input "8850328696"
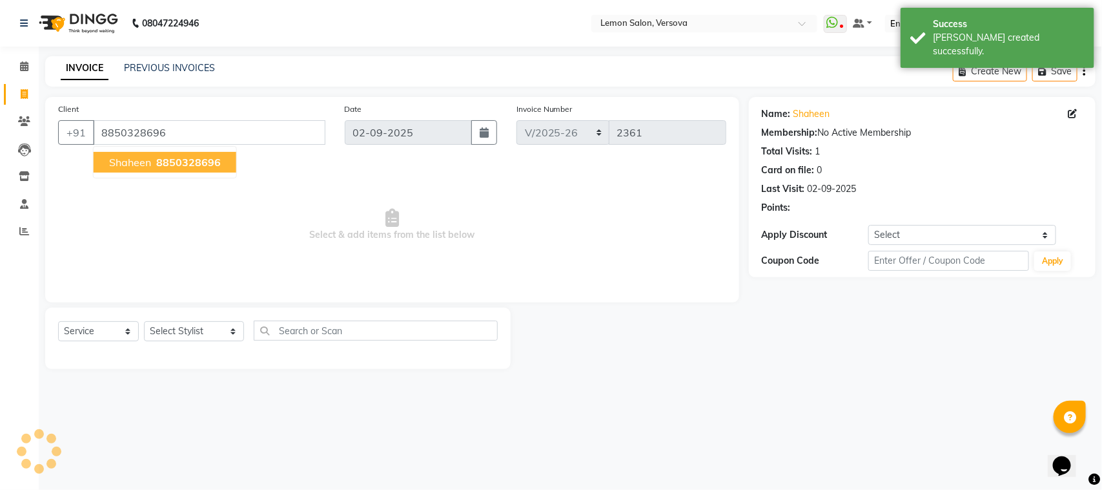
click at [181, 174] on ngb-typeahead-window "shaheen 8850328696" at bounding box center [165, 162] width 144 height 32
click at [186, 165] on span "8850328696" at bounding box center [188, 162] width 65 height 13
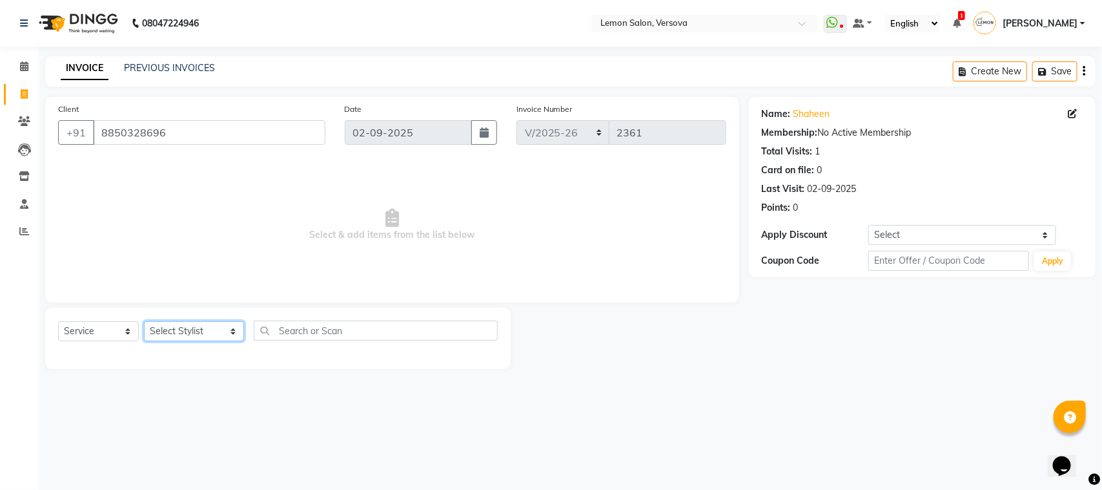
click at [173, 325] on select "Select Stylist [PERSON_NAME] [PERSON_NAME] DC [PERSON_NAME] [PERSON_NAME] D,[PE…" at bounding box center [194, 331] width 100 height 20
select select "7410"
click at [144, 321] on select "Select Stylist [PERSON_NAME] [PERSON_NAME] DC [PERSON_NAME] [PERSON_NAME] D,[PE…" at bounding box center [194, 331] width 100 height 20
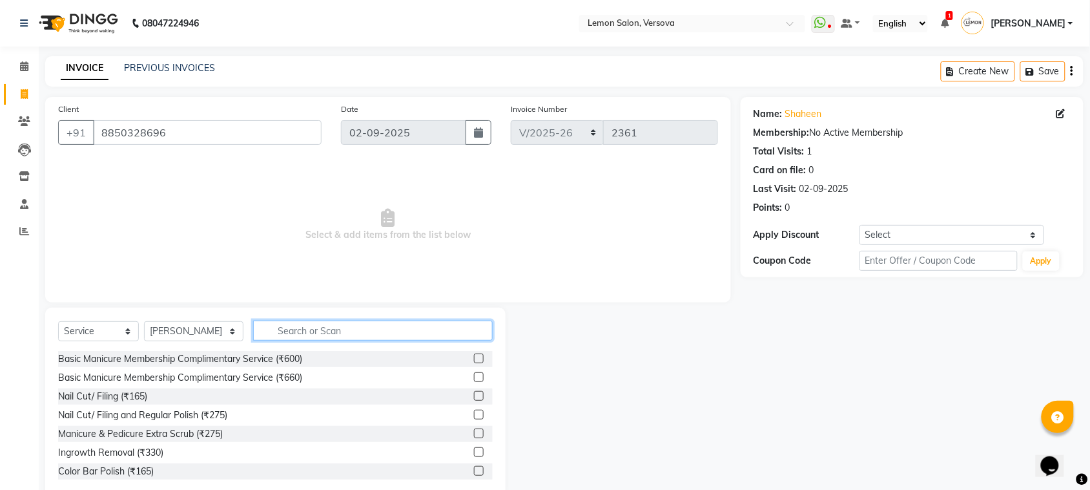
click at [291, 336] on input "text" at bounding box center [373, 330] width 240 height 20
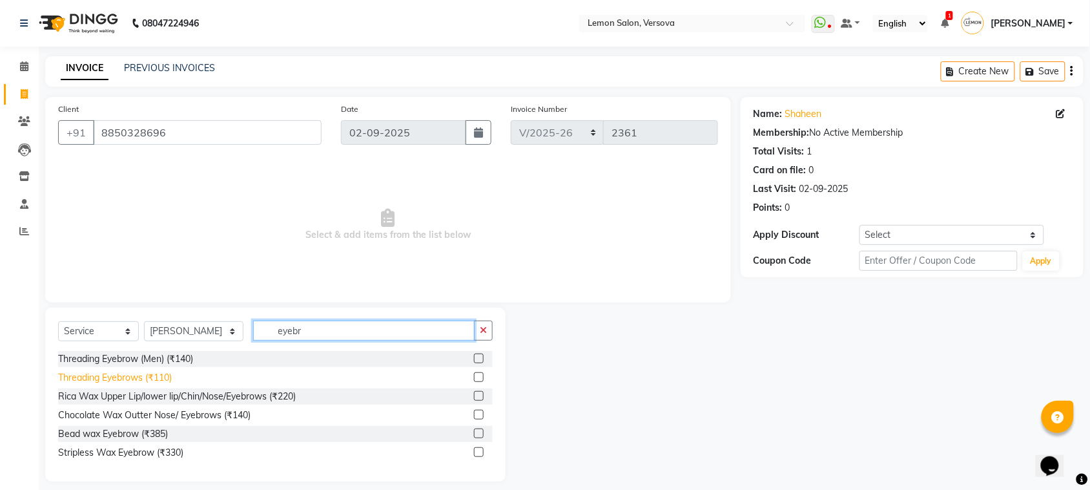
type input "eyebr"
click at [161, 373] on div "Threading Eyebrows (₹110)" at bounding box center [115, 378] width 114 height 14
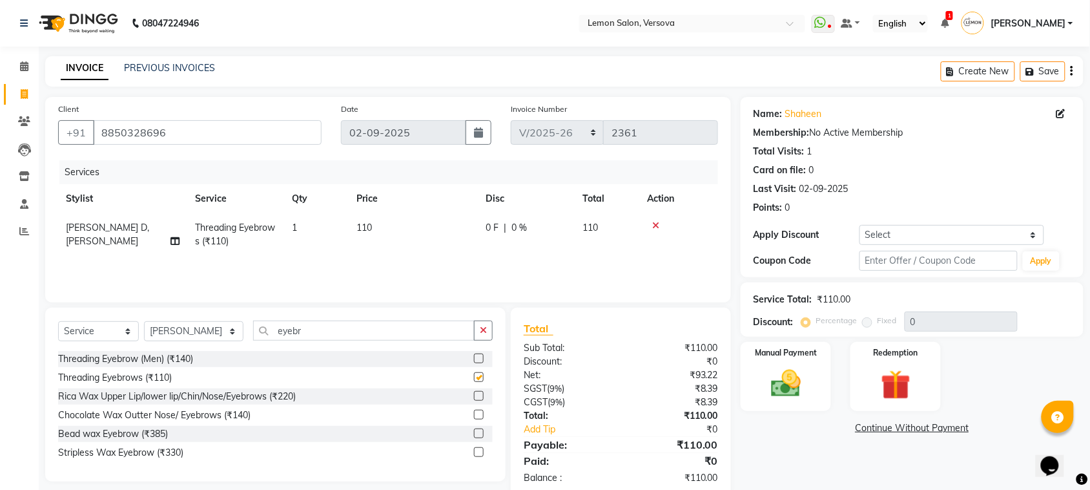
checkbox input "false"
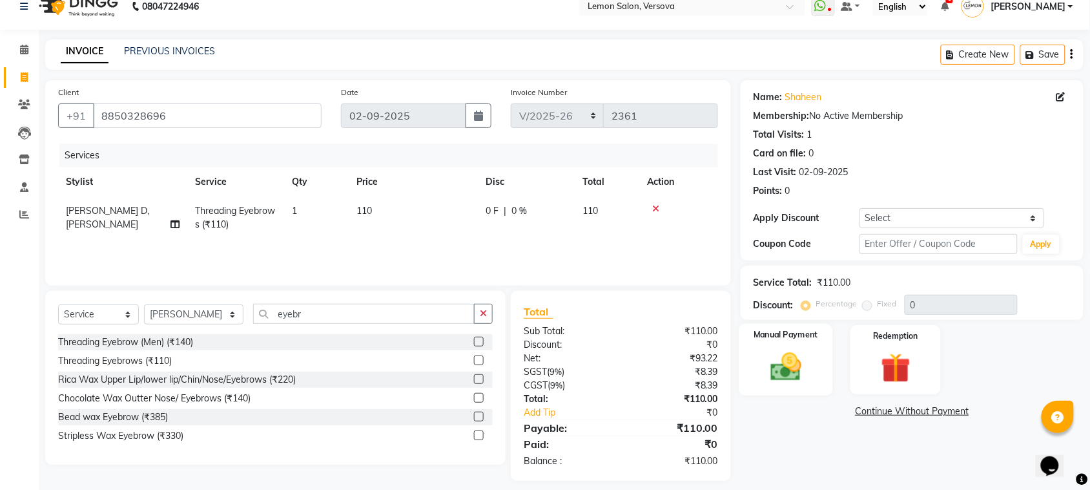
scroll to position [26, 0]
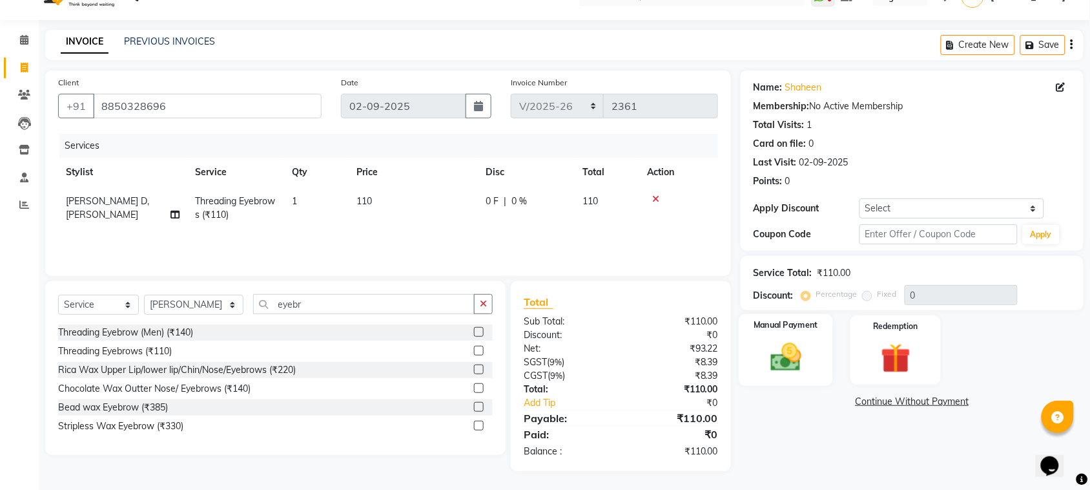
click at [747, 349] on div "Manual Payment" at bounding box center [786, 350] width 94 height 72
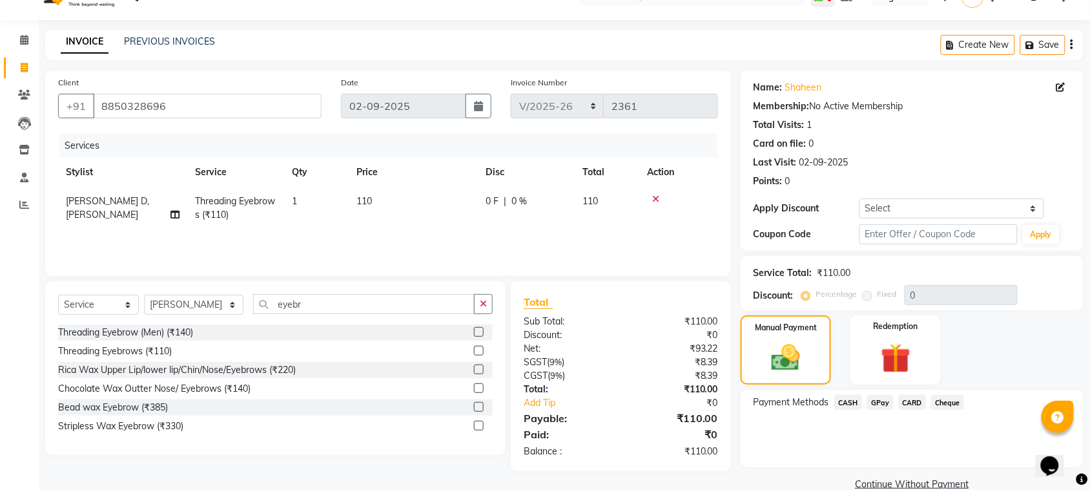
click at [880, 405] on span "GPay" at bounding box center [880, 402] width 26 height 15
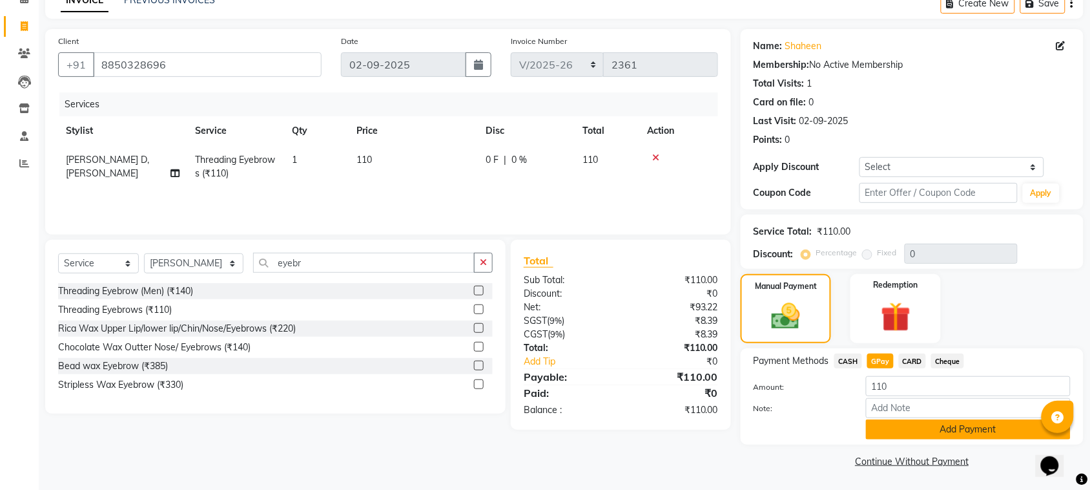
click at [895, 422] on button "Add Payment" at bounding box center [968, 429] width 205 height 20
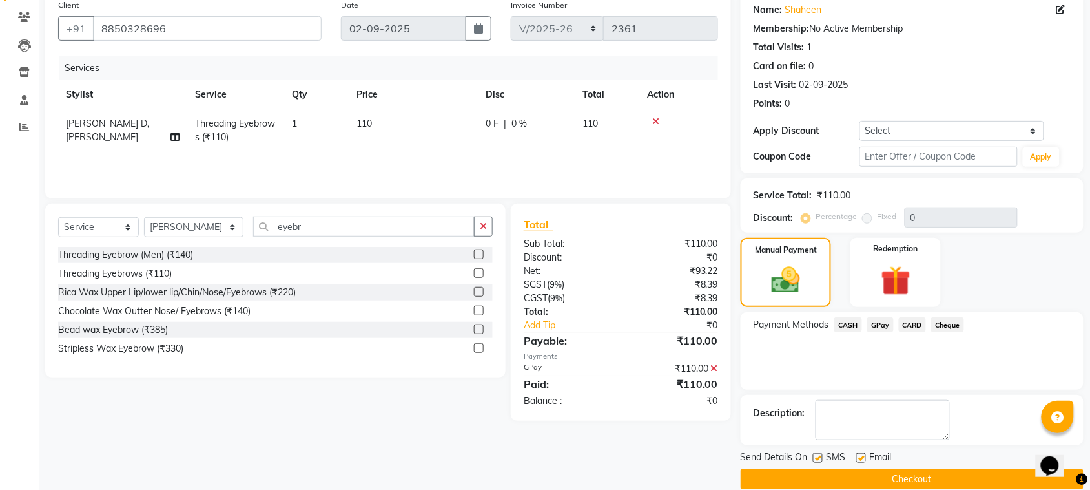
scroll to position [123, 0]
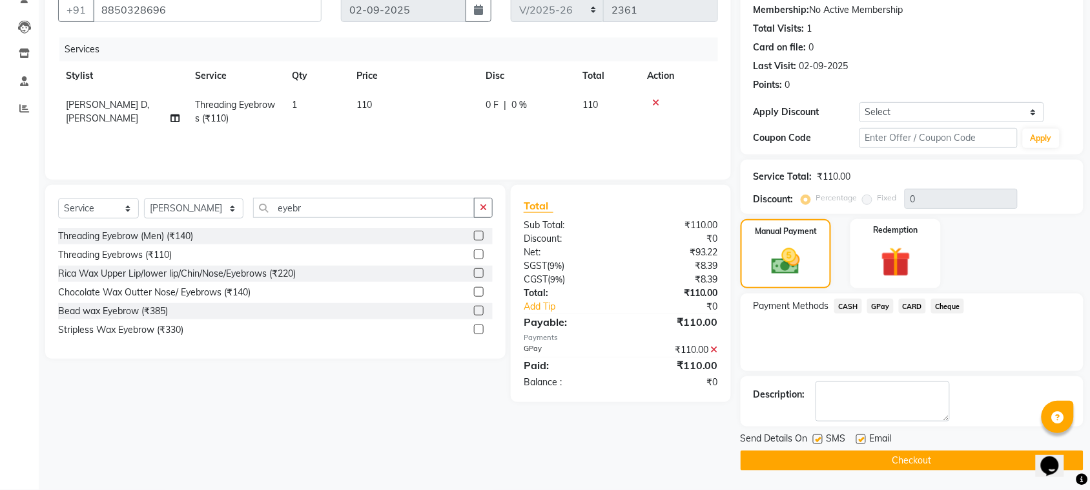
click at [902, 455] on button "Checkout" at bounding box center [912, 460] width 343 height 20
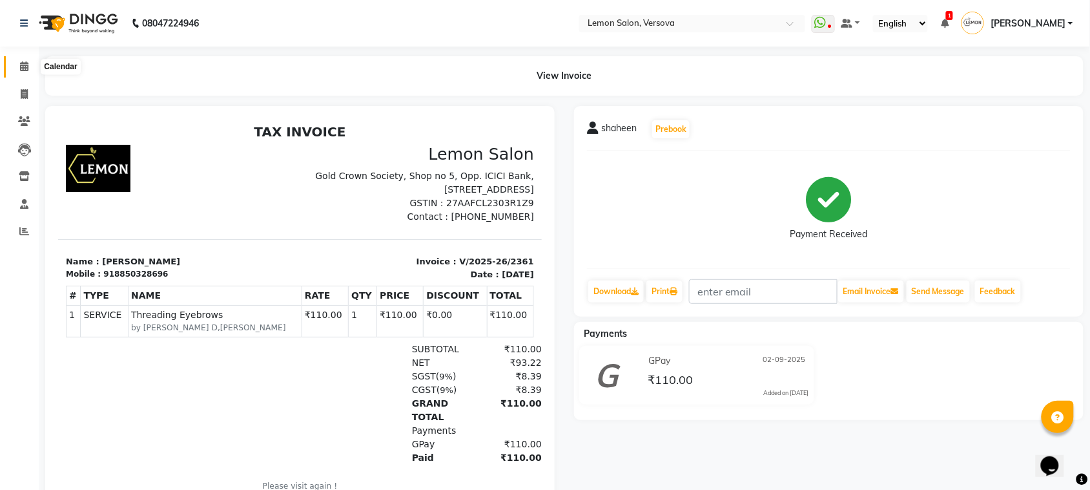
click at [20, 68] on icon at bounding box center [24, 66] width 8 height 10
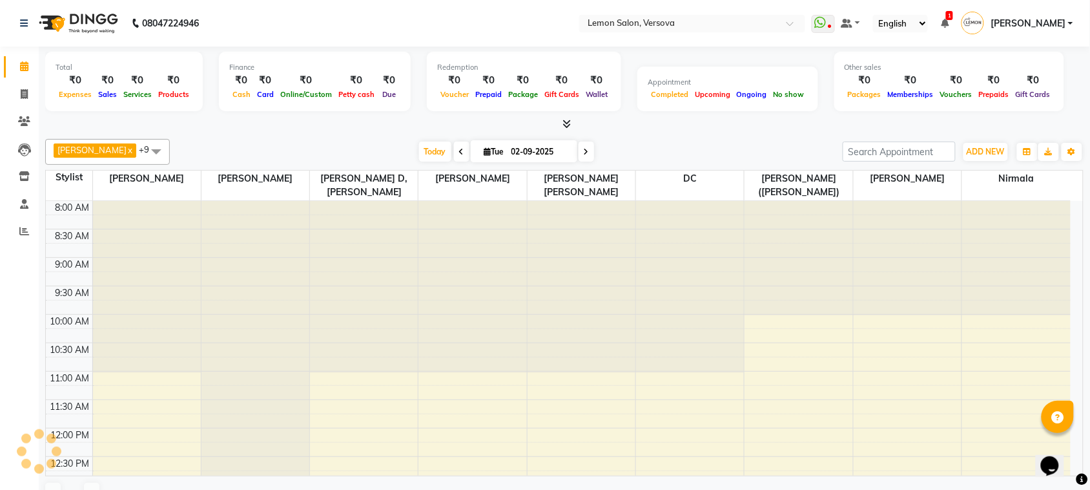
scroll to position [394, 0]
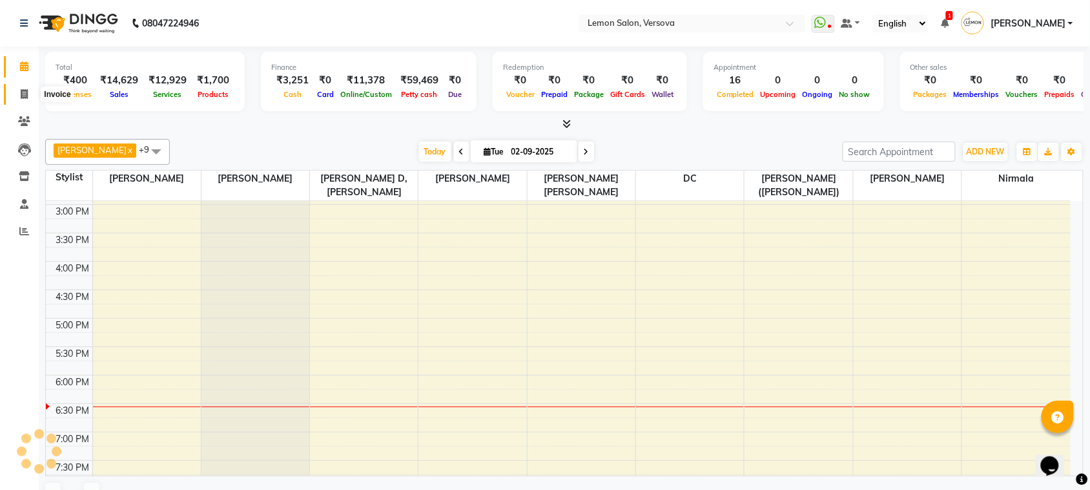
click at [25, 94] on icon at bounding box center [24, 94] width 7 height 10
select select "service"
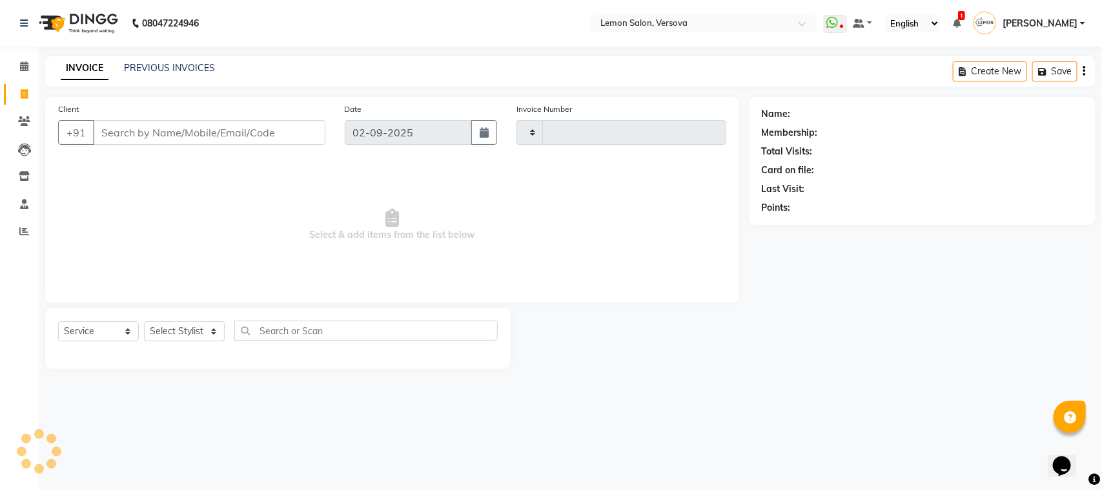
type input "2362"
select select "564"
click at [175, 336] on select "Select Stylist [PERSON_NAME] [PERSON_NAME] DC [PERSON_NAME] [PERSON_NAME] D,[PE…" at bounding box center [194, 331] width 100 height 20
select select "7578"
click at [144, 321] on select "Select Stylist [PERSON_NAME] [PERSON_NAME] DC [PERSON_NAME] [PERSON_NAME] D,[PE…" at bounding box center [194, 331] width 100 height 20
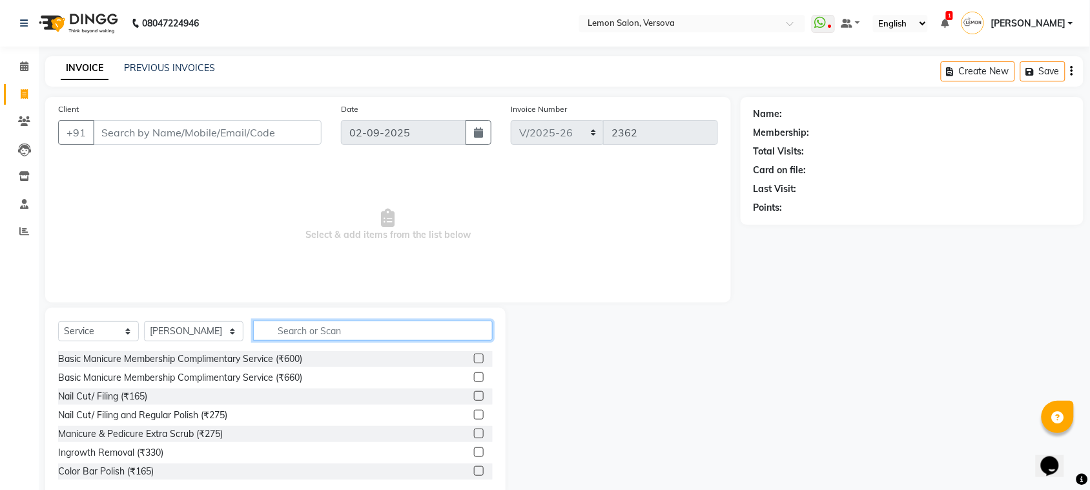
click at [293, 328] on input "text" at bounding box center [373, 330] width 240 height 20
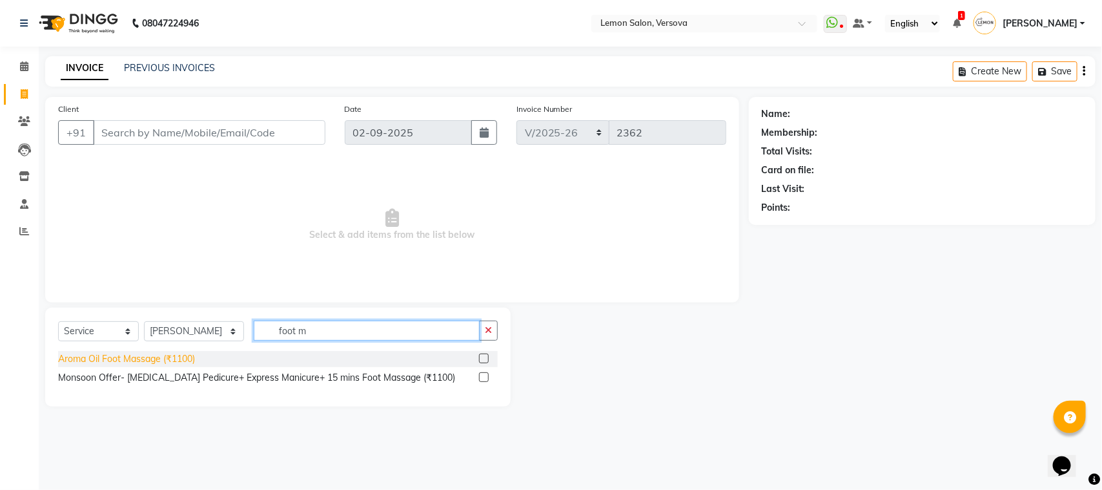
type input "foot m"
click at [170, 353] on div "Aroma Oil Foot Massage (₹1100)" at bounding box center [126, 359] width 137 height 14
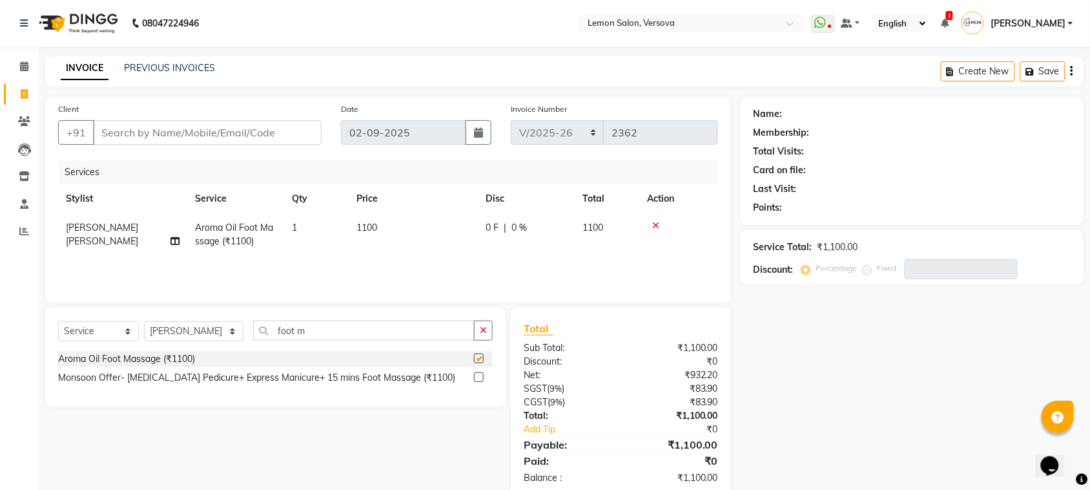
checkbox input "false"
click at [307, 336] on input "foot m" at bounding box center [364, 330] width 222 height 20
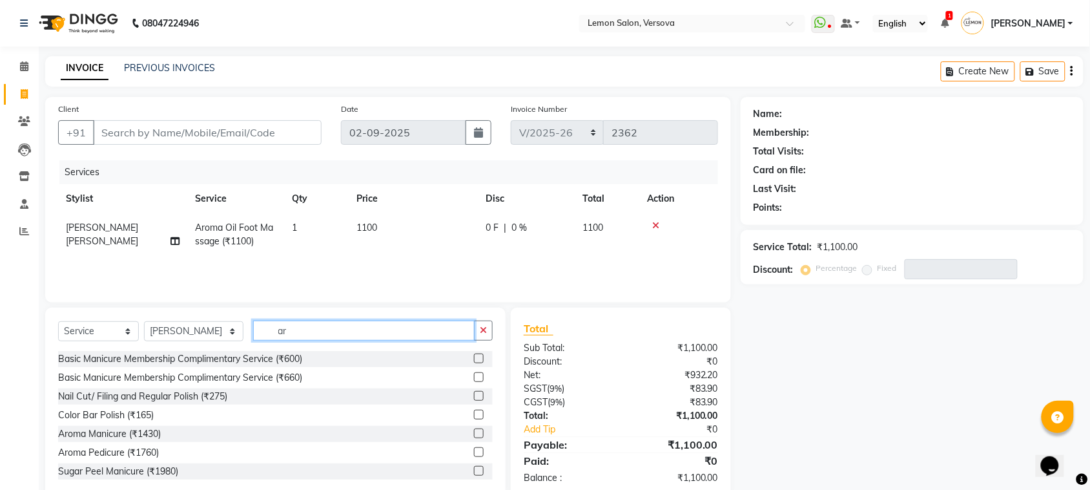
type input "a"
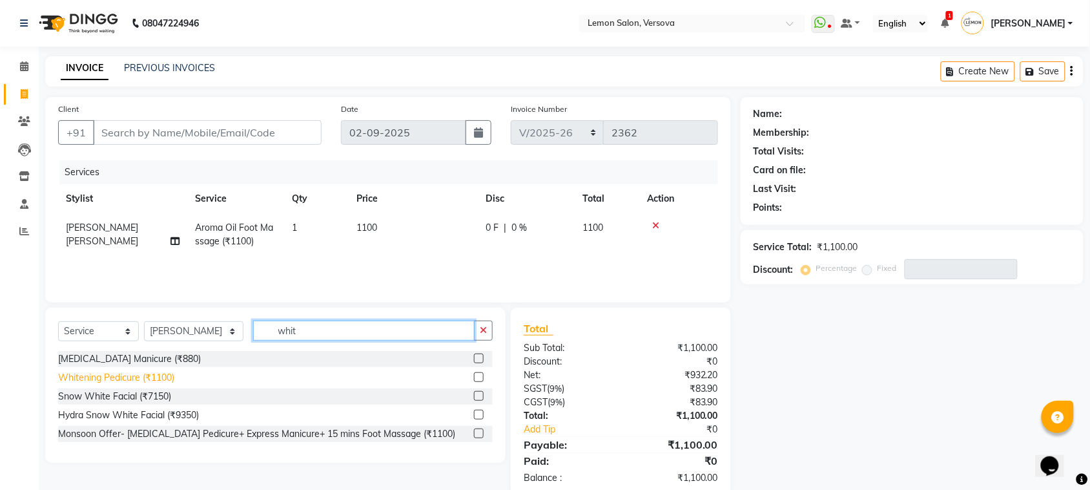
type input "whit"
click at [143, 382] on div "Whitening Pedicure (₹1100)" at bounding box center [116, 378] width 116 height 14
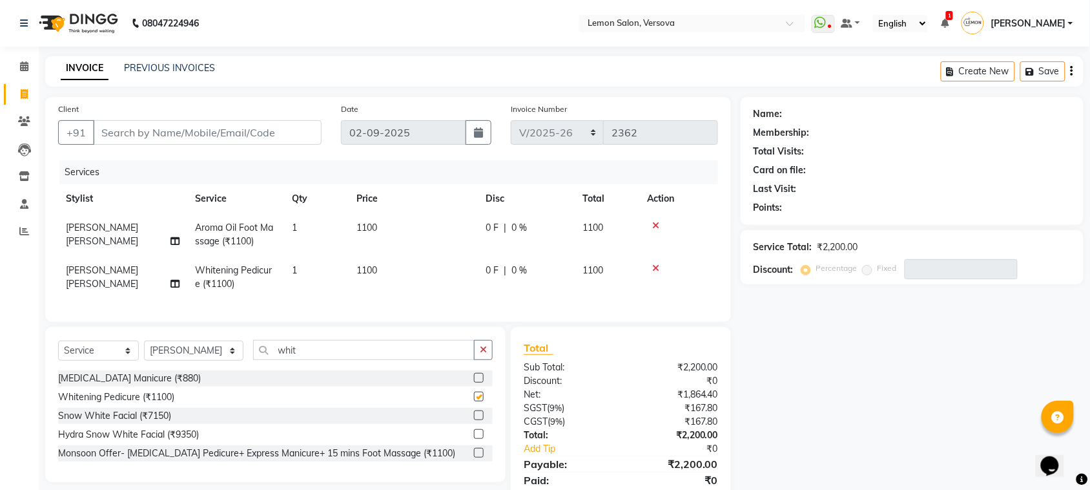
checkbox input "false"
click at [240, 129] on input "Client" at bounding box center [207, 132] width 229 height 25
type input "a"
type input "0"
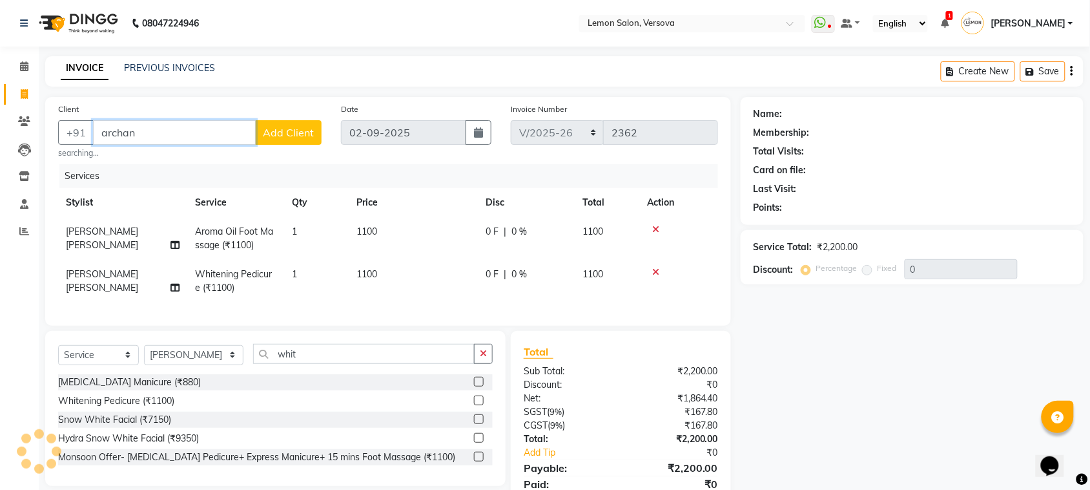
type input "archana"
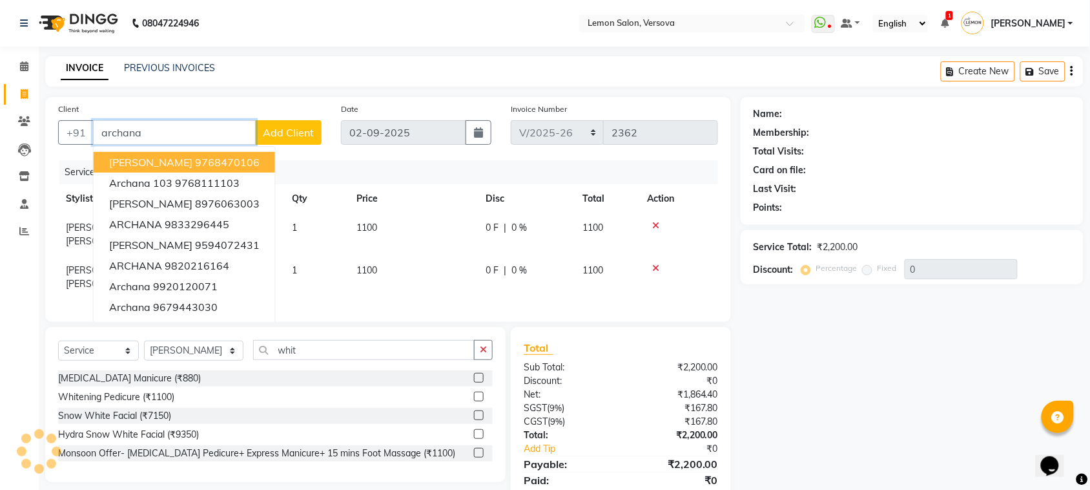
click at [216, 134] on input "archana" at bounding box center [174, 132] width 163 height 25
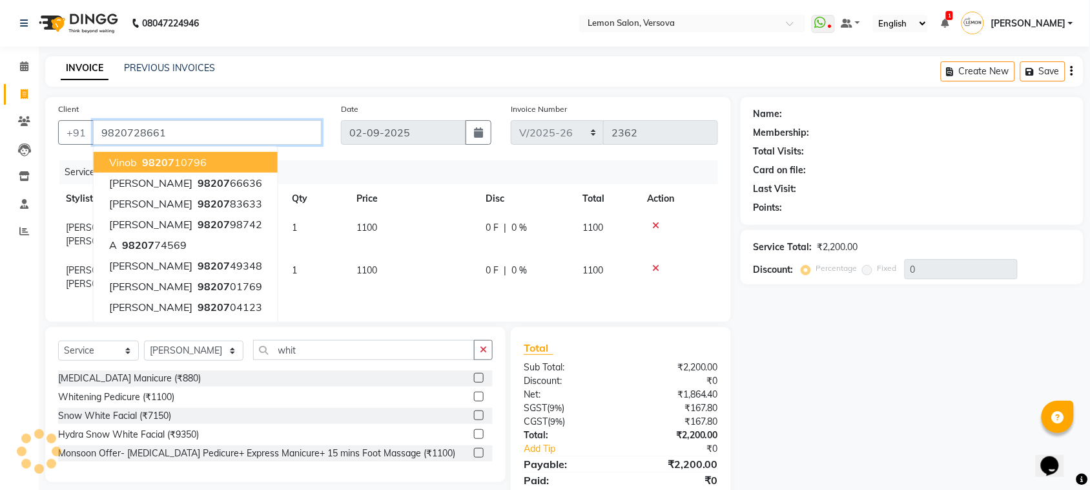
type input "9820728661"
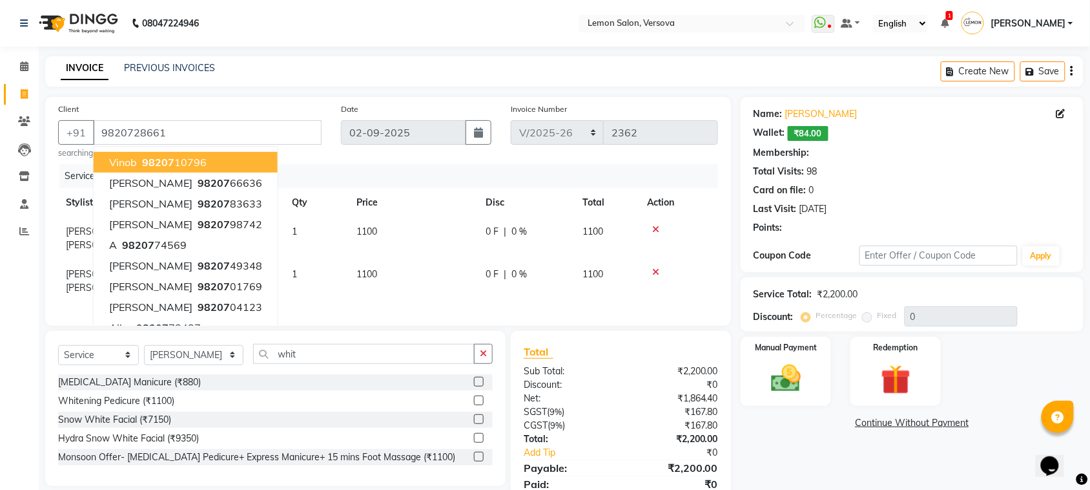
select select "1: Object"
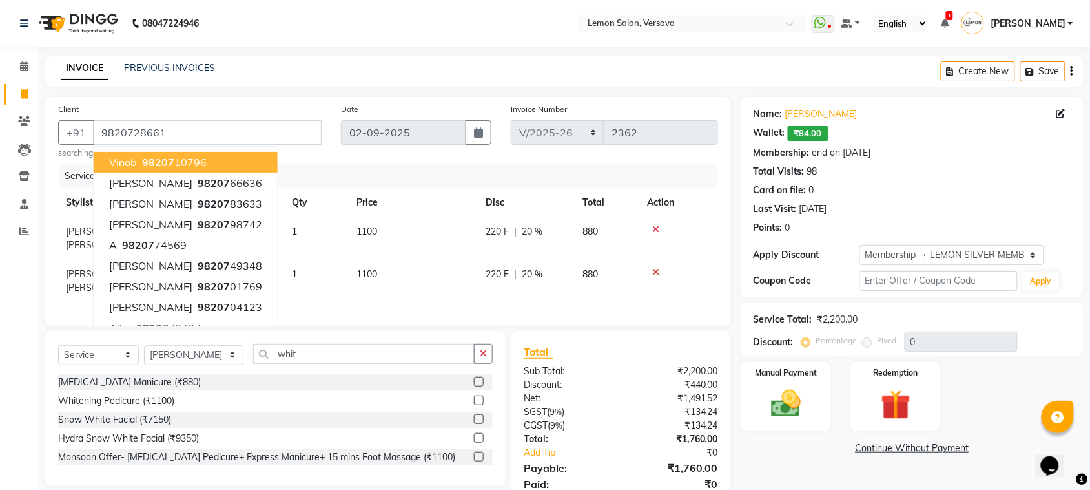
type input "20"
click at [523, 68] on div "INVOICE PREVIOUS INVOICES Create New Save" at bounding box center [564, 71] width 1038 height 30
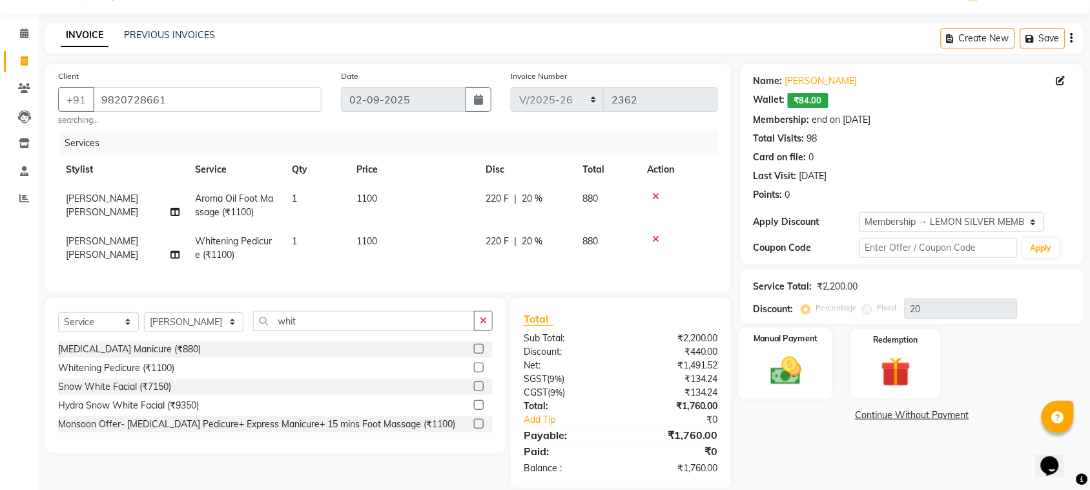
scroll to position [62, 0]
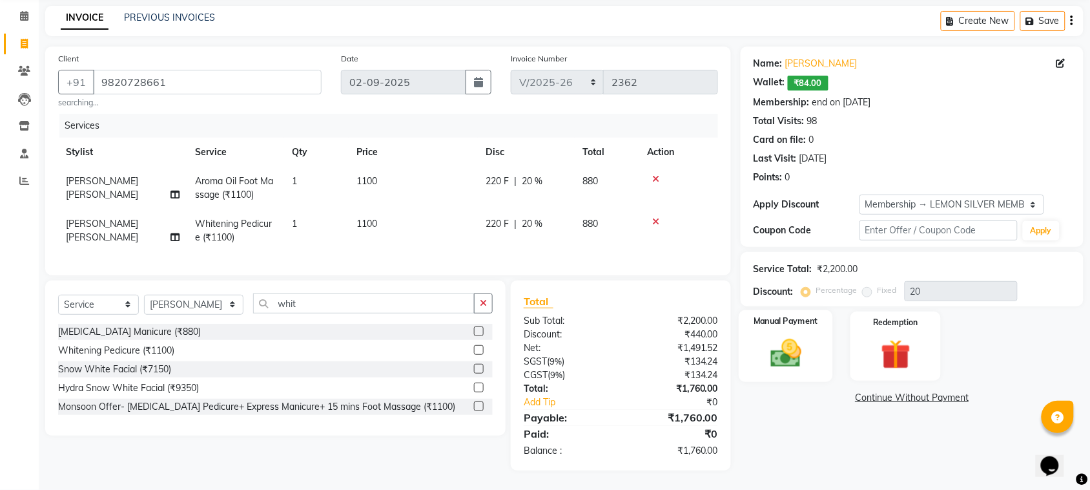
click at [792, 353] on img at bounding box center [786, 353] width 50 height 36
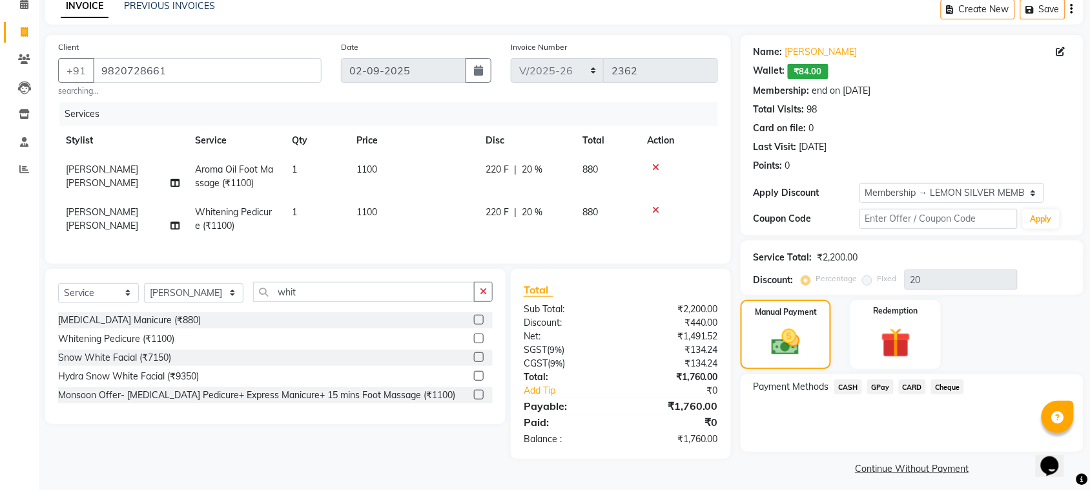
click at [909, 386] on span "CARD" at bounding box center [913, 386] width 28 height 15
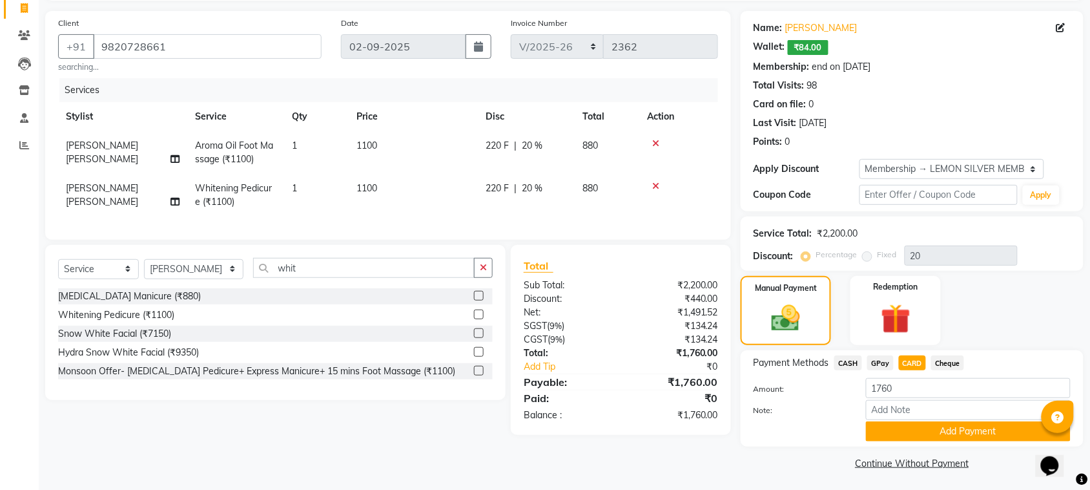
scroll to position [88, 0]
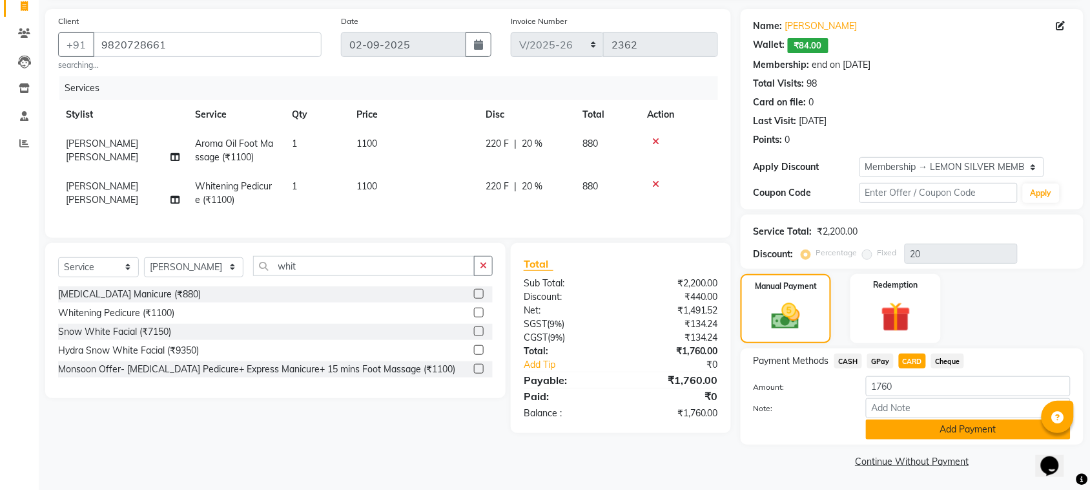
click at [919, 427] on button "Add Payment" at bounding box center [968, 429] width 205 height 20
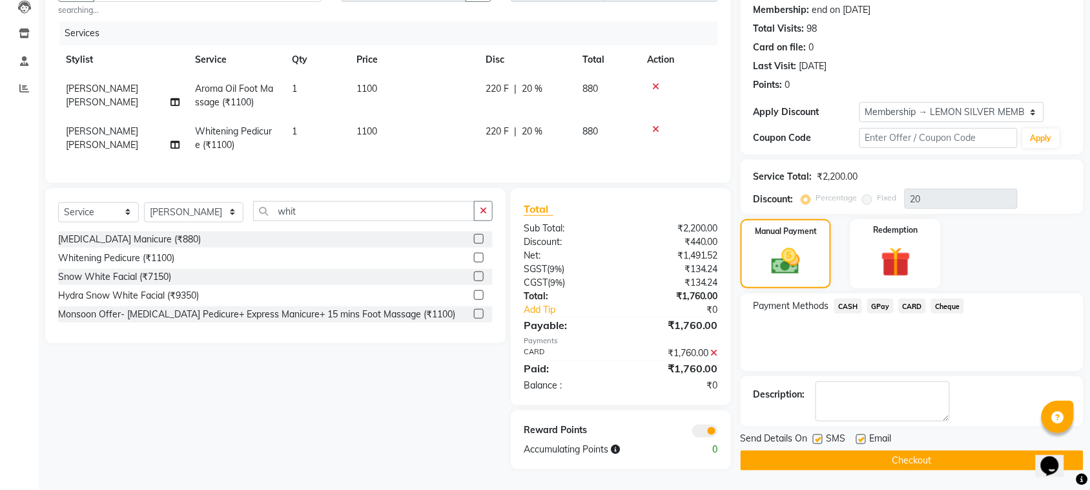
scroll to position [152, 0]
click at [862, 434] on label at bounding box center [861, 439] width 10 height 10
click at [862, 435] on input "checkbox" at bounding box center [860, 439] width 8 height 8
checkbox input "false"
click at [821, 434] on label at bounding box center [818, 439] width 10 height 10
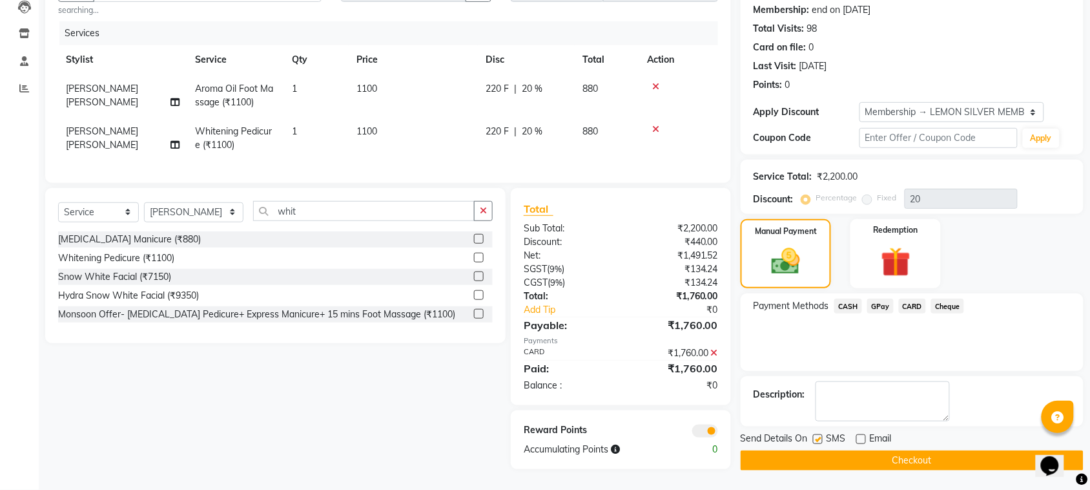
click at [821, 435] on input "checkbox" at bounding box center [817, 439] width 8 height 8
checkbox input "false"
click at [842, 454] on button "Checkout" at bounding box center [912, 460] width 343 height 20
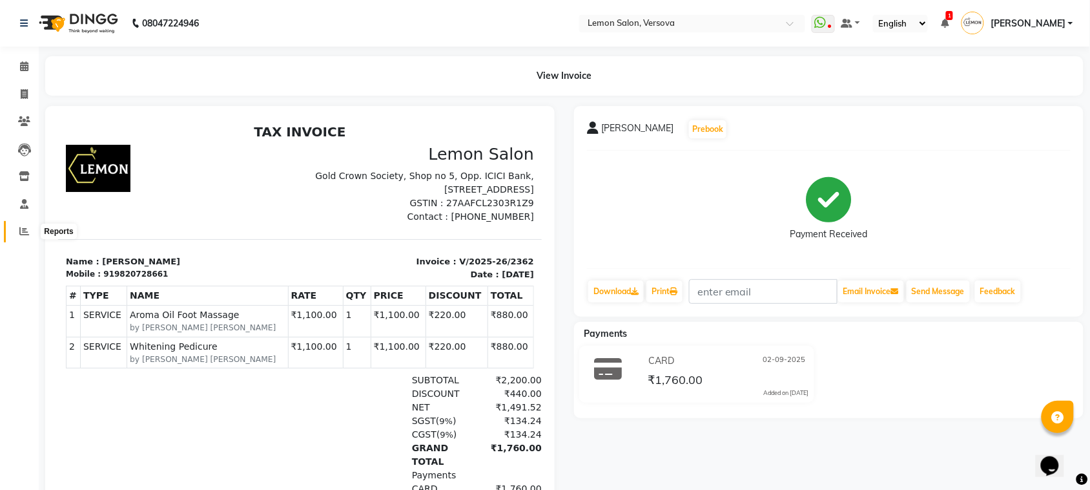
click at [26, 227] on icon at bounding box center [24, 231] width 10 height 10
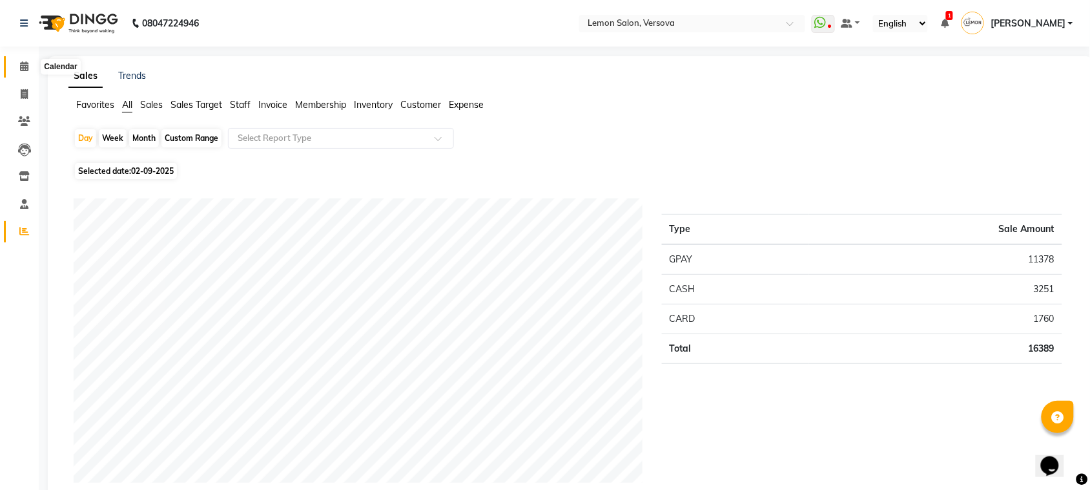
click at [29, 63] on span at bounding box center [24, 66] width 23 height 15
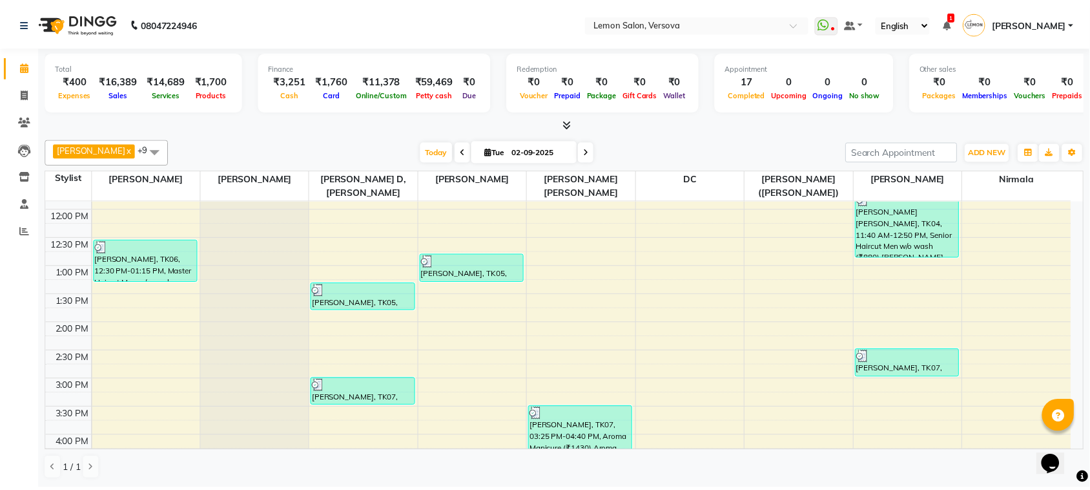
scroll to position [161, 0]
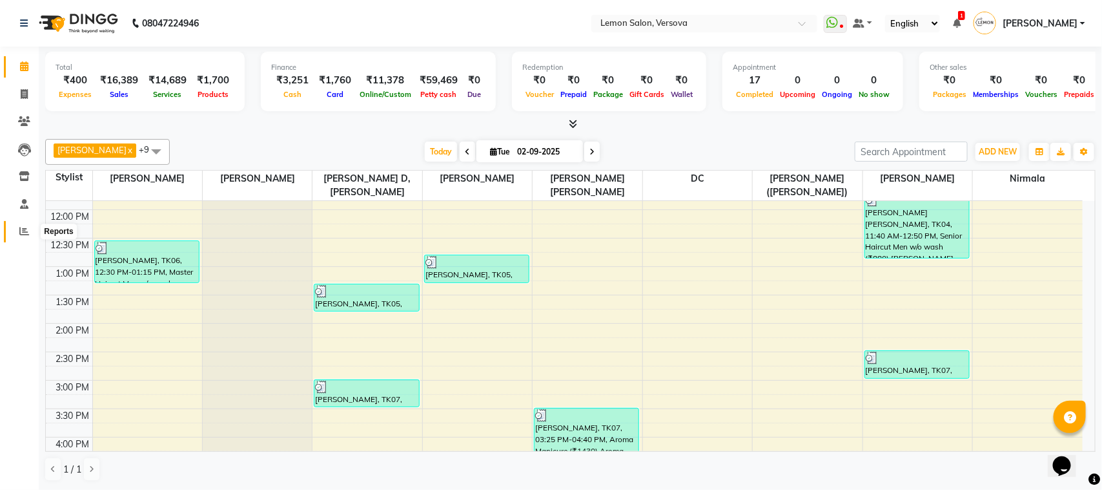
click at [19, 233] on icon at bounding box center [24, 231] width 10 height 10
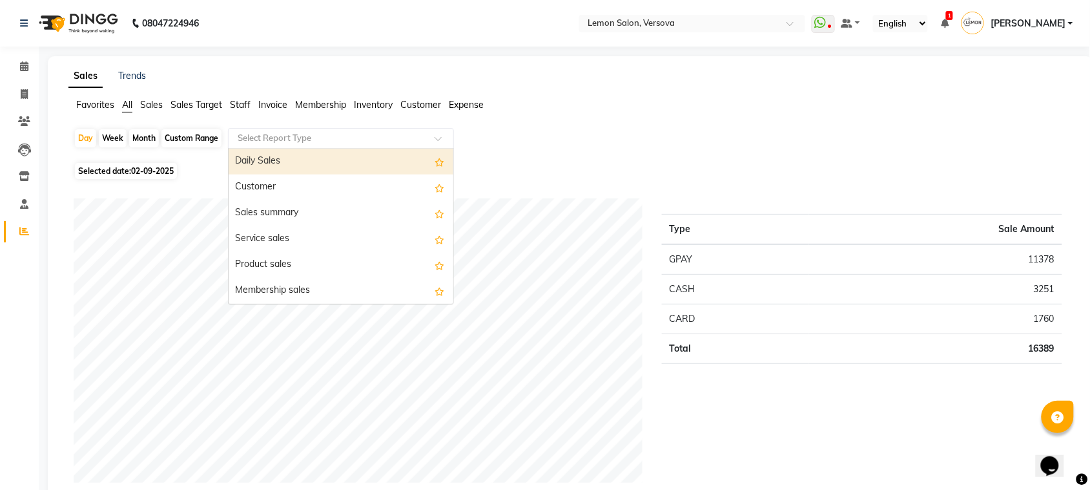
drag, startPoint x: 363, startPoint y: 130, endPoint x: 373, endPoint y: 172, distance: 43.1
click at [364, 131] on div "Select Report Type" at bounding box center [341, 138] width 226 height 21
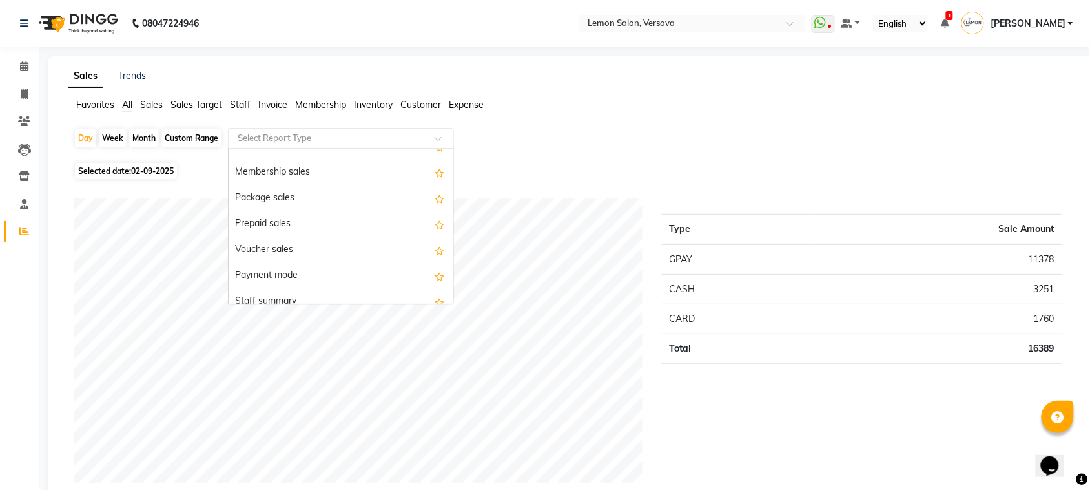
scroll to position [242, 0]
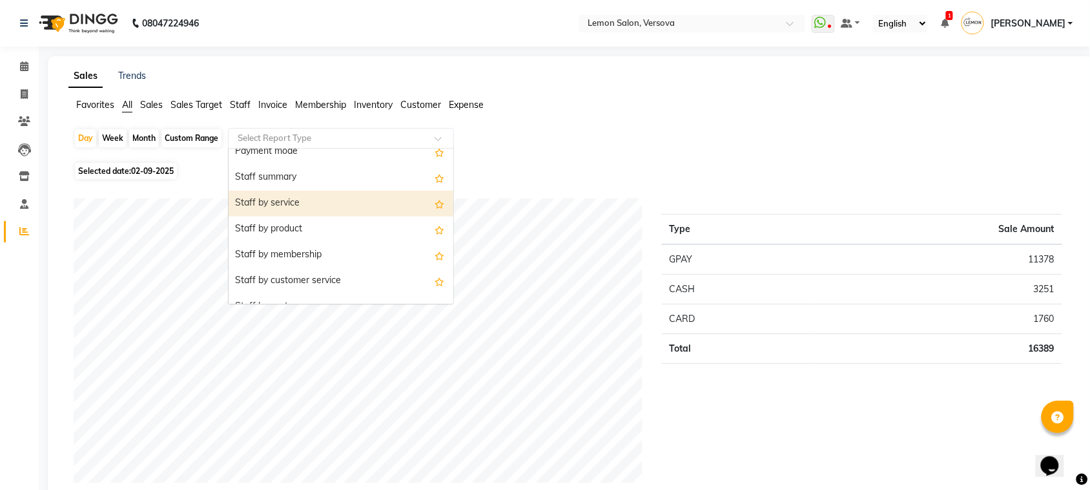
click at [354, 203] on div "Staff by service" at bounding box center [341, 204] width 225 height 26
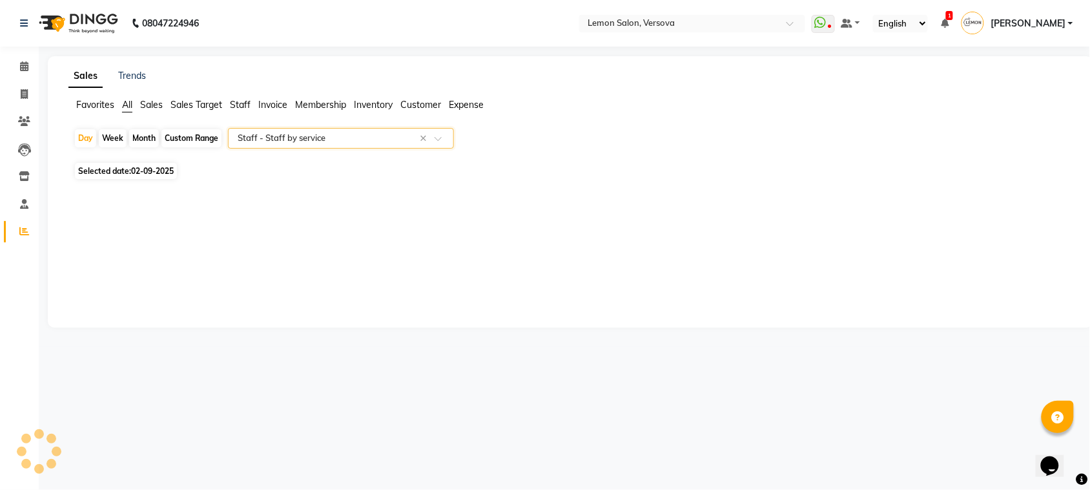
select select "csv"
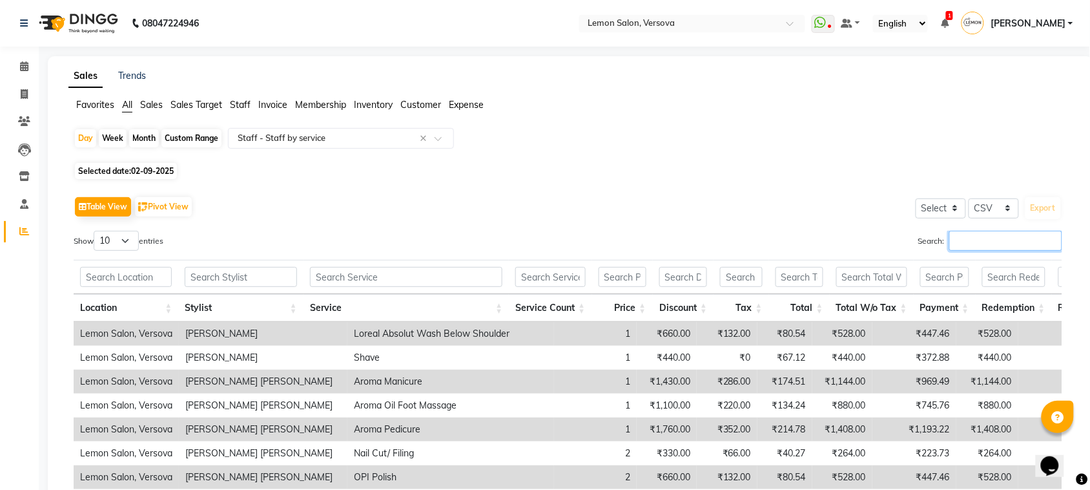
click at [992, 233] on input "Search:" at bounding box center [1005, 241] width 113 height 20
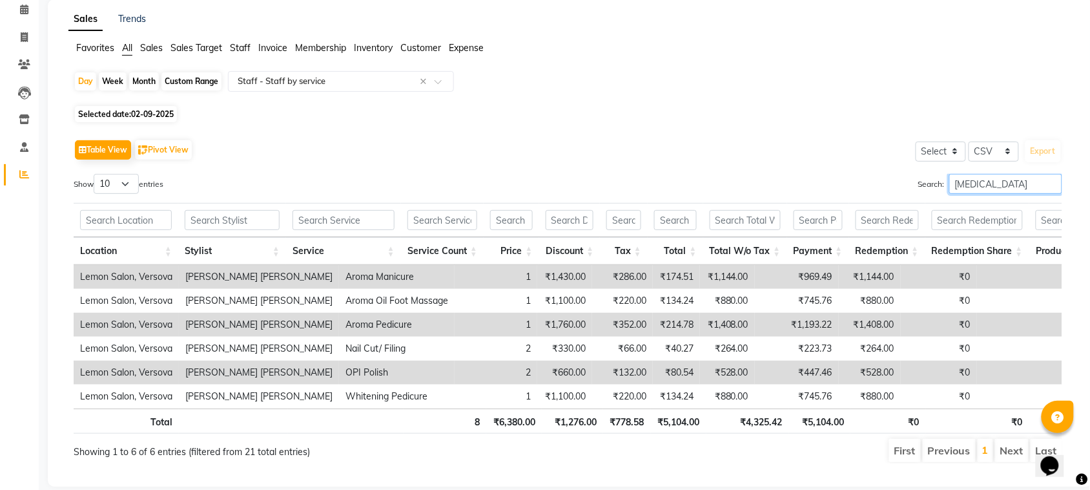
scroll to position [0, 0]
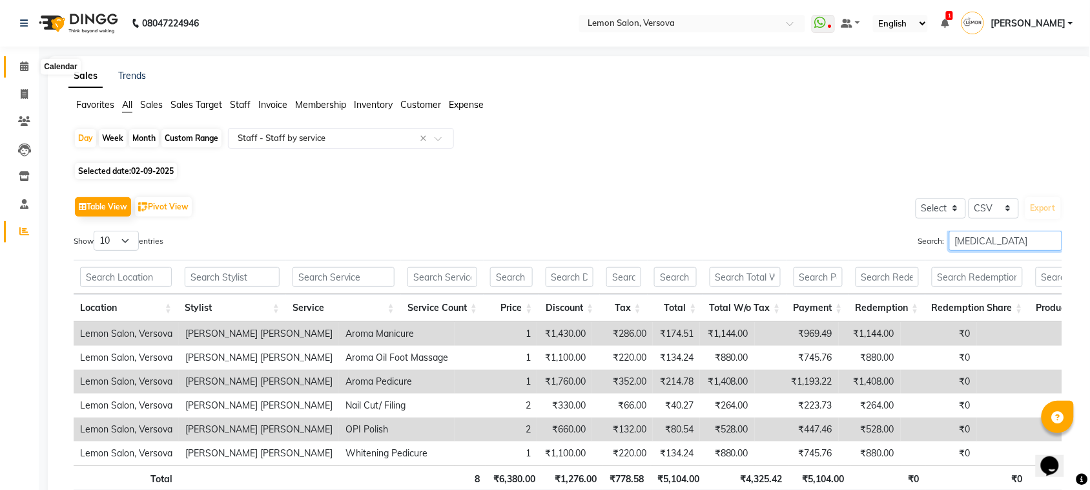
type input "mili"
click at [20, 62] on icon at bounding box center [24, 66] width 8 height 10
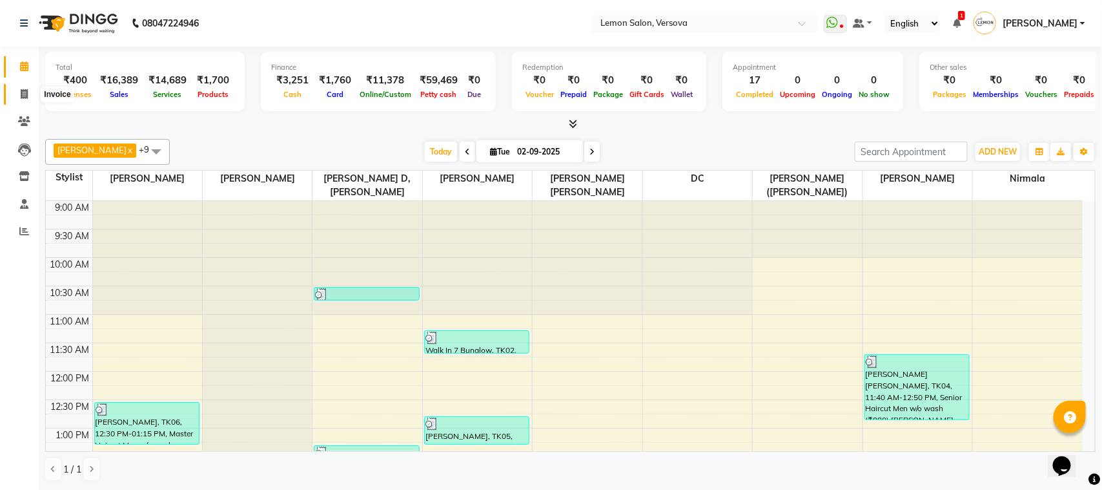
click at [15, 95] on span at bounding box center [24, 94] width 23 height 15
select select "564"
select select "service"
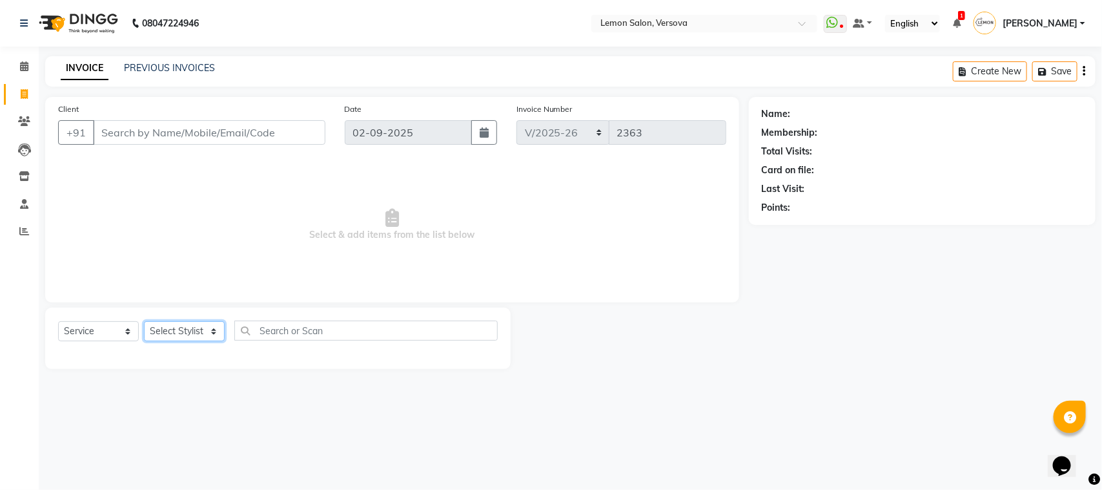
click at [203, 326] on select "Select Stylist" at bounding box center [184, 331] width 81 height 20
select select "7410"
click at [144, 321] on select "Select Stylist [PERSON_NAME] [PERSON_NAME] DC [PERSON_NAME] [PERSON_NAME] D,[PE…" at bounding box center [194, 331] width 100 height 20
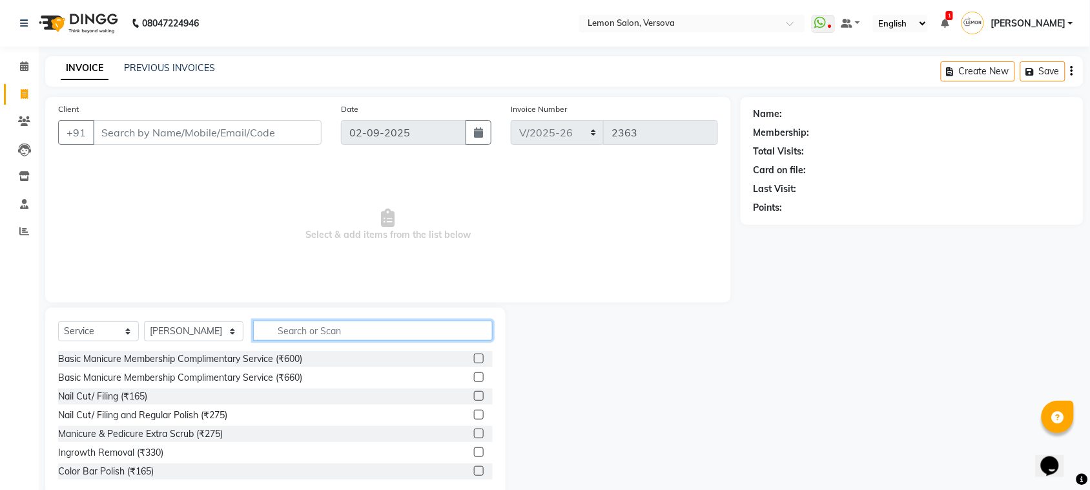
click at [311, 331] on input "text" at bounding box center [373, 330] width 240 height 20
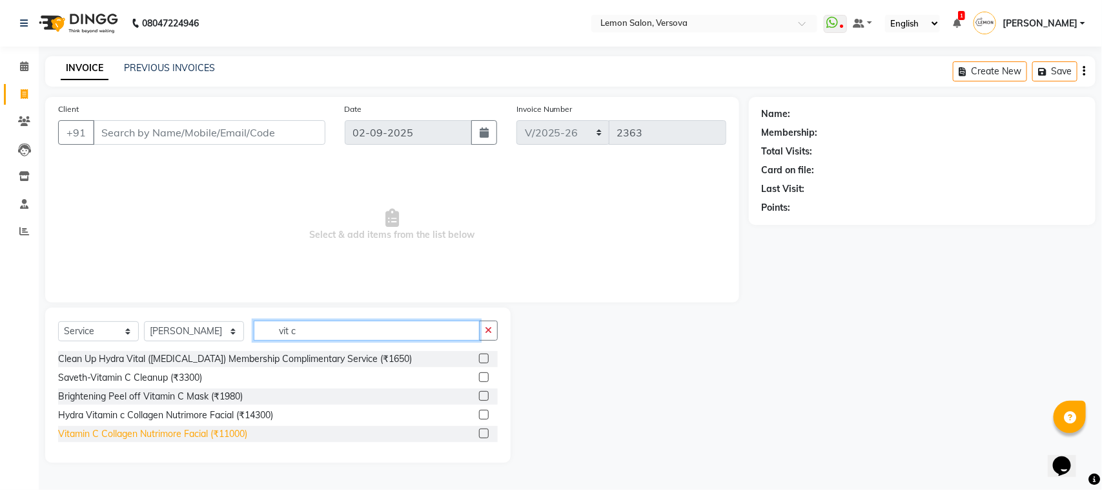
type input "vit c"
click at [223, 431] on div "Vitamin C Collagen Nutrimore Facial (₹11000)" at bounding box center [152, 434] width 189 height 14
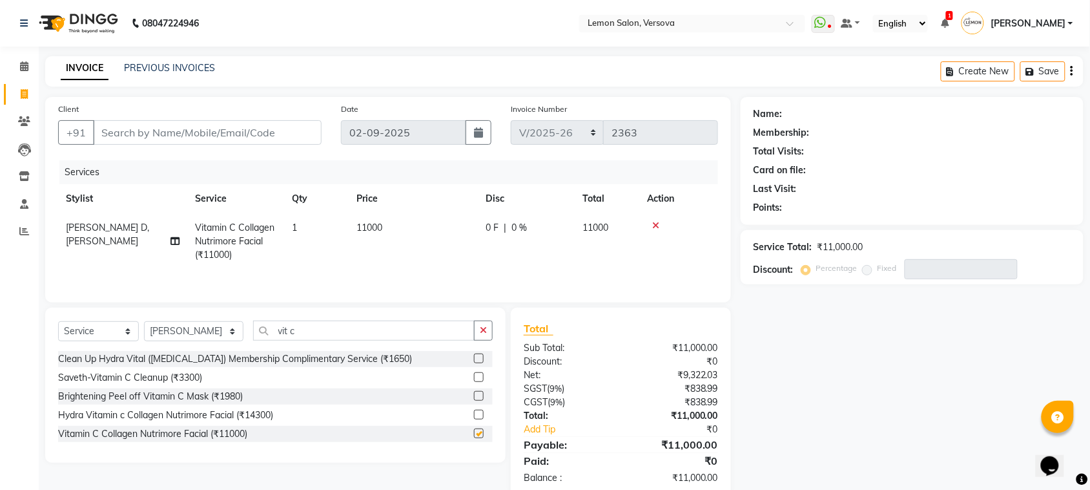
checkbox input "false"
click at [268, 326] on input "vit c" at bounding box center [364, 330] width 222 height 20
click at [269, 327] on input "vit c" at bounding box center [364, 330] width 222 height 20
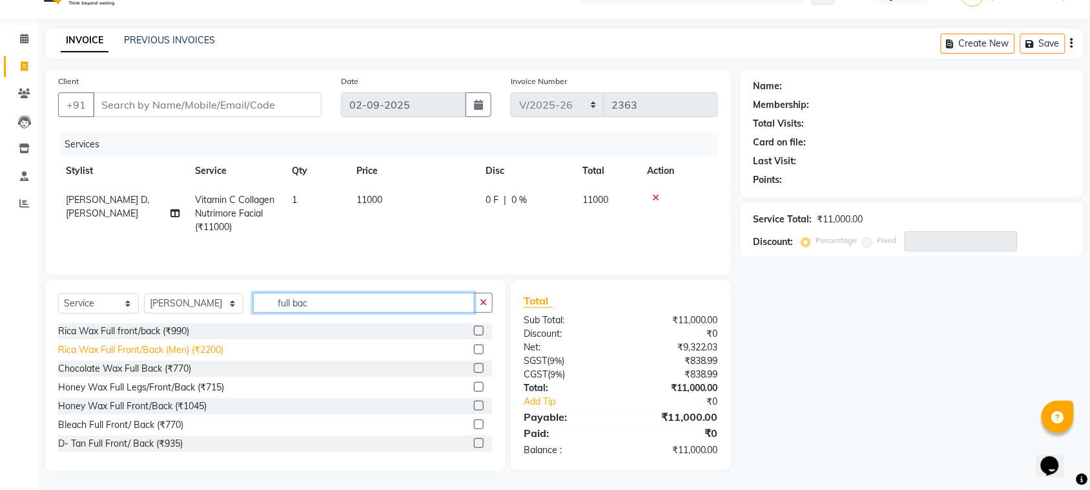
type input "full bac"
click at [169, 350] on div "Rica Wax Full Front/Back (Men) (₹2200)" at bounding box center [140, 350] width 165 height 14
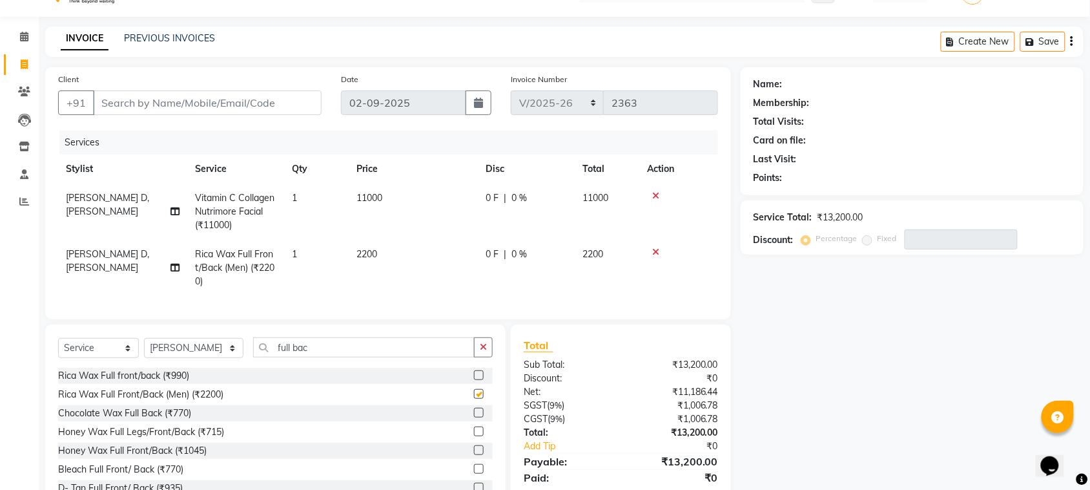
checkbox input "false"
click at [310, 354] on input "full bac" at bounding box center [364, 347] width 222 height 20
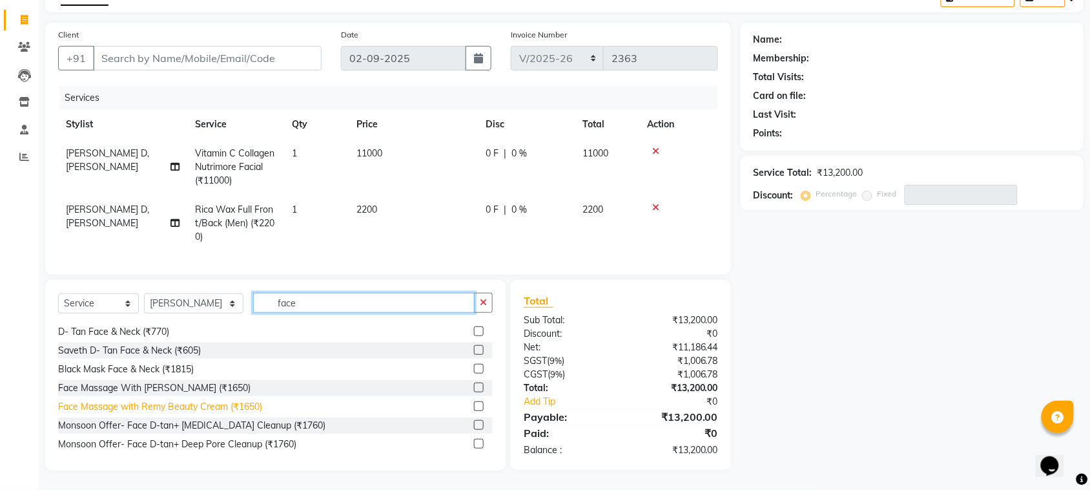
scroll to position [132, 0]
type input "face"
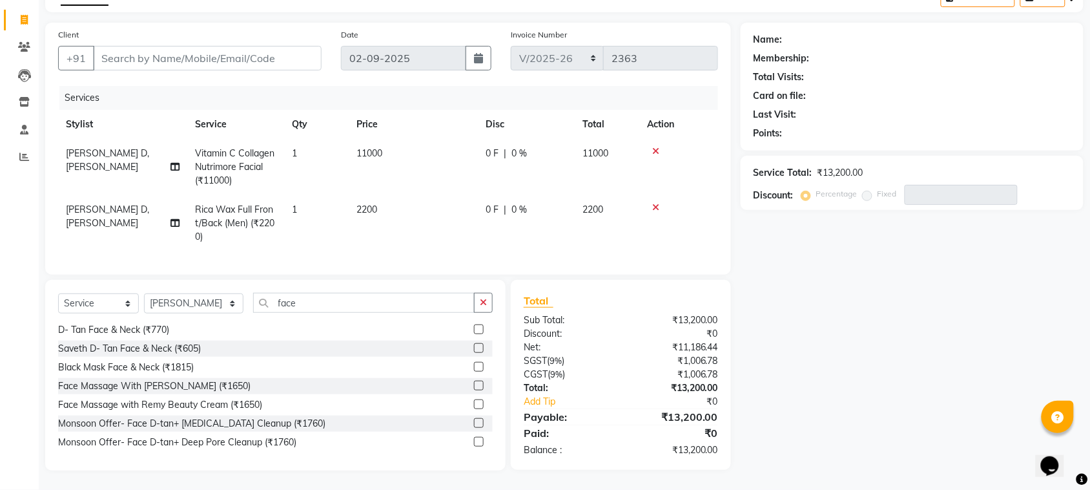
click at [139, 337] on div "D- Tan Face & Neck (₹770)" at bounding box center [275, 330] width 435 height 16
click at [138, 331] on div "D- Tan Face & Neck (₹770)" at bounding box center [113, 330] width 111 height 14
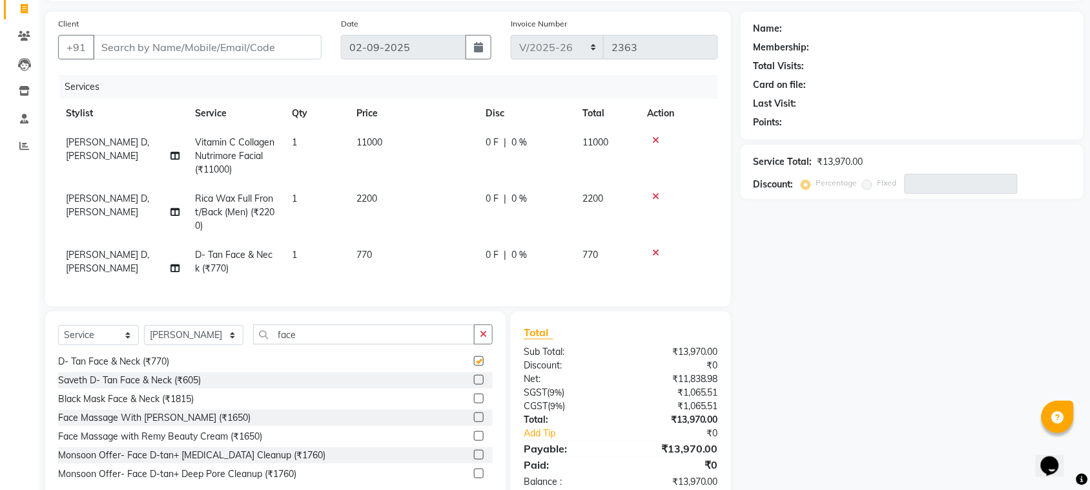
checkbox input "false"
click at [197, 345] on select "Select Stylist [PERSON_NAME] [PERSON_NAME] DC [PERSON_NAME] [PERSON_NAME] D,[PE…" at bounding box center [193, 335] width 99 height 20
click at [194, 345] on select "Select Stylist [PERSON_NAME] [PERSON_NAME] DC [PERSON_NAME] [PERSON_NAME] D,[PE…" at bounding box center [193, 335] width 99 height 20
select select "7474"
click at [144, 336] on select "Select Stylist [PERSON_NAME] [PERSON_NAME] DC [PERSON_NAME] [PERSON_NAME] D,[PE…" at bounding box center [193, 335] width 99 height 20
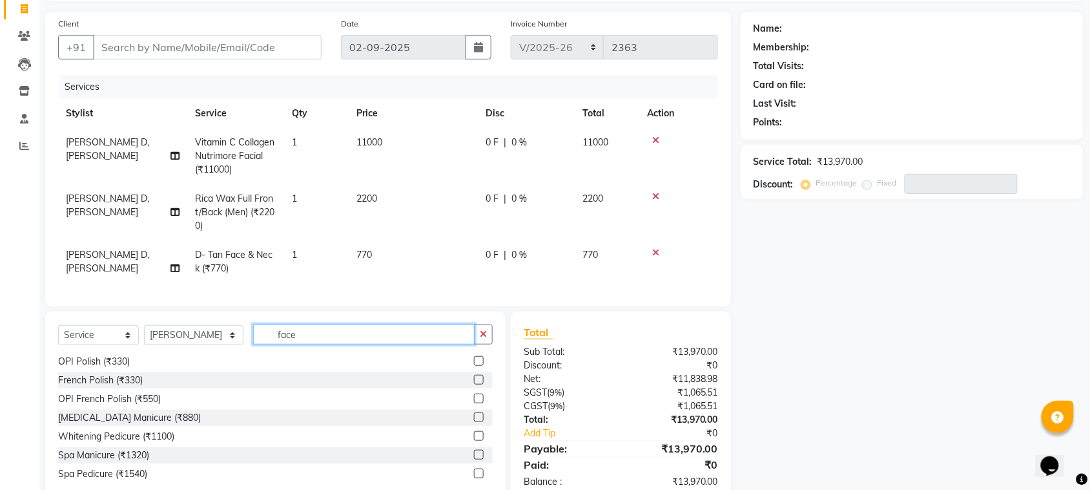
click at [269, 344] on input "face" at bounding box center [364, 334] width 222 height 20
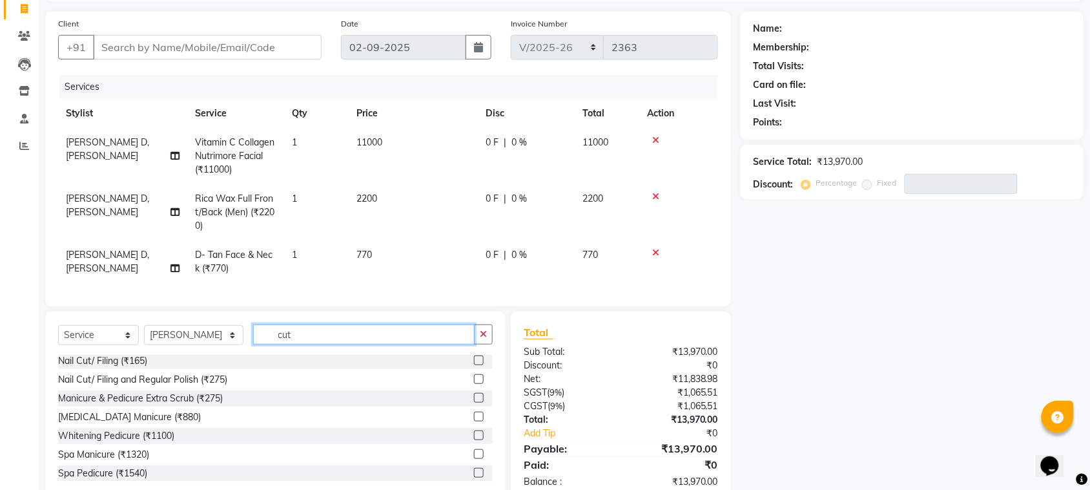
scroll to position [2, 0]
click at [282, 344] on input "cut" at bounding box center [364, 334] width 222 height 20
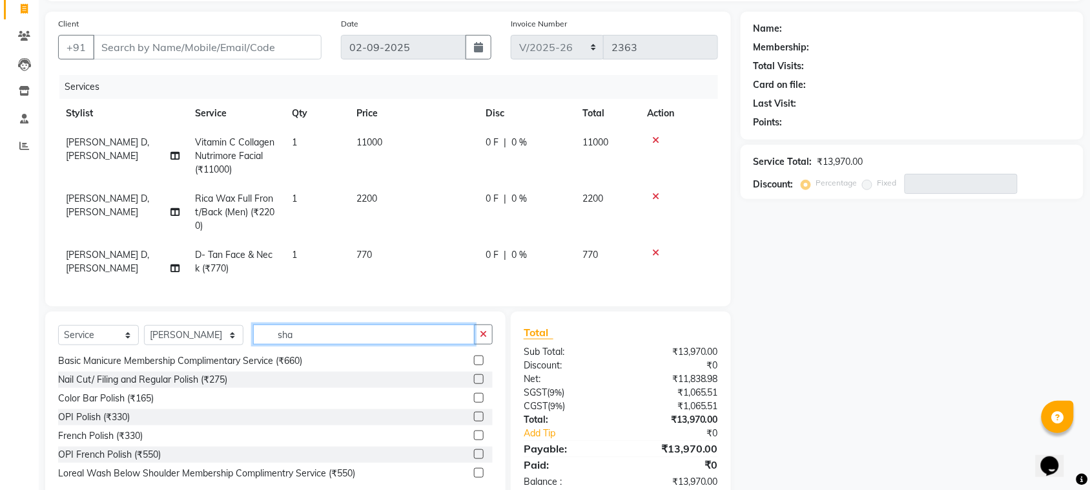
scroll to position [0, 0]
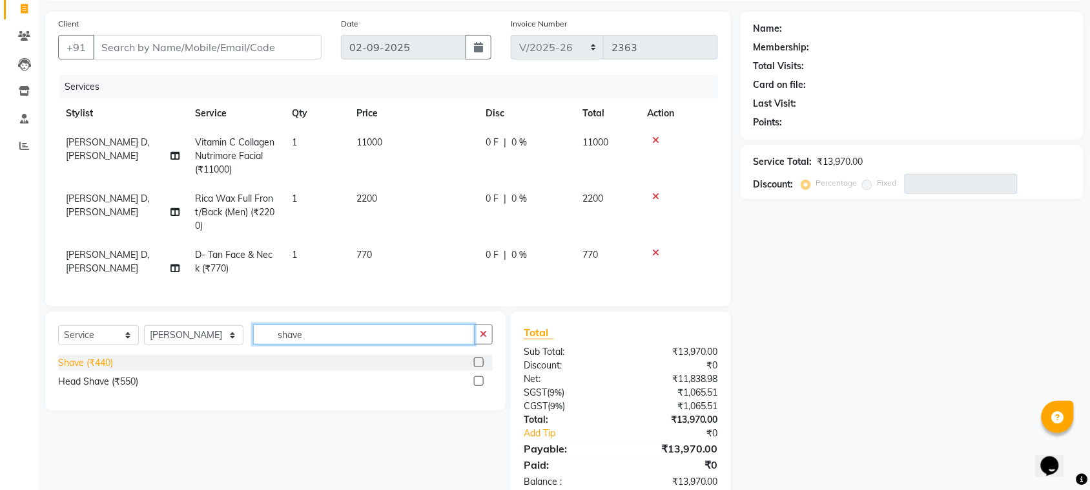
type input "shave"
click at [104, 368] on div "Shave (₹440)" at bounding box center [85, 363] width 55 height 14
checkbox input "false"
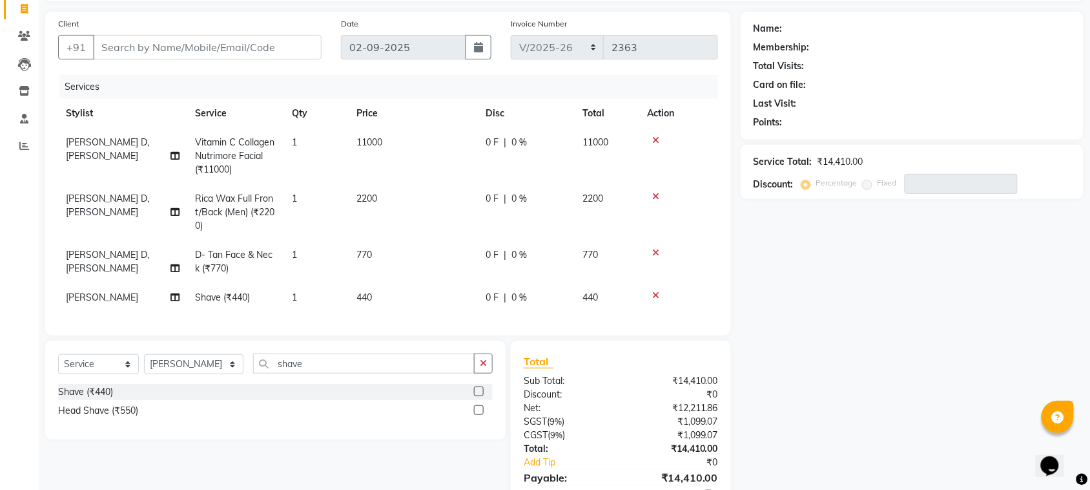
click at [312, 357] on div "Select Service Product Membership Package Voucher Prepaid Gift Card Select Styl…" at bounding box center [275, 389] width 460 height 99
drag, startPoint x: 312, startPoint y: 357, endPoint x: 311, endPoint y: 371, distance: 14.3
click at [311, 360] on div "Select Service Product Membership Package Voucher Prepaid Gift Card Select Styl…" at bounding box center [275, 389] width 460 height 99
click at [311, 371] on input "shave" at bounding box center [364, 363] width 222 height 20
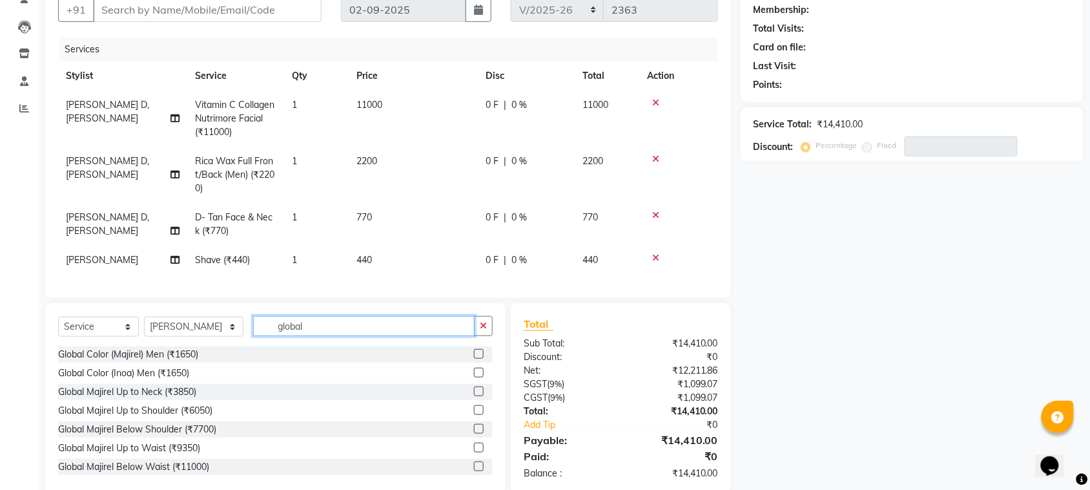
scroll to position [157, 0]
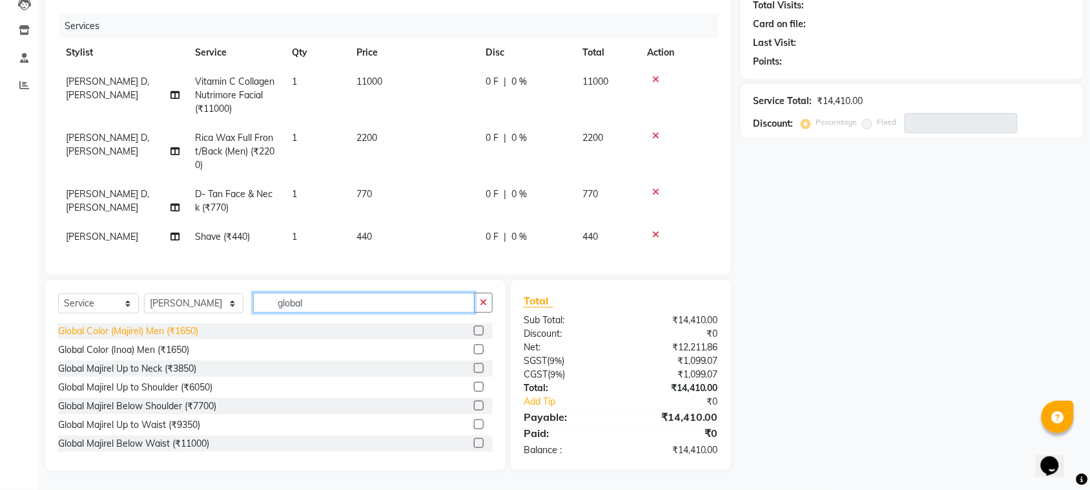
type input "global"
click at [172, 330] on div "Global Color (Majirel) Men (₹1650)" at bounding box center [128, 331] width 140 height 14
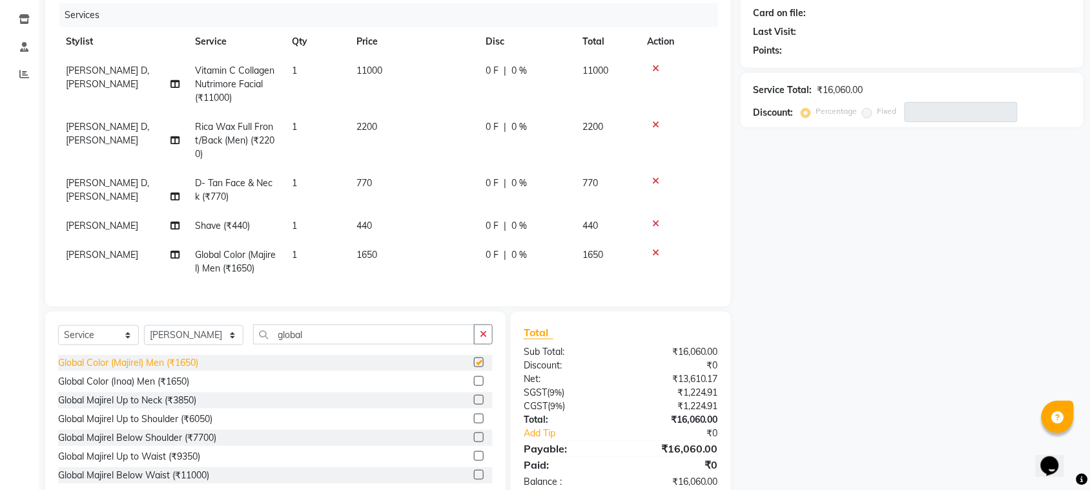
checkbox input "false"
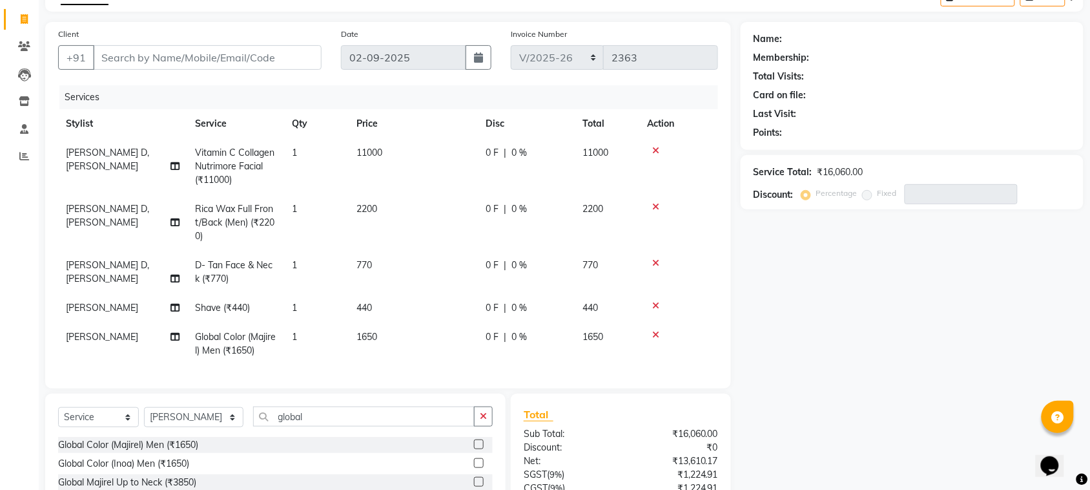
scroll to position [0, 0]
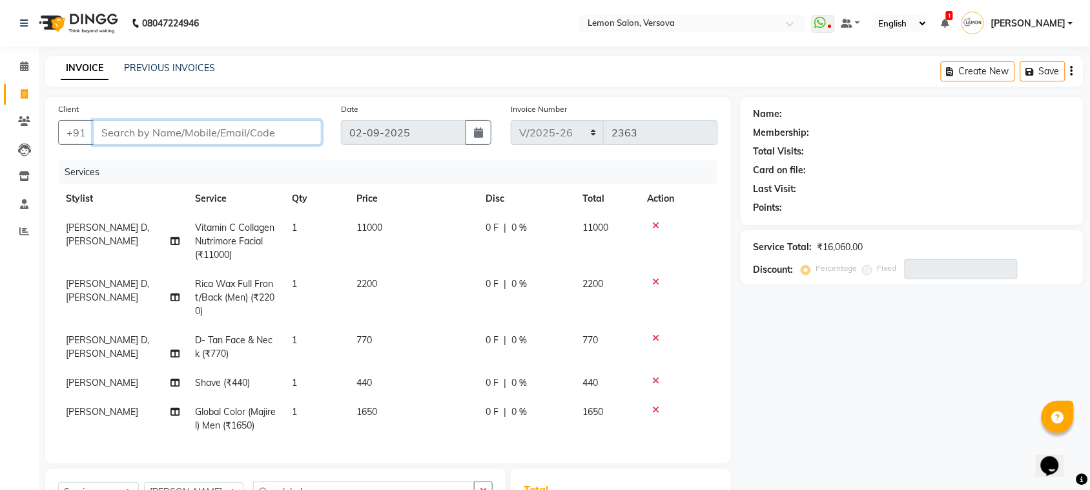
click at [152, 134] on input "Client" at bounding box center [207, 132] width 229 height 25
click at [215, 127] on input "Client" at bounding box center [207, 132] width 229 height 25
click at [217, 131] on input "Client" at bounding box center [207, 132] width 229 height 25
type input "9"
type input "0"
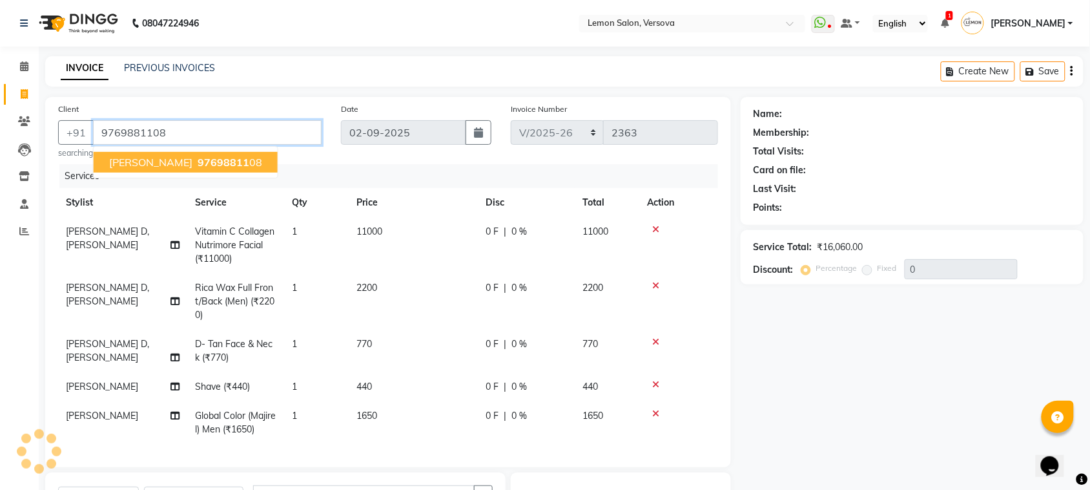
click at [207, 166] on span "97698811" at bounding box center [224, 162] width 52 height 13
type input "9769881108"
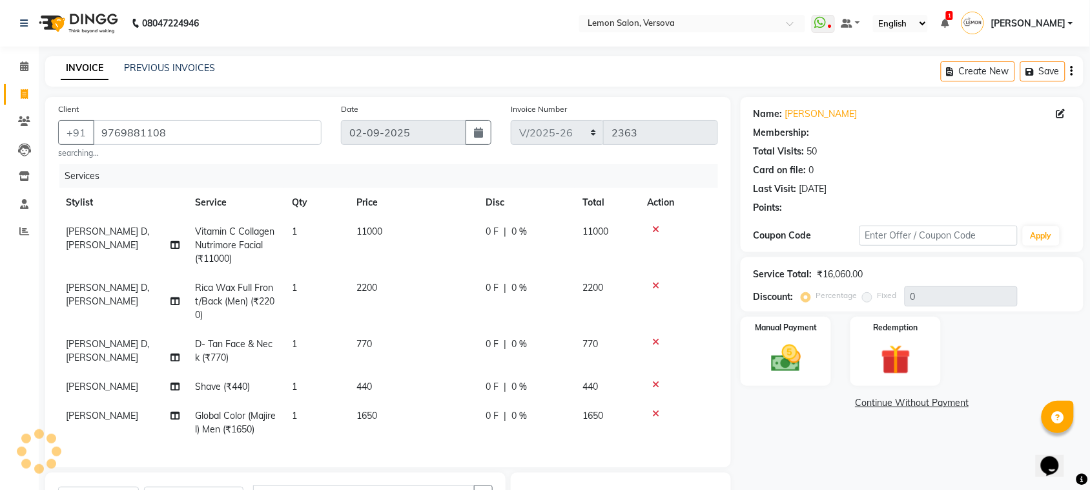
type input "30"
select select "1: Object"
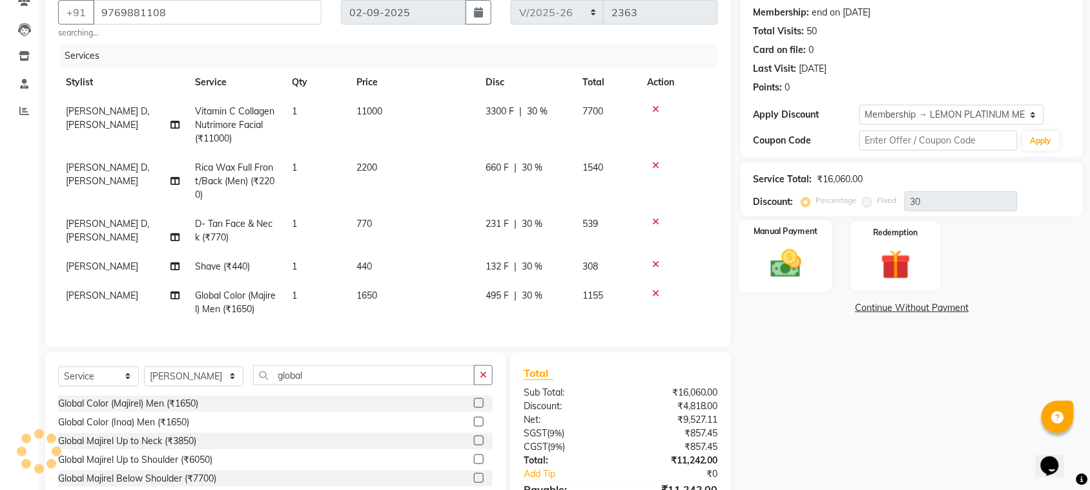
type input "0"
select select "3: Object"
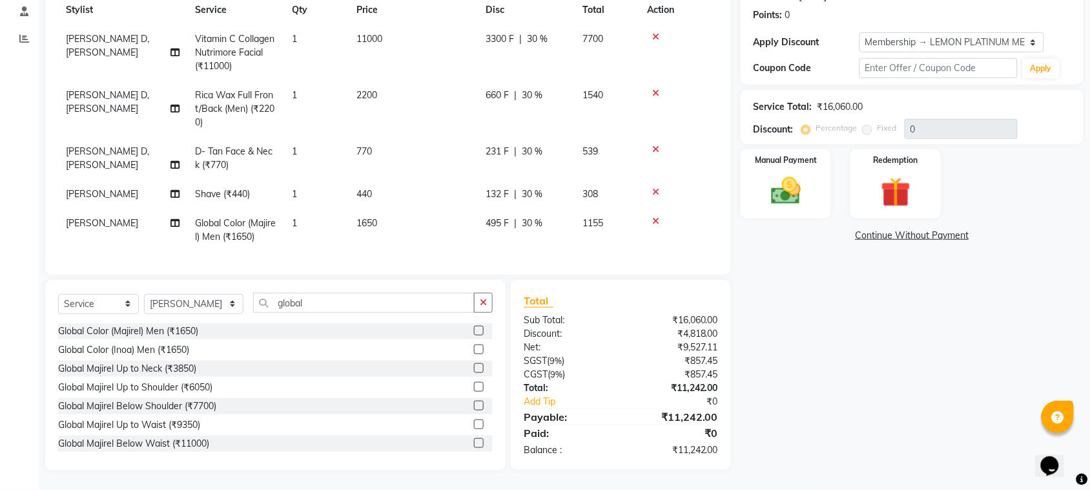
type input "30"
click at [799, 173] on img at bounding box center [786, 191] width 50 height 36
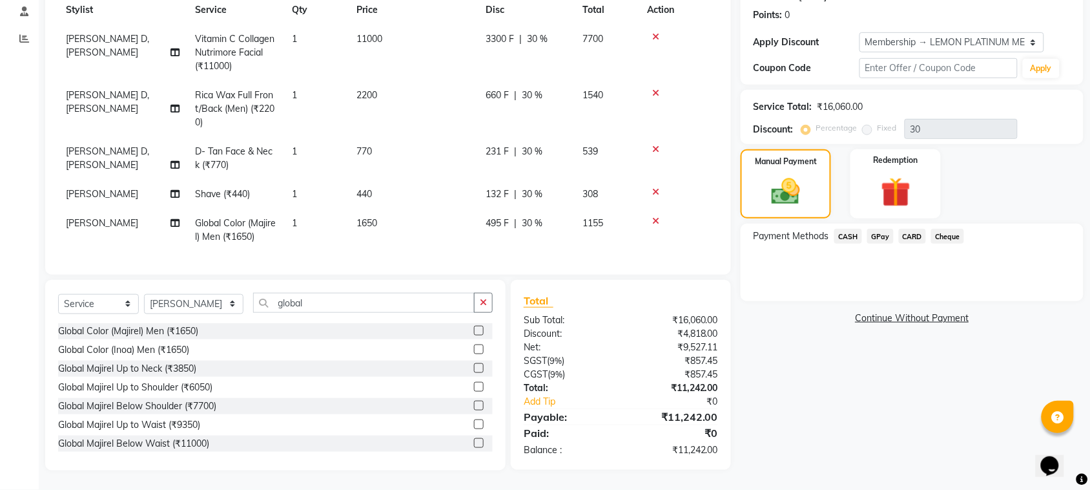
click at [878, 229] on span "GPay" at bounding box center [880, 236] width 26 height 15
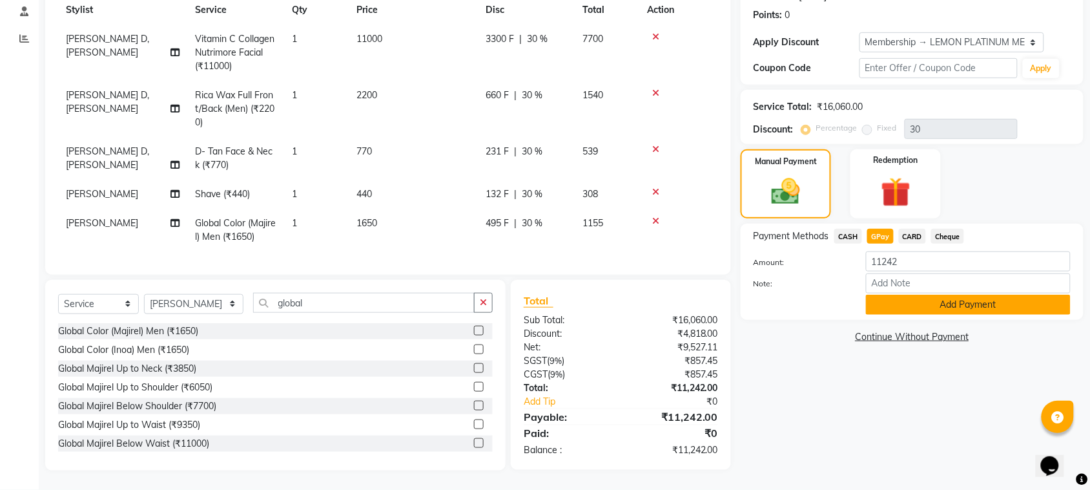
click at [915, 294] on button "Add Payment" at bounding box center [968, 304] width 205 height 20
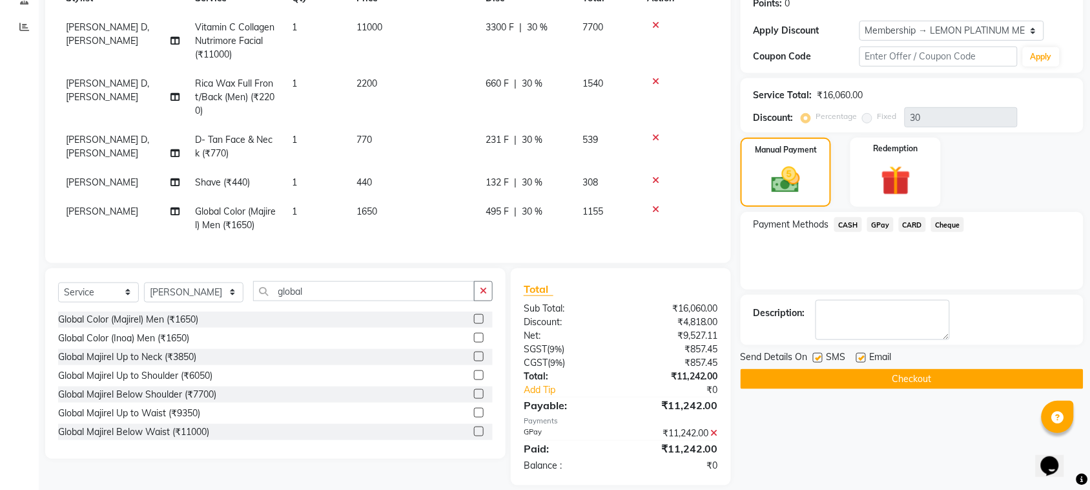
click at [860, 357] on label at bounding box center [861, 358] width 10 height 10
click at [860, 357] on input "checkbox" at bounding box center [860, 358] width 8 height 8
checkbox input "false"
click at [818, 355] on label at bounding box center [818, 358] width 10 height 10
click at [818, 355] on input "checkbox" at bounding box center [817, 358] width 8 height 8
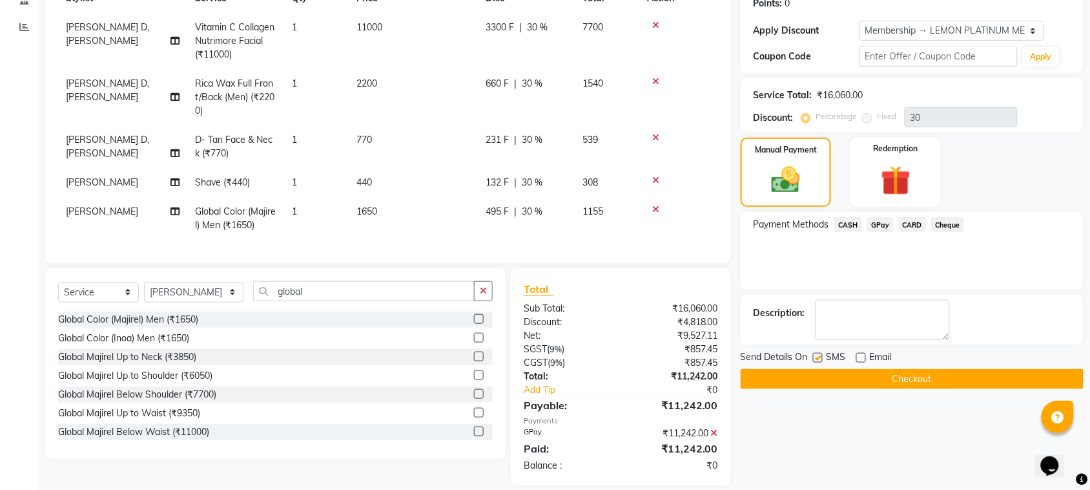
checkbox input "false"
click at [832, 381] on button "Checkout" at bounding box center [912, 379] width 343 height 20
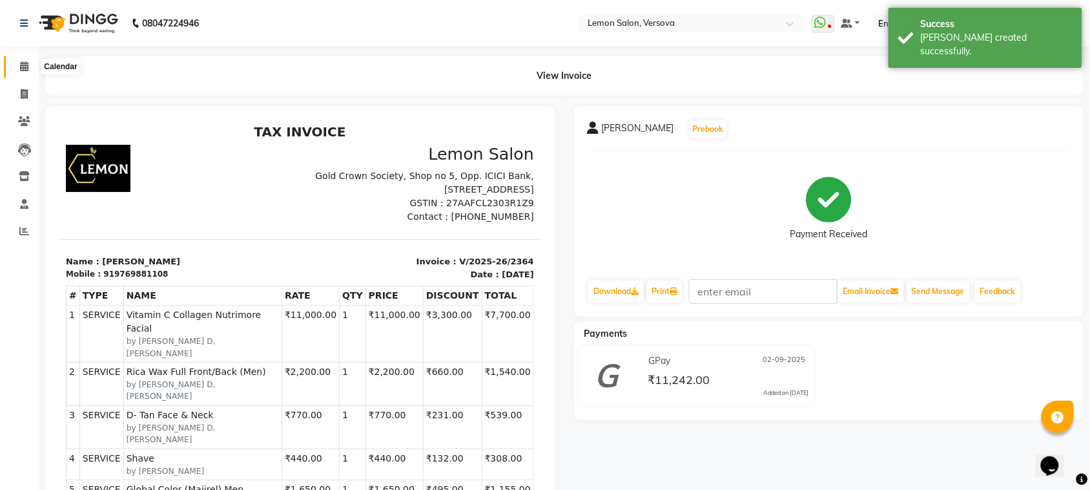
click at [16, 69] on span at bounding box center [24, 66] width 23 height 15
